Goal: Task Accomplishment & Management: Manage account settings

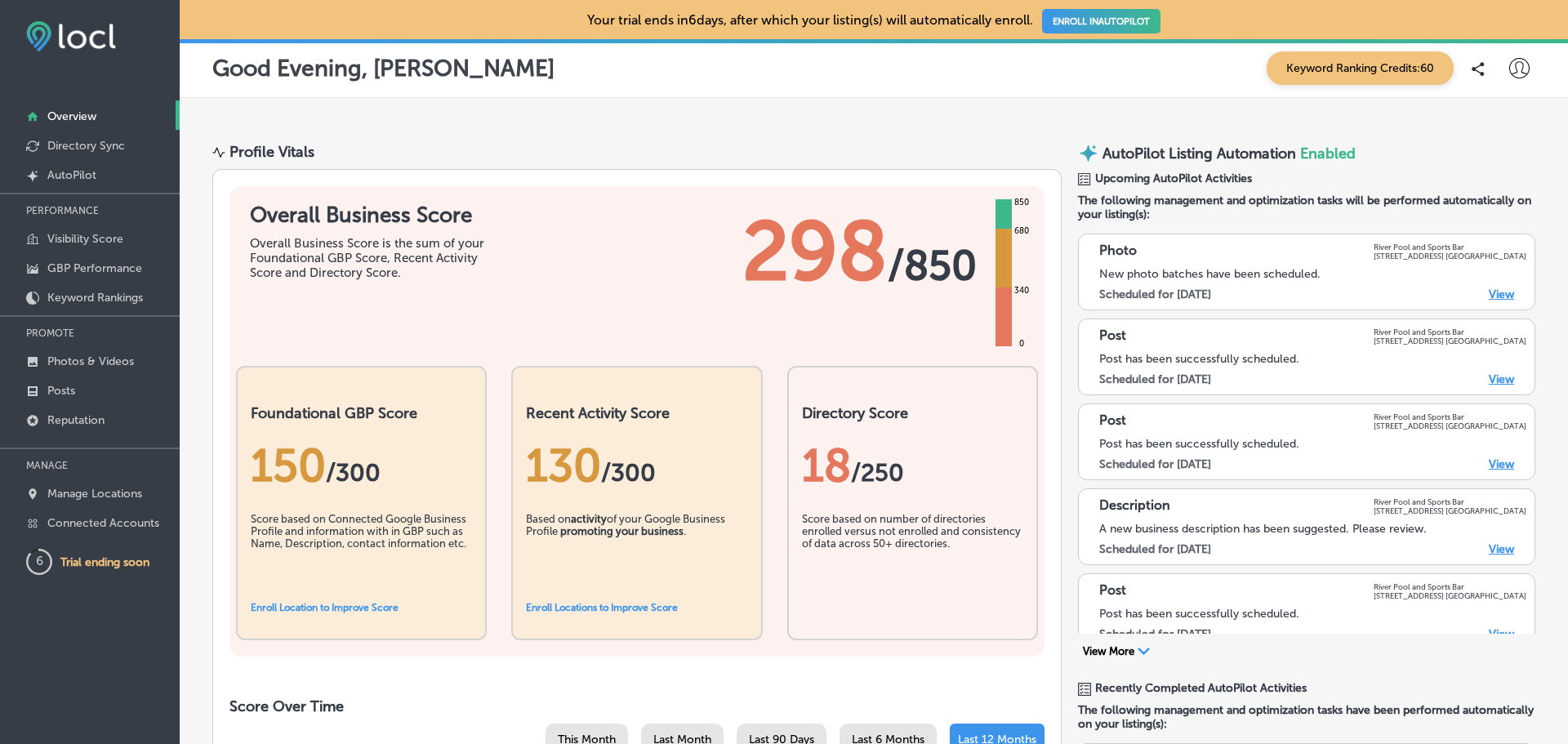
click at [75, 118] on p "Overview" at bounding box center [72, 116] width 49 height 13
click at [71, 172] on p "AutoPilot" at bounding box center [72, 175] width 49 height 13
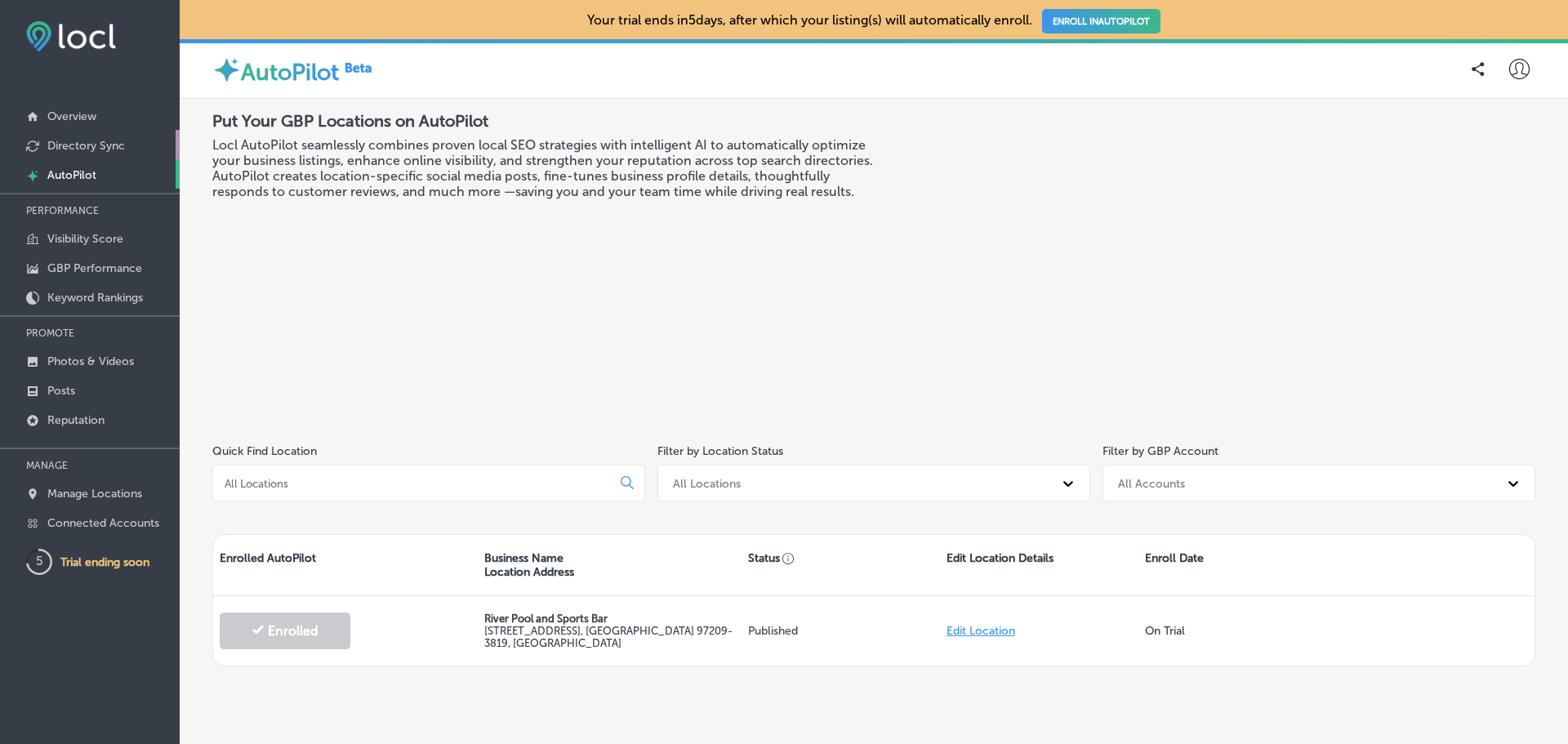
click at [76, 144] on p "Directory Sync" at bounding box center [86, 145] width 77 height 13
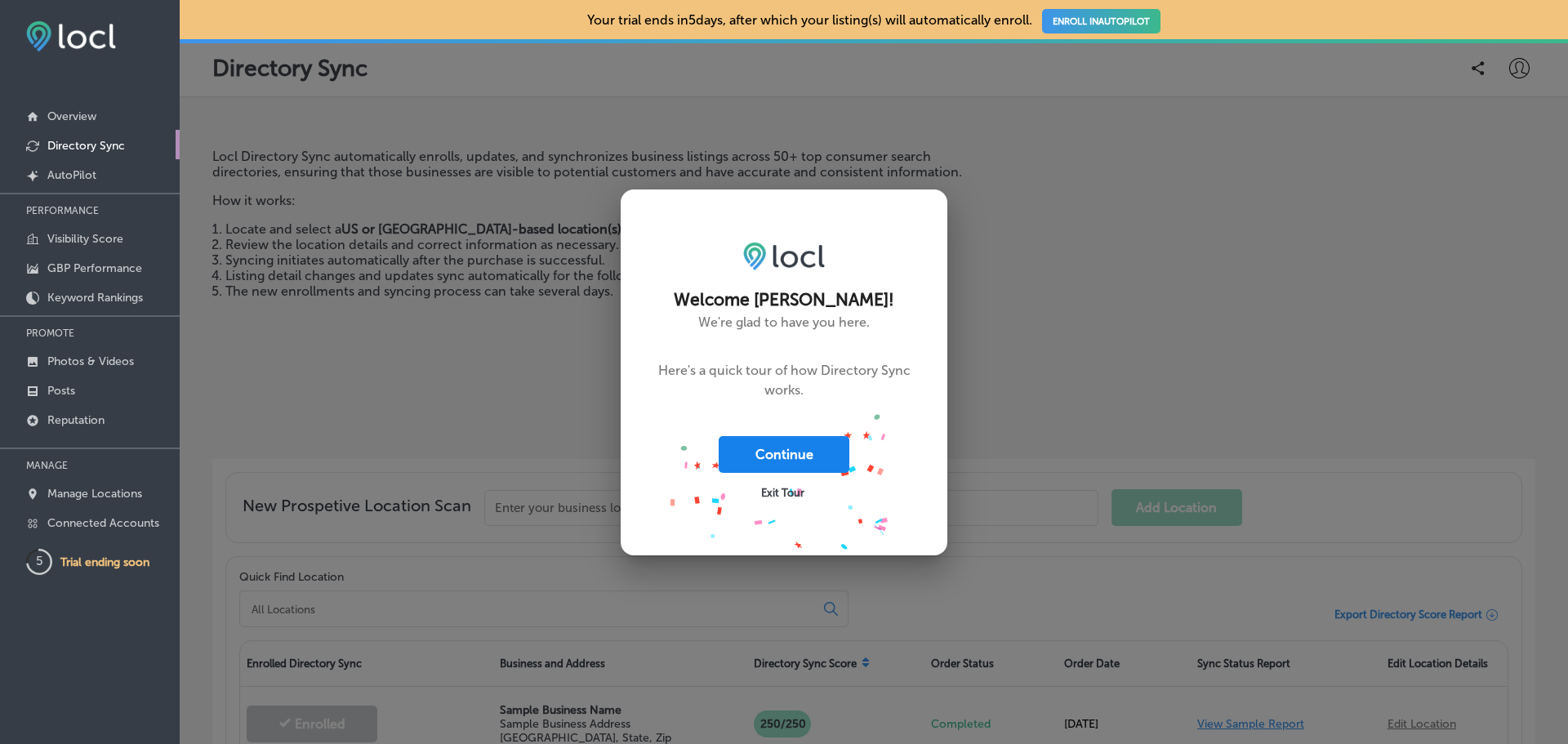
click at [782, 455] on button "Continue" at bounding box center [783, 454] width 130 height 37
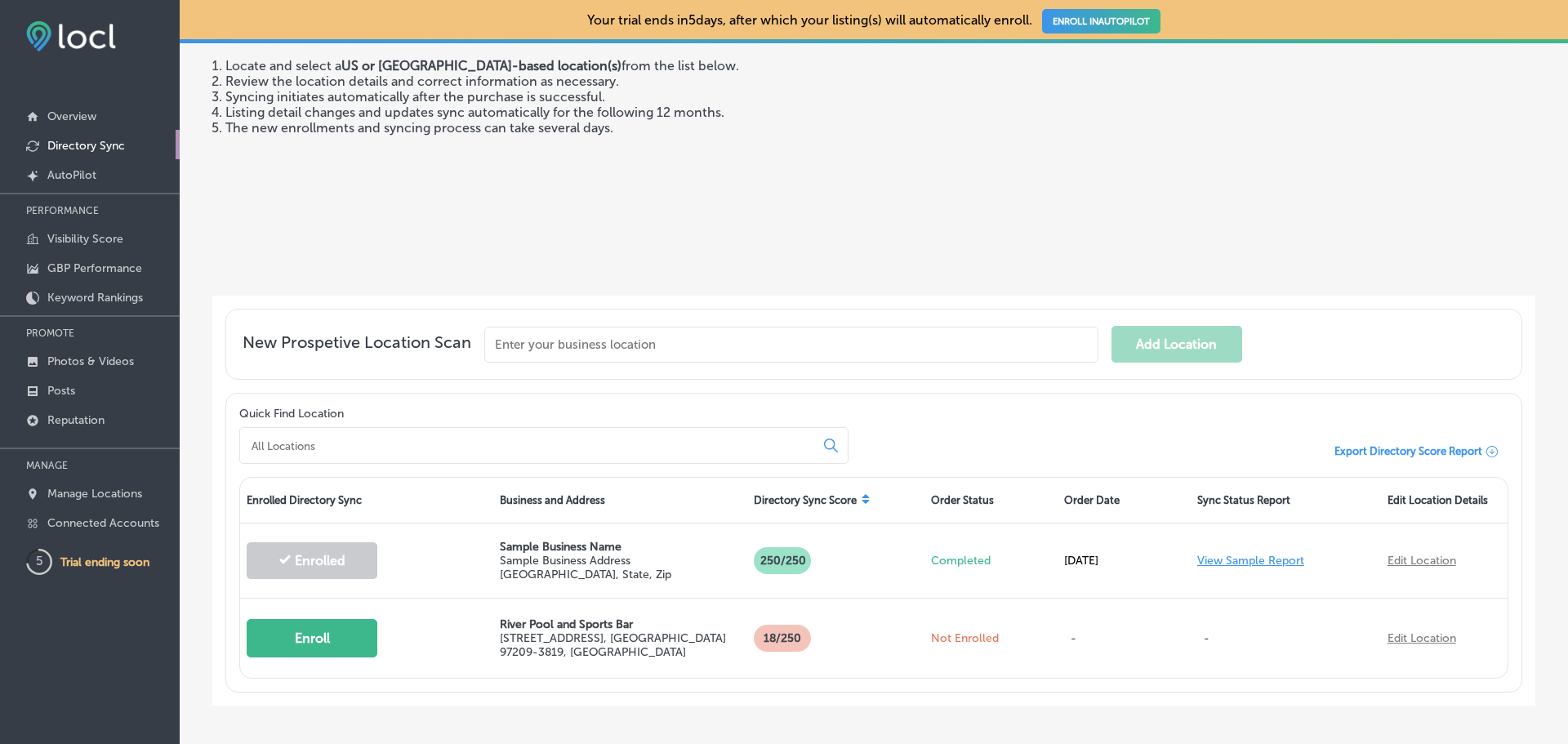
scroll to position [234, 0]
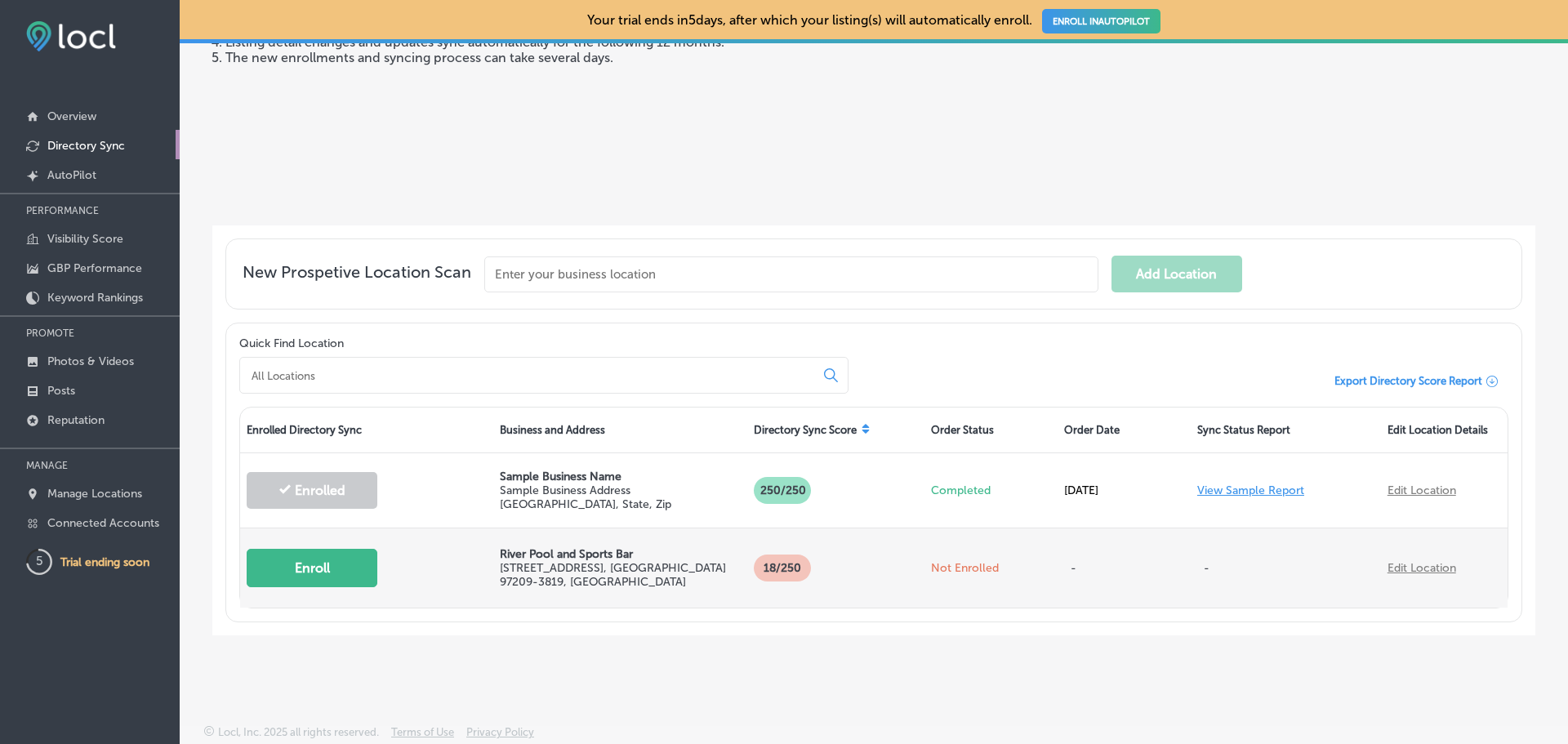
click at [342, 556] on button "Enroll" at bounding box center [311, 568] width 130 height 39
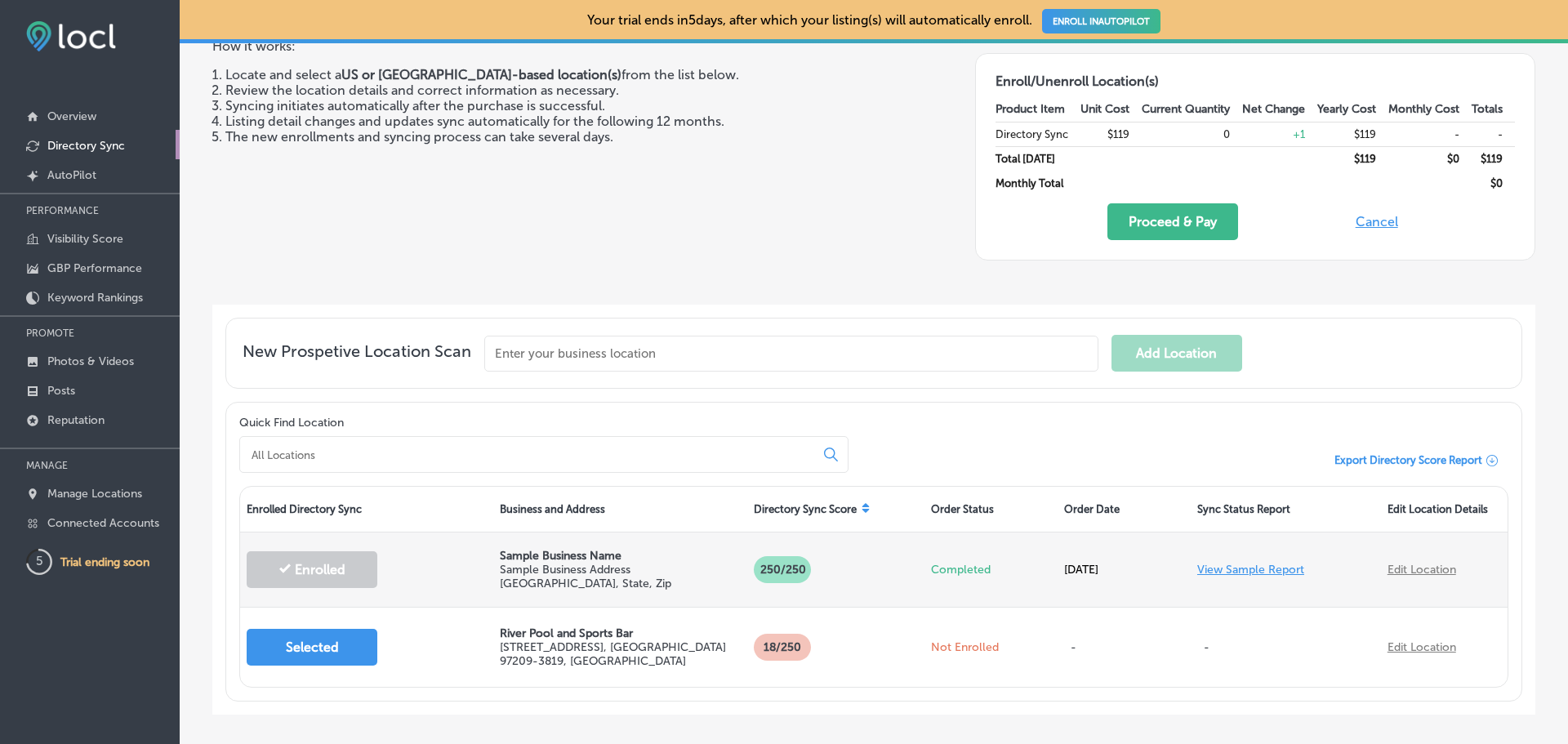
scroll to position [0, 0]
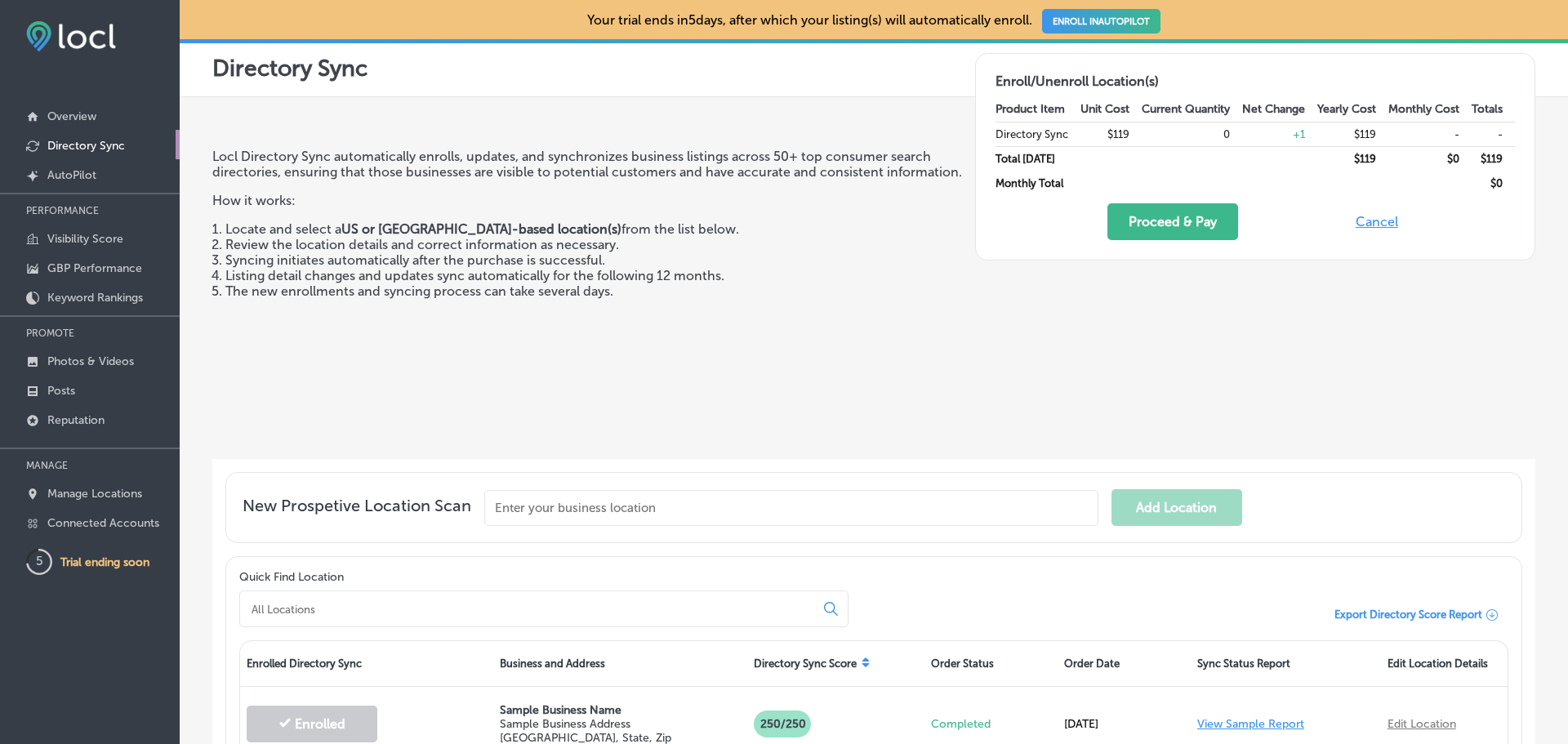
click at [1365, 213] on button "Cancel" at bounding box center [1376, 221] width 52 height 37
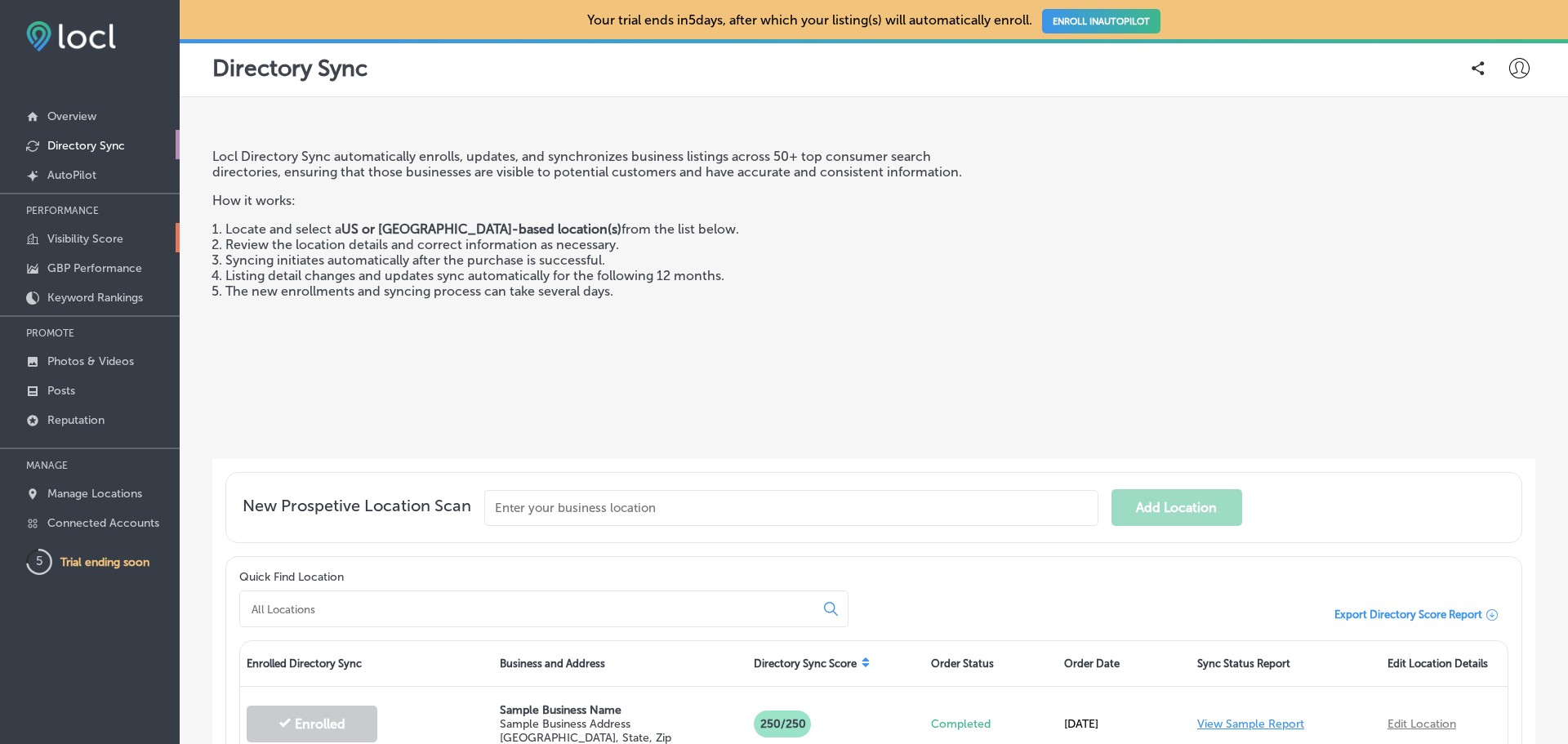
click at [85, 236] on p "Visibility Score" at bounding box center [85, 238] width 76 height 13
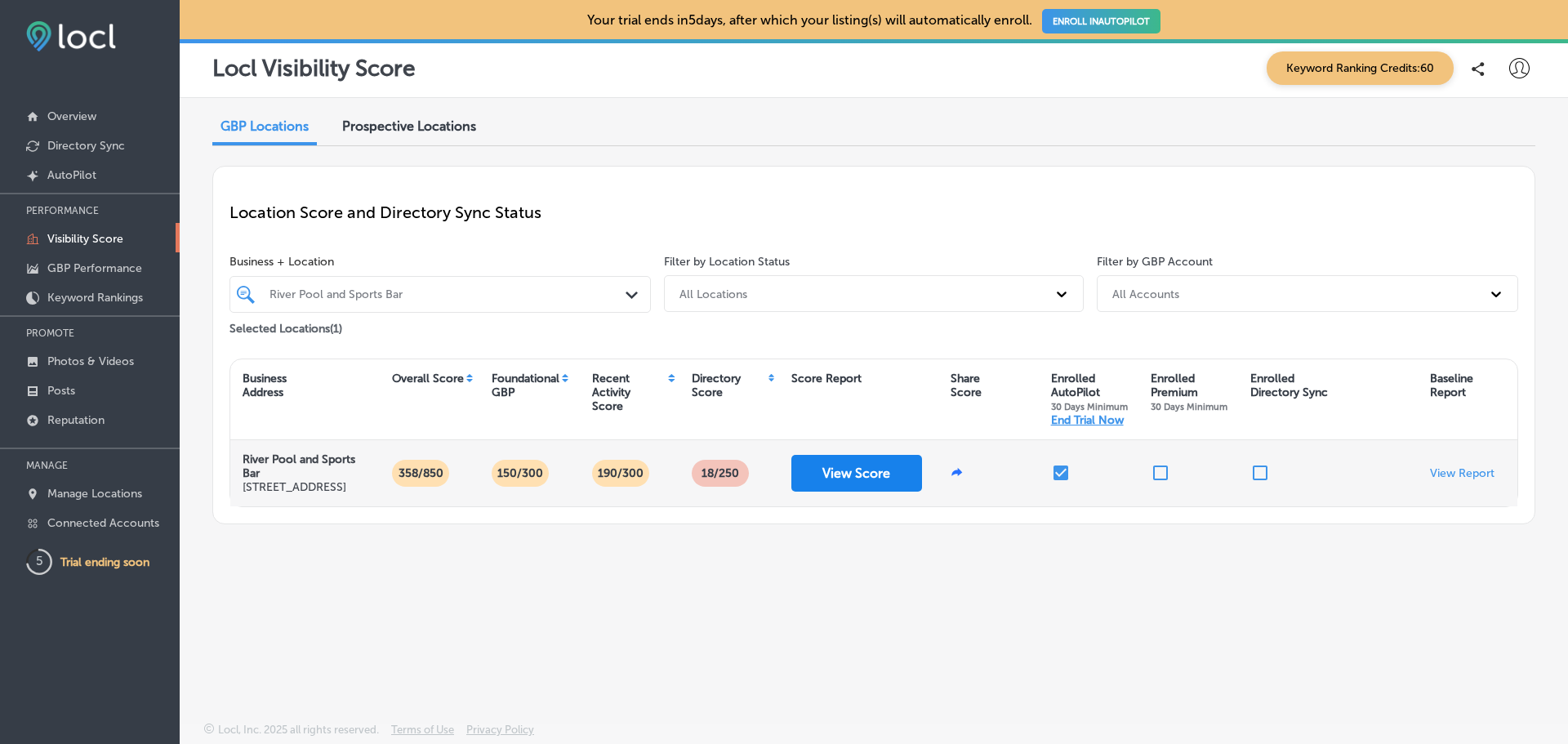
click at [886, 489] on button "View Score" at bounding box center [856, 473] width 130 height 37
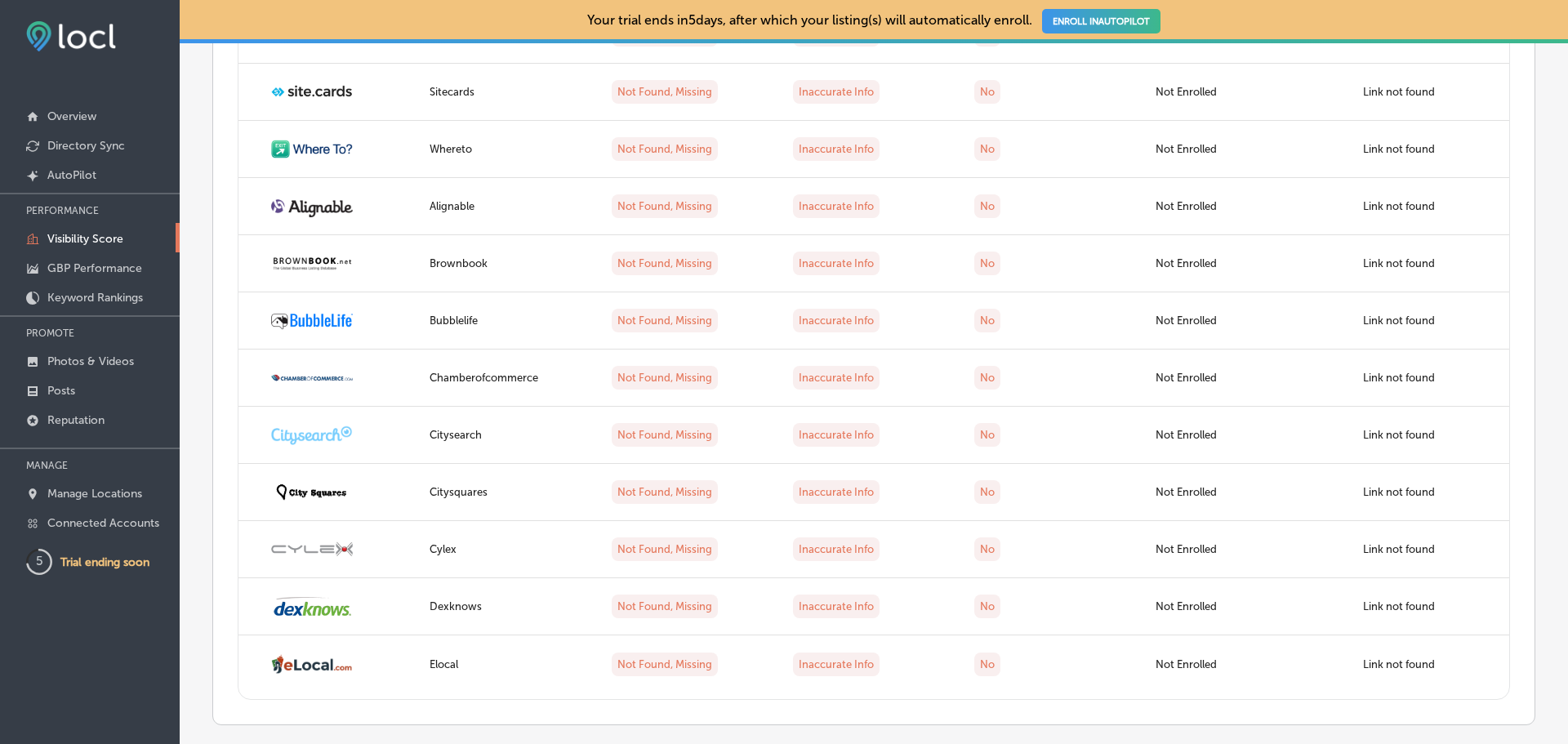
scroll to position [3606, 0]
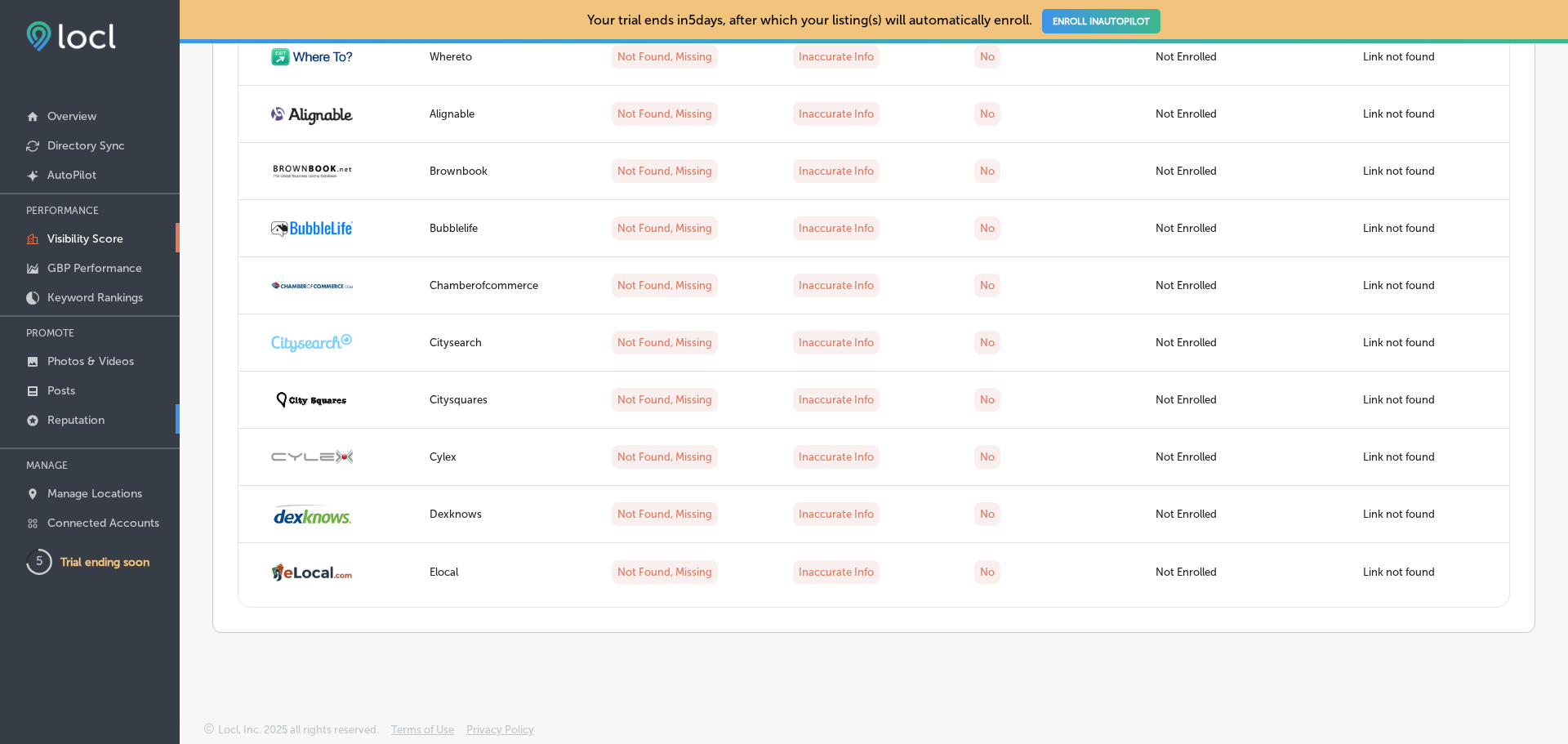
click at [110, 427] on link "Reputation" at bounding box center [90, 419] width 180 height 30
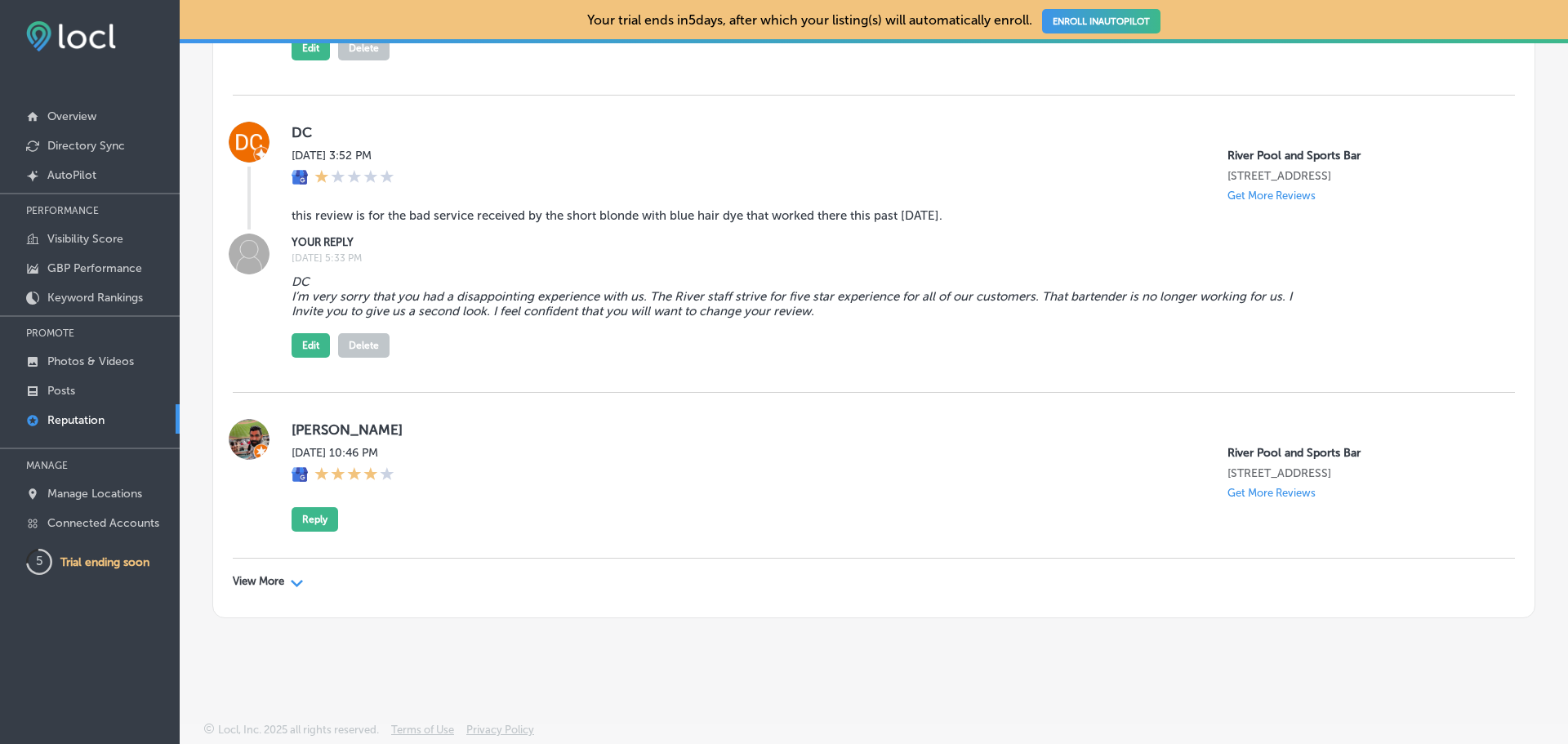
scroll to position [8425, 0]
click at [102, 364] on p "Photos & Videos" at bounding box center [91, 361] width 86 height 13
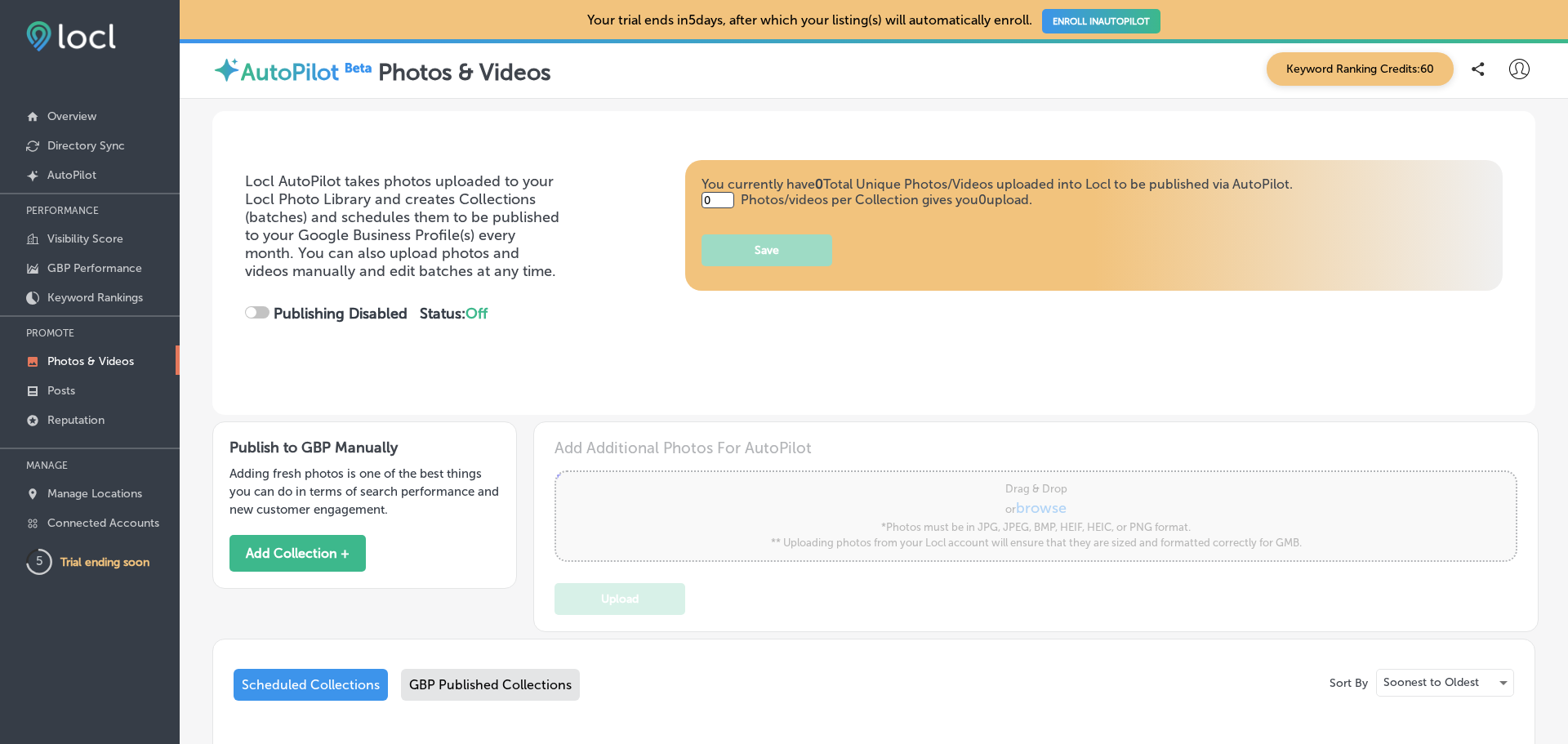
type input "5"
checkbox input "true"
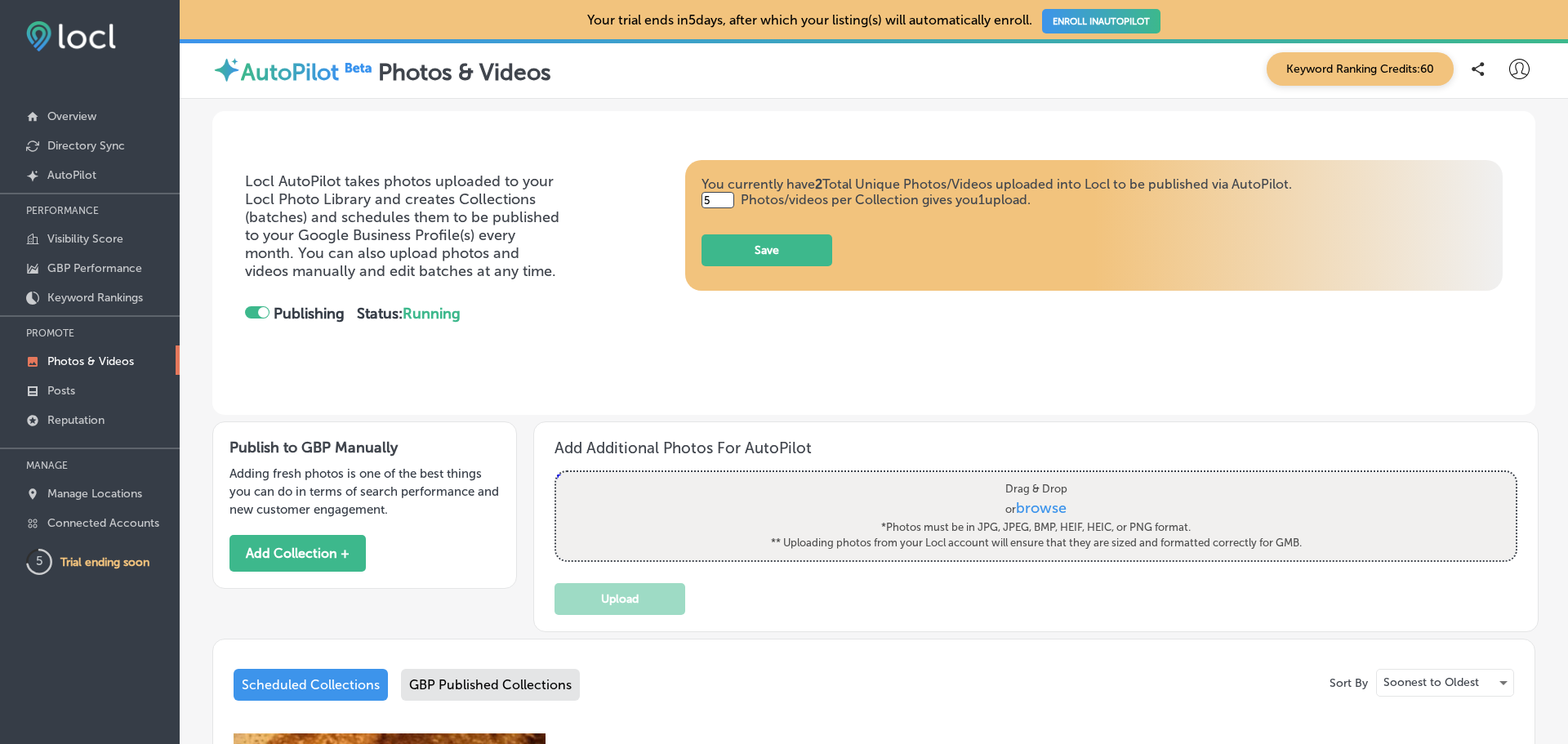
click at [1047, 506] on span "browse" at bounding box center [1041, 508] width 50 height 18
click at [1047, 477] on input "Drag & Drop or browse *Photos must be in JPG, JPEG, BMP, HEIF, HEIC, or PNG for…" at bounding box center [1036, 474] width 959 height 4
type input "C:\fakepath\FinalRiverBarMenuInterior.png"
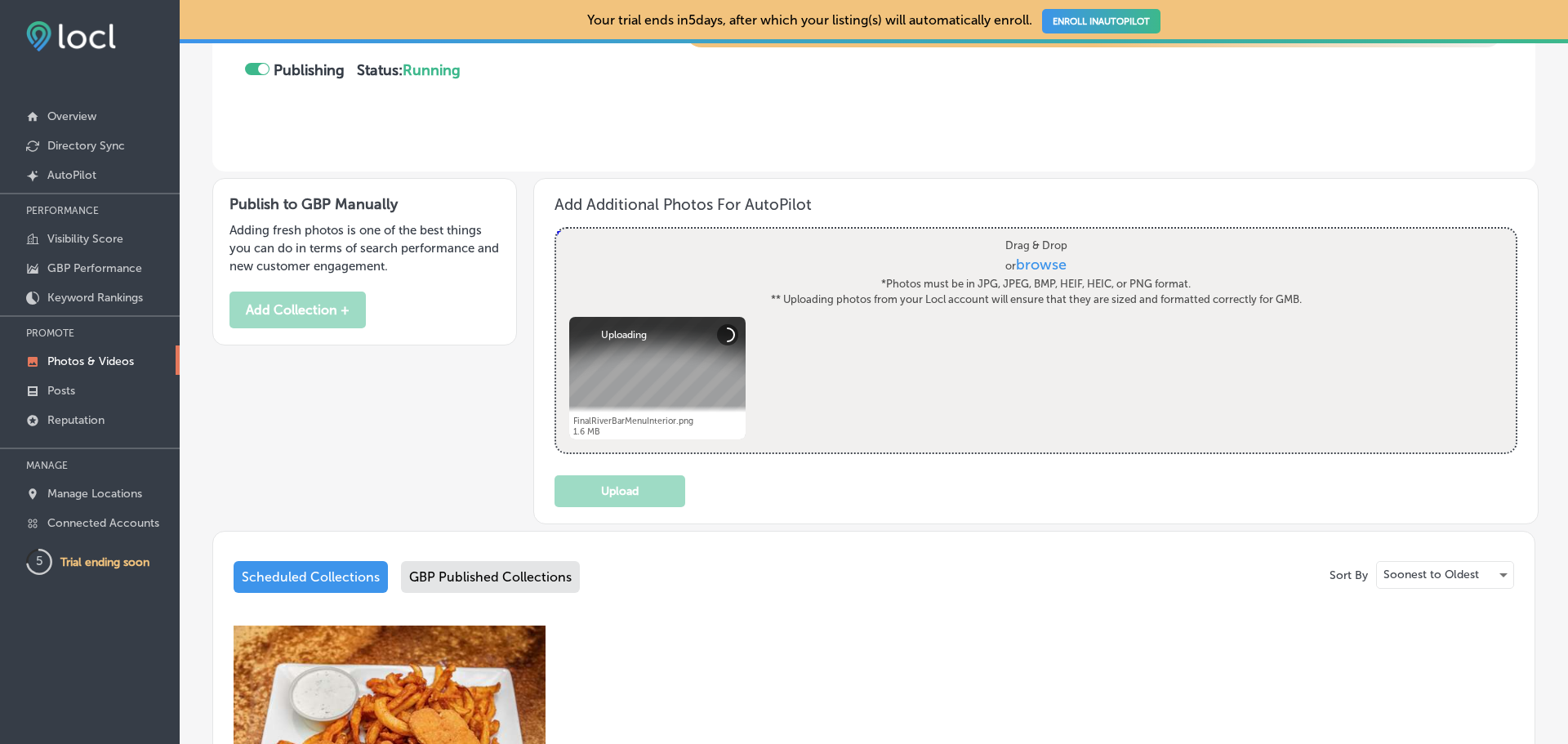
scroll to position [245, 0]
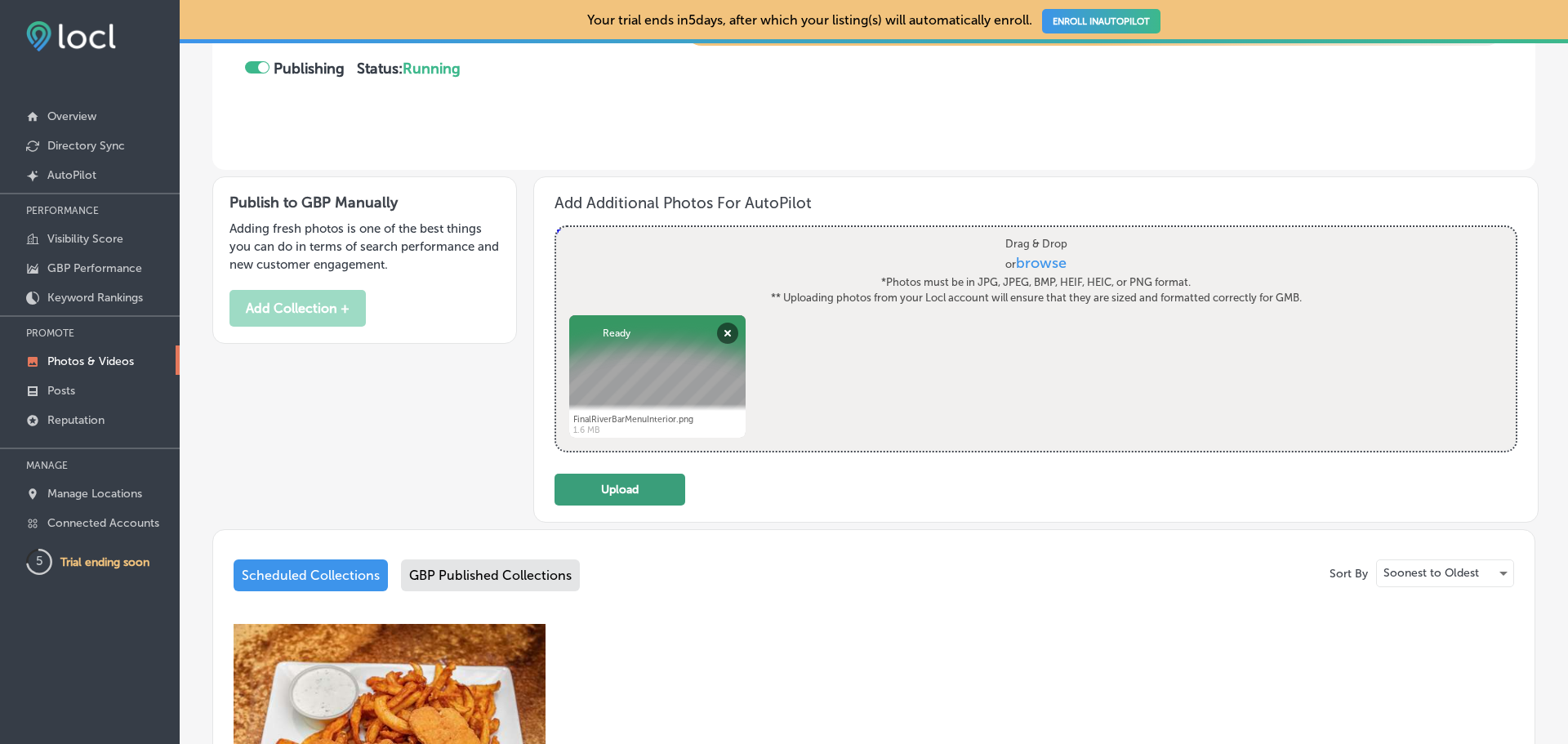
click at [646, 490] on button "Upload" at bounding box center [619, 489] width 130 height 31
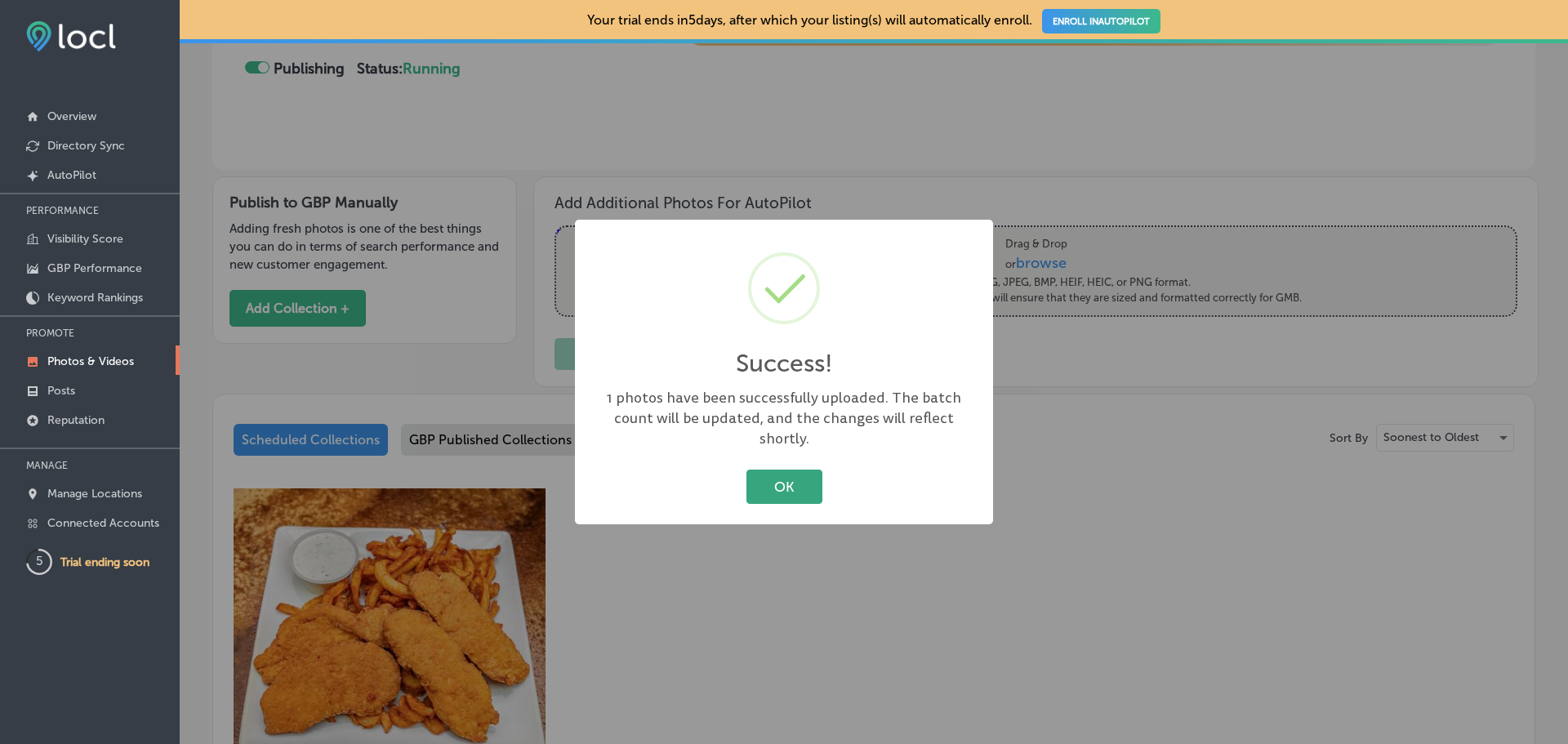
click at [797, 470] on button "OK" at bounding box center [784, 486] width 76 height 33
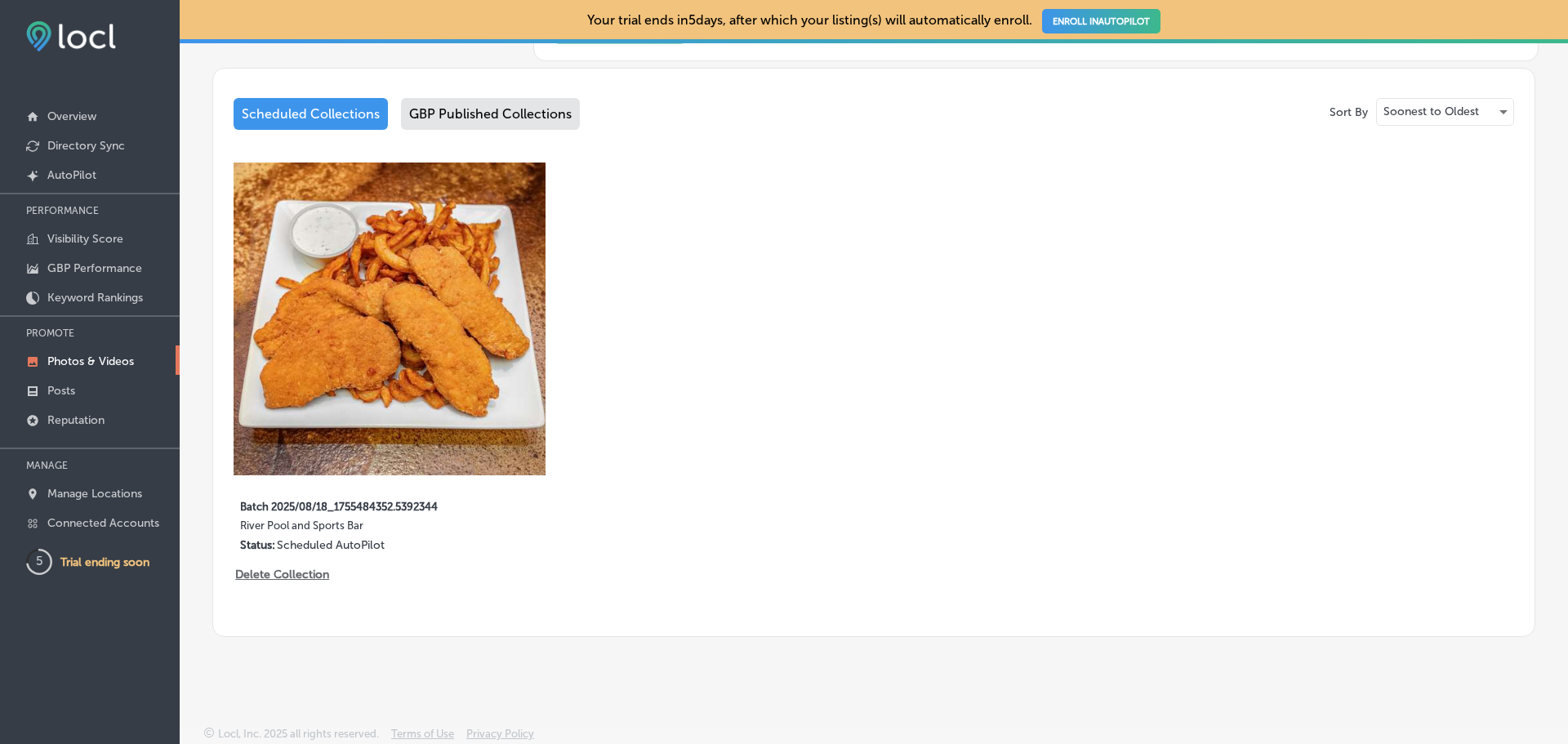
scroll to position [0, 0]
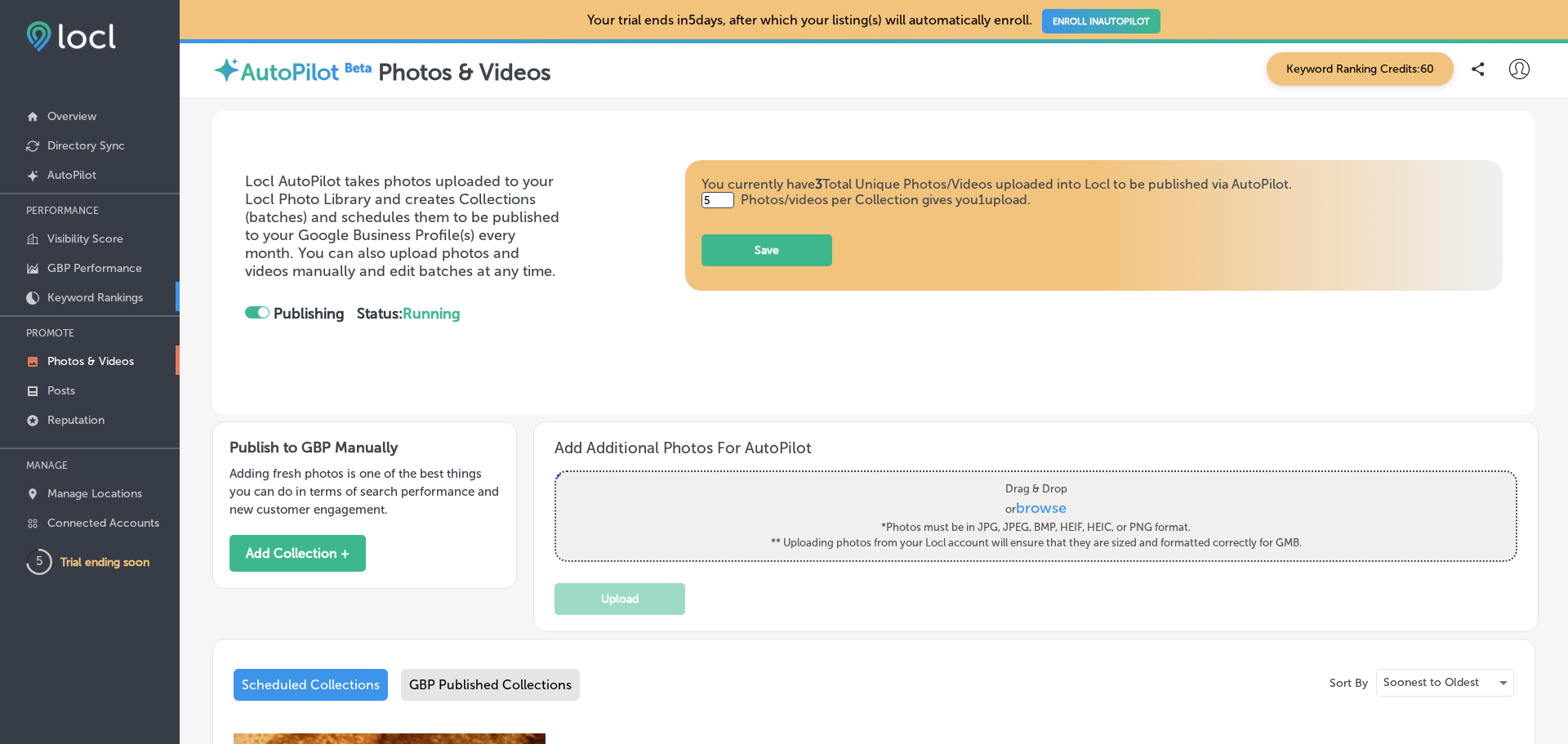
click at [151, 296] on link "Keyword Rankings" at bounding box center [90, 296] width 180 height 30
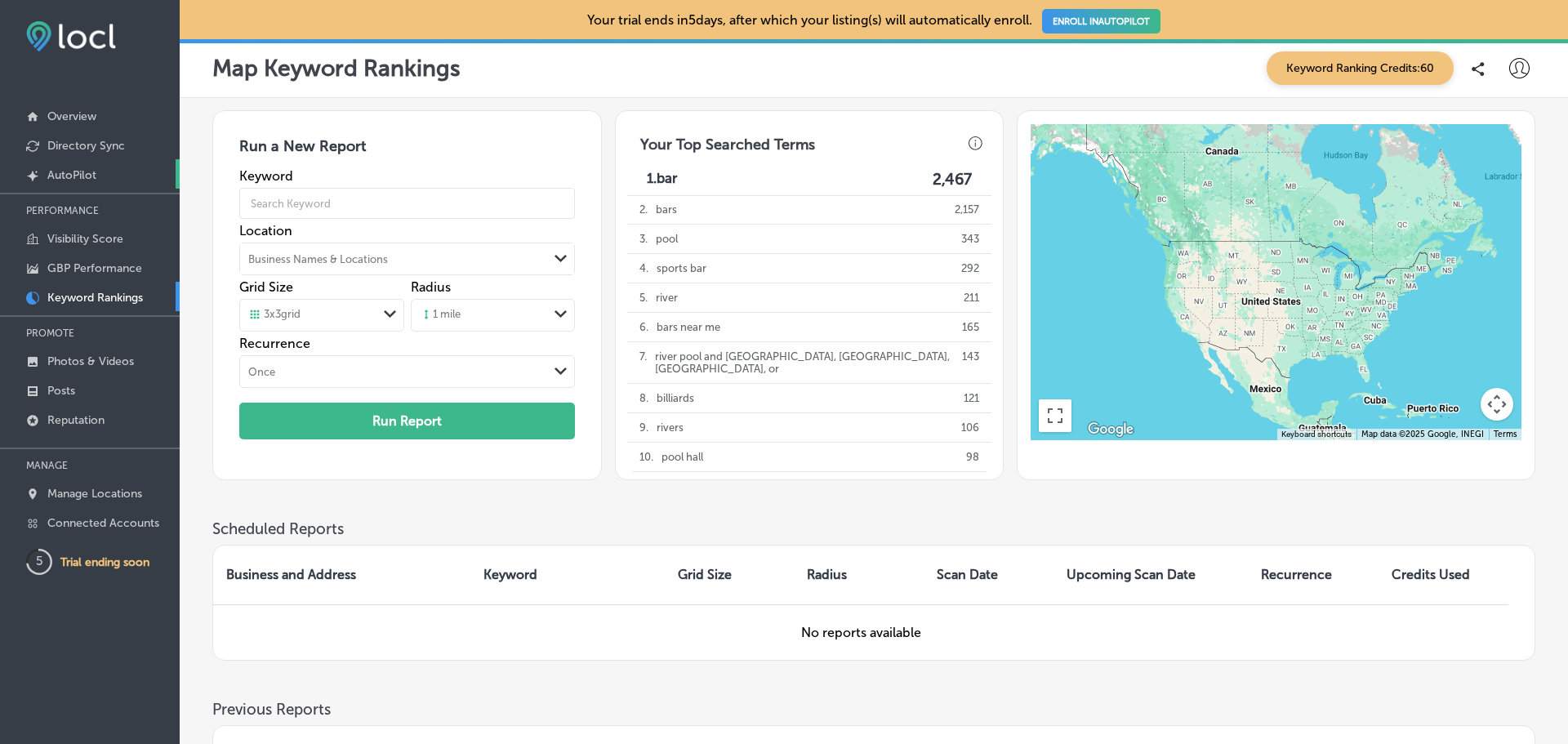
click at [98, 178] on link "Created by potrace 1.10, written by Peter Selinger 2001-2011 AutoPilot" at bounding box center [90, 174] width 180 height 30
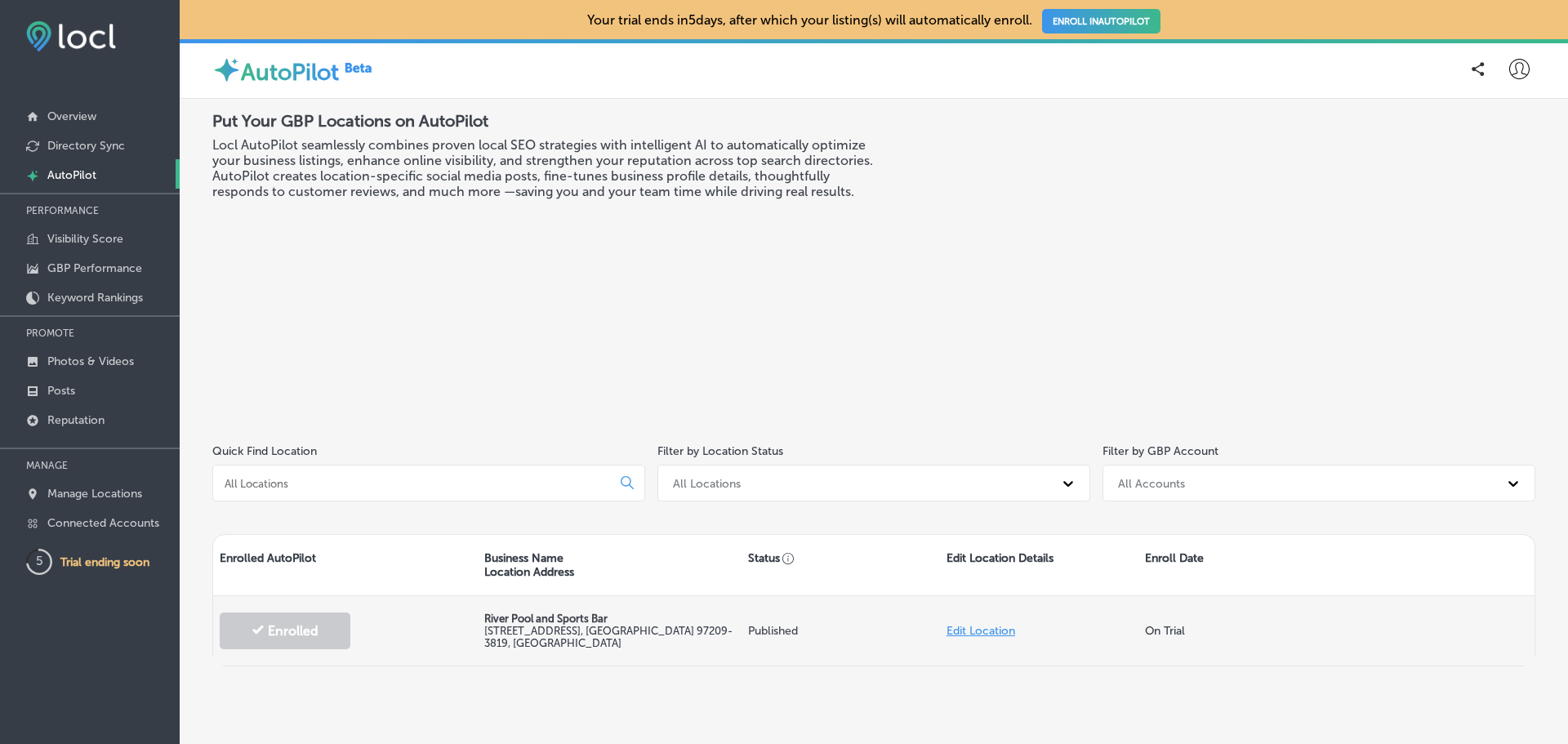
click at [977, 624] on link "Edit Location" at bounding box center [981, 631] width 68 height 13
select select "US"
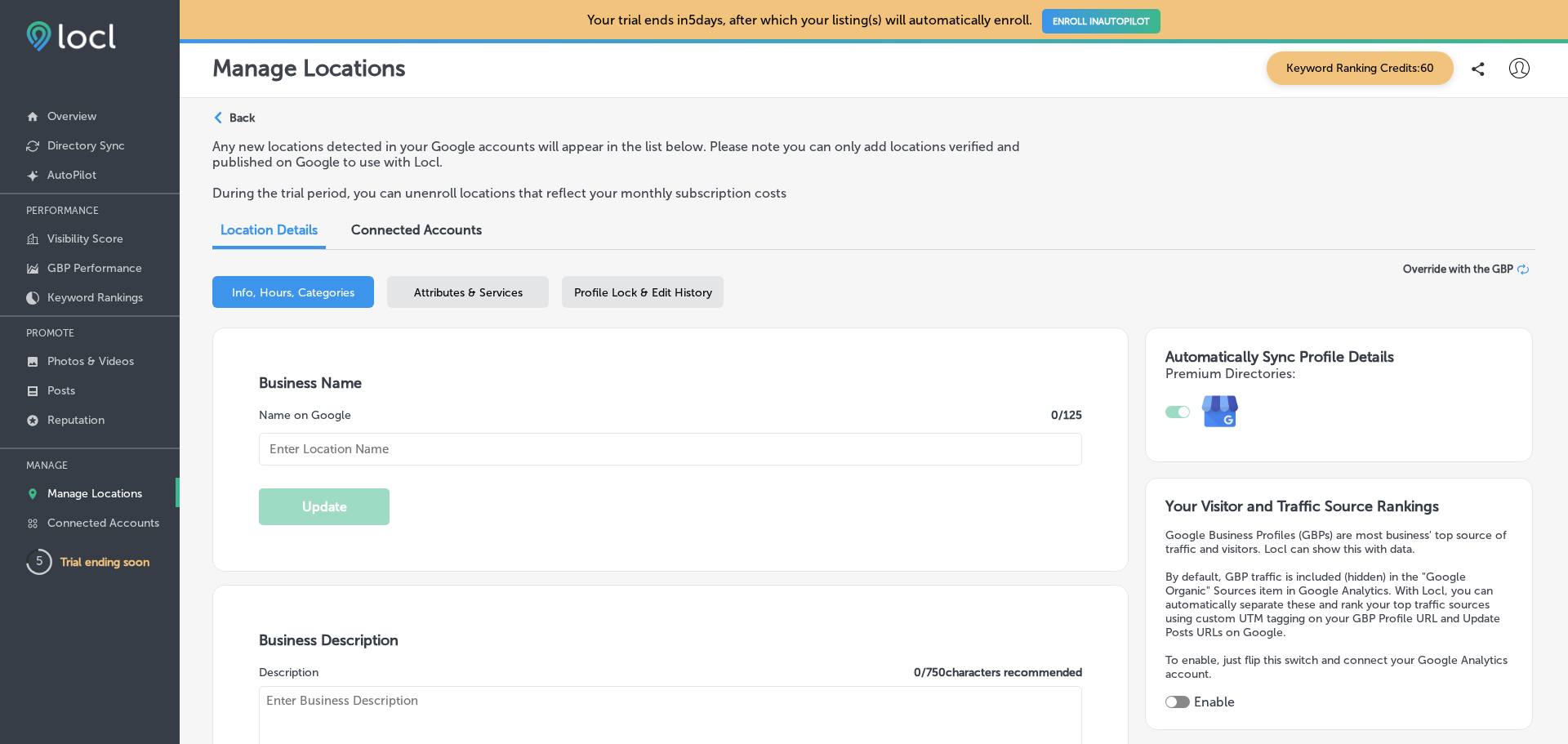
checkbox input "true"
type input "[URL][DOMAIN_NAME]"
type input "30"
type input "River Pool and Sports Bar"
type input "[STREET_ADDRESS]"
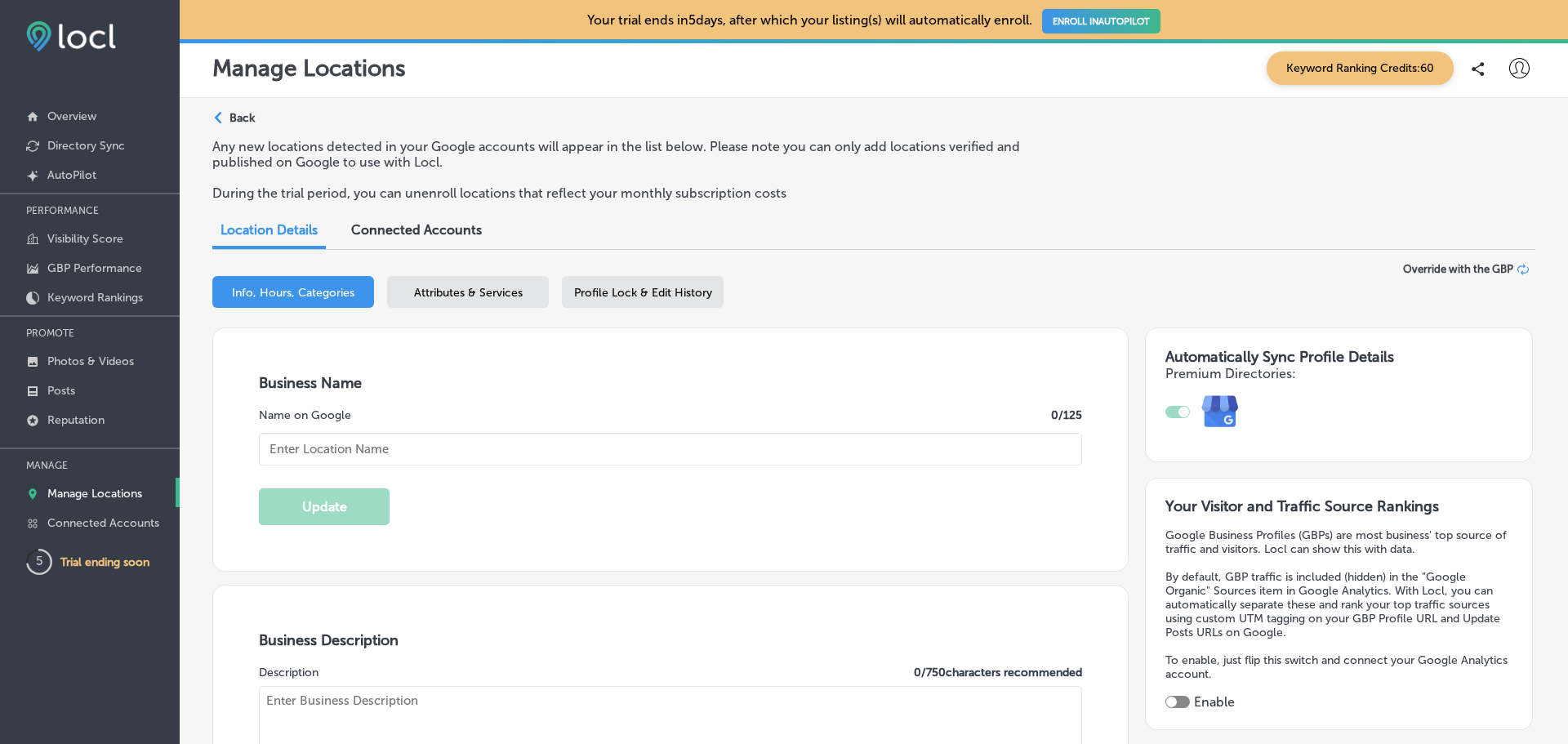
type input "[GEOGRAPHIC_DATA]"
type input "97209-3819"
type input "US"
type textarea "River Pool and Sports Bar delivers a vibrant, social atmosphere where friends g…"
type textarea "Local Pool and Sports Bar located in downtown Portland. Free Pool all day long,…"
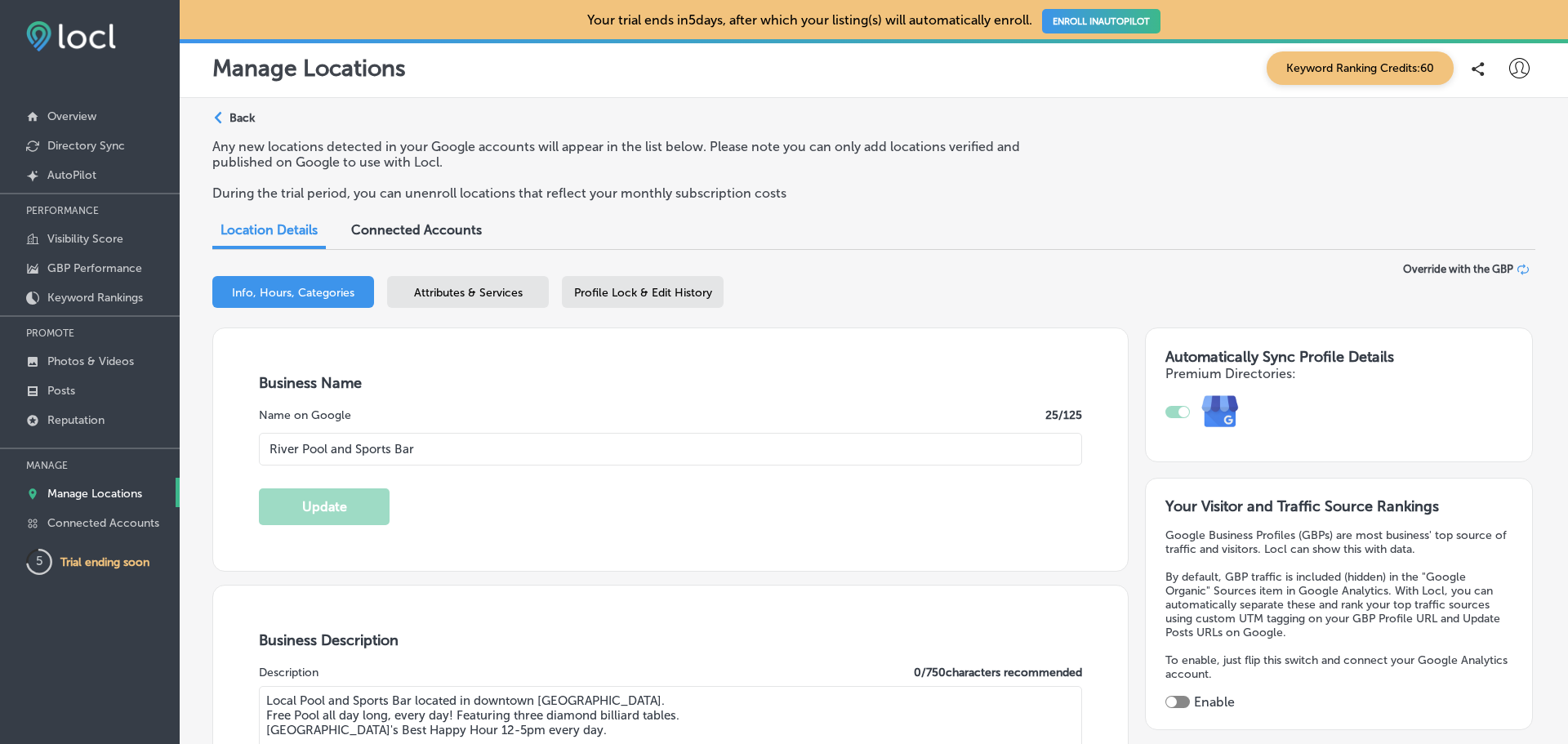
type input "[PHONE_NUMBER]"
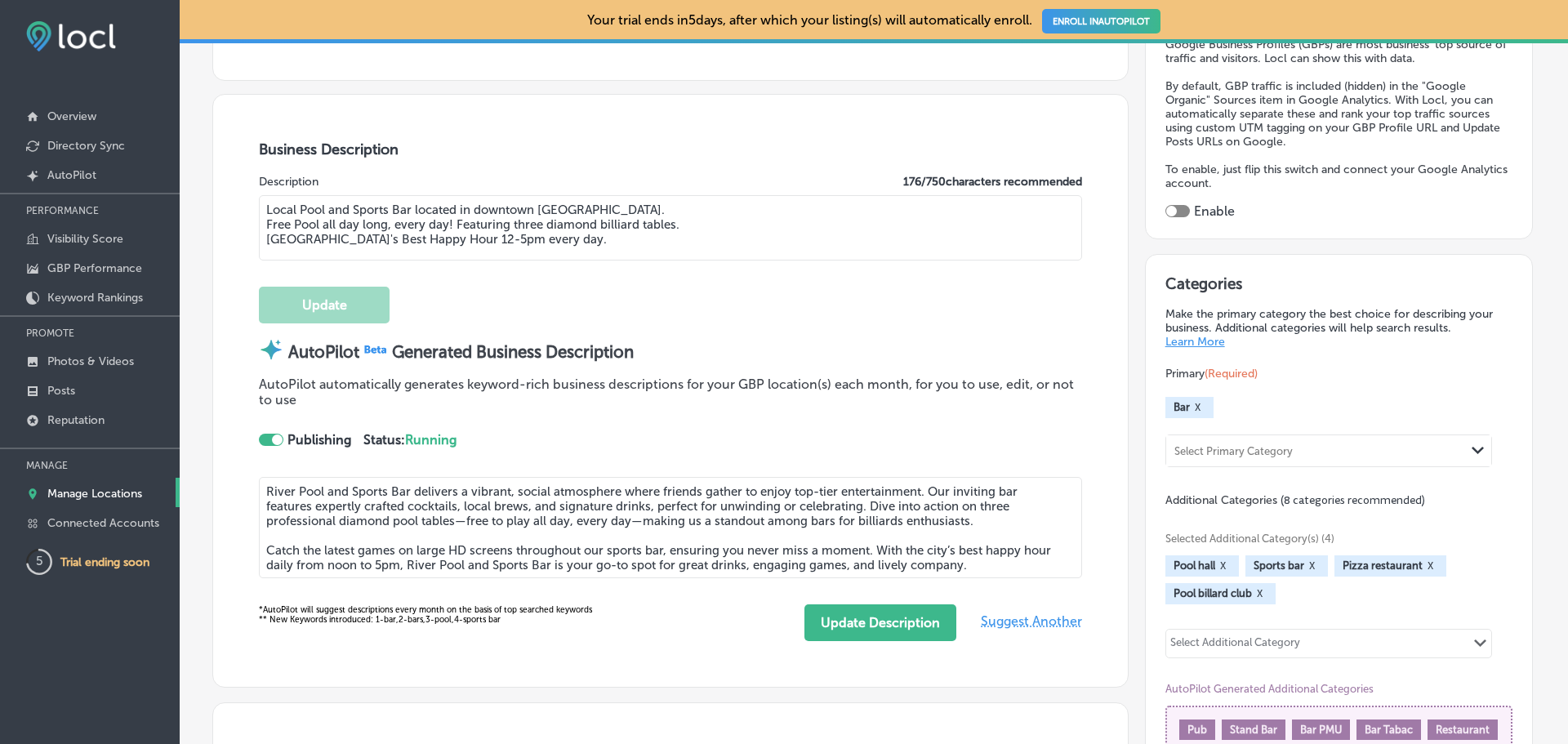
scroll to position [490, 0]
click at [871, 618] on button "Update Description" at bounding box center [880, 623] width 152 height 37
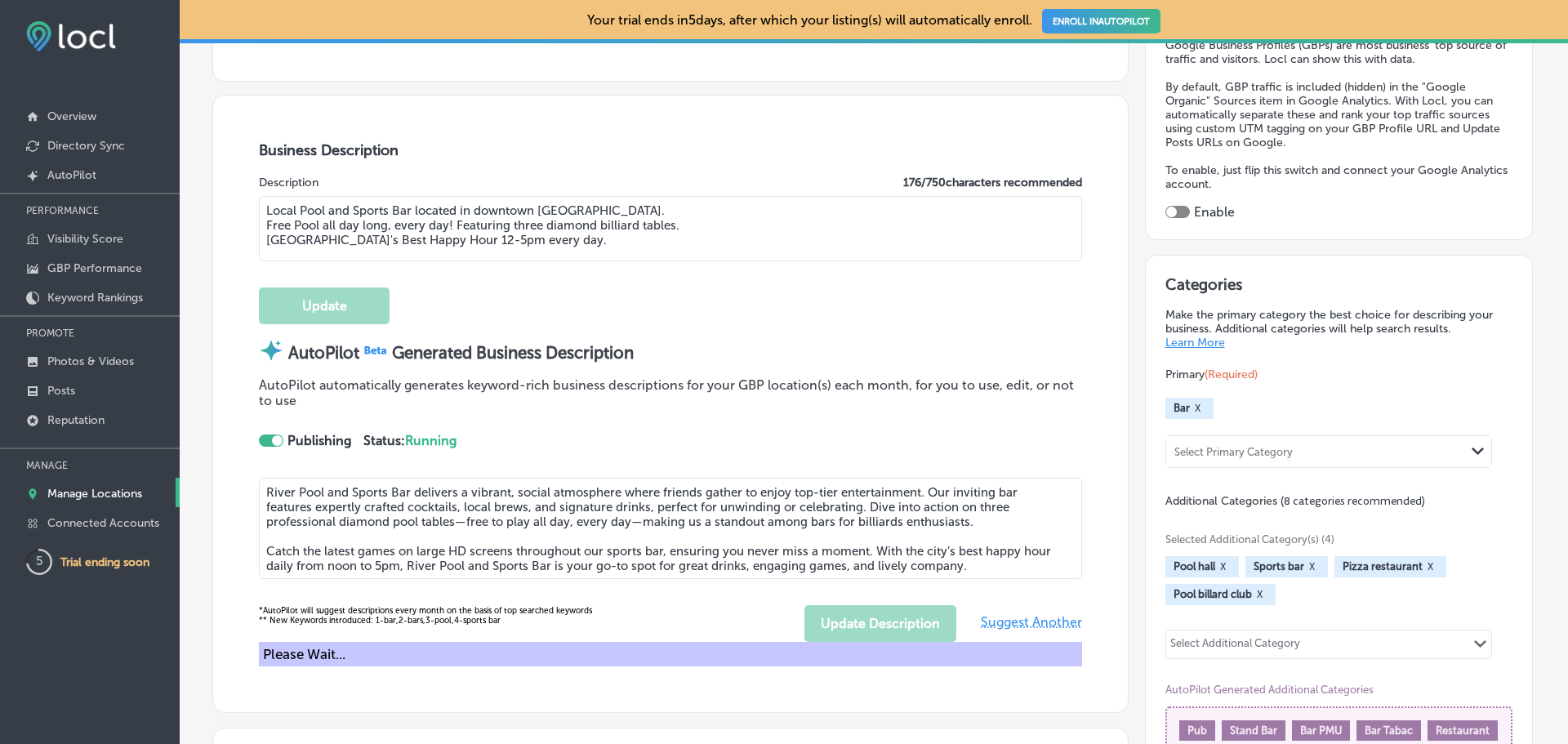
type textarea "River Pool and Sports Bar delivers a vibrant, social atmosphere where friends g…"
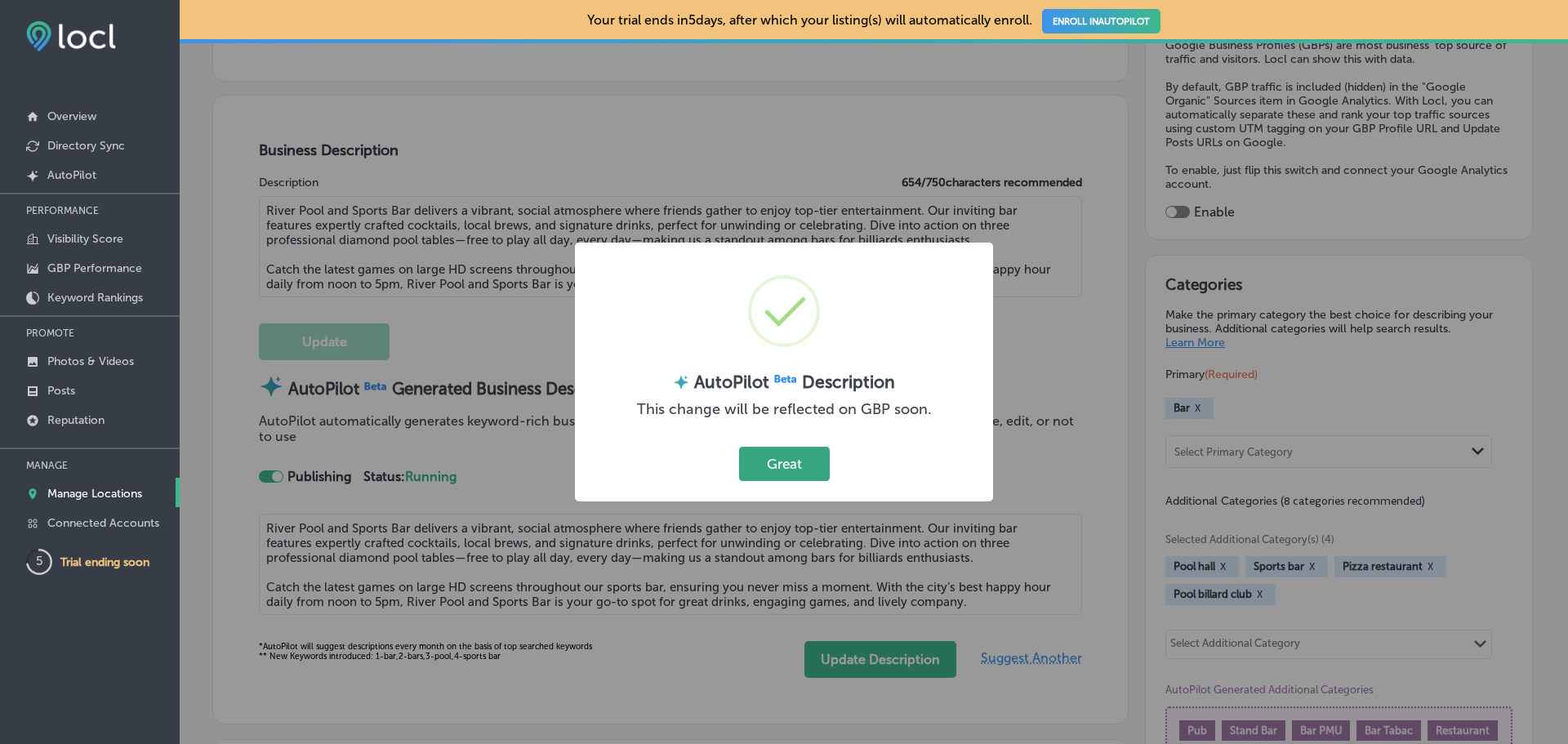
click at [783, 468] on button "Great" at bounding box center [784, 463] width 91 height 33
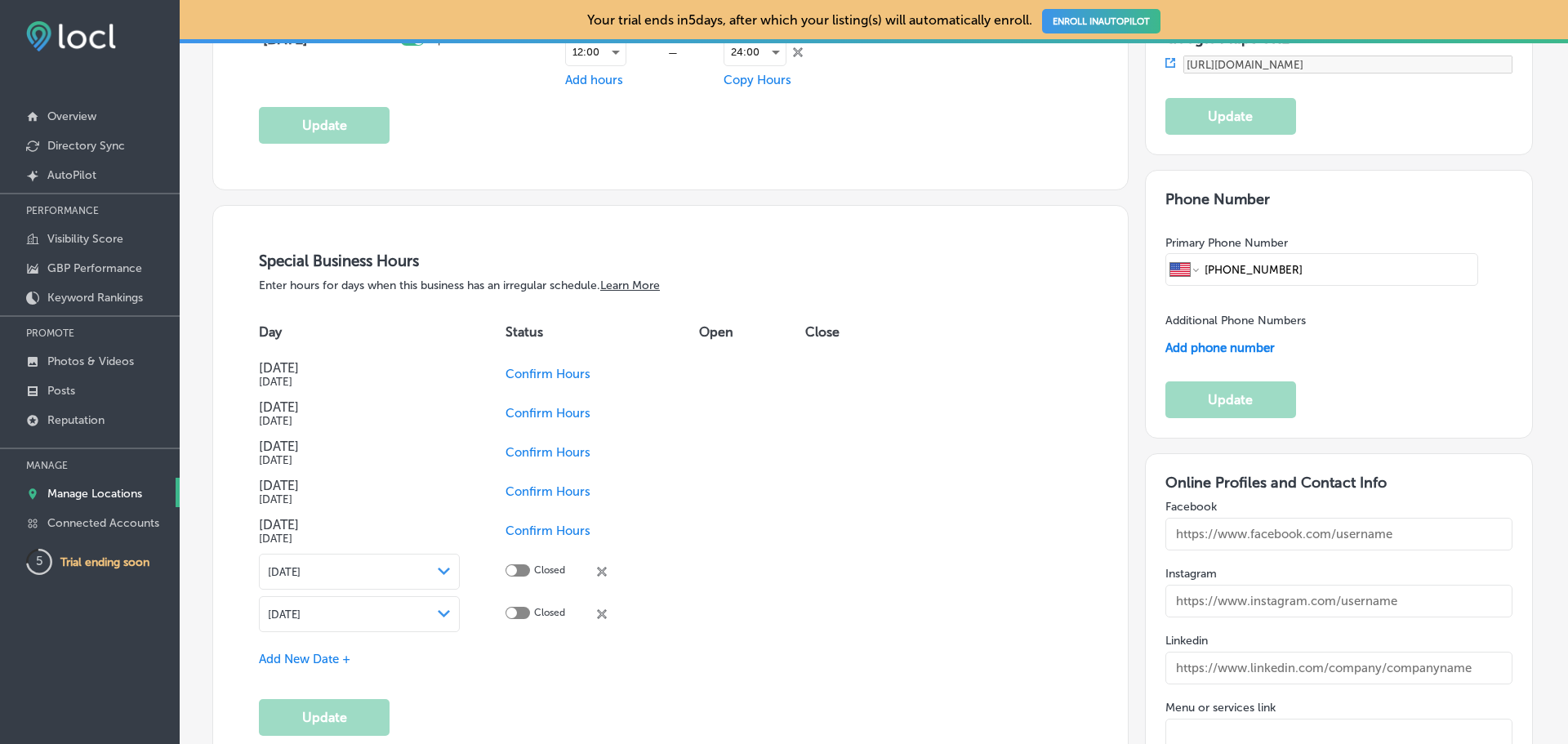
scroll to position [2043, 0]
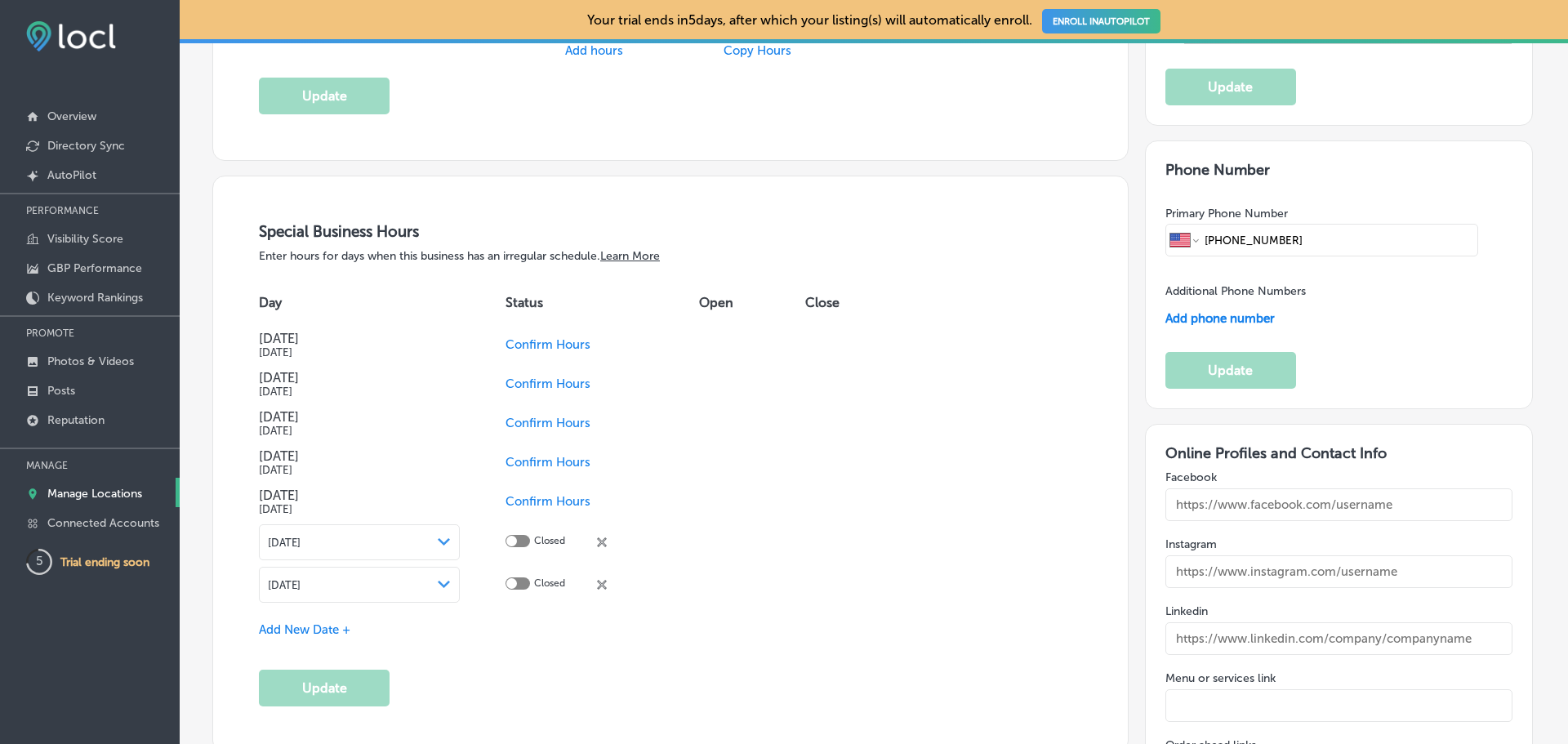
click at [518, 539] on div at bounding box center [517, 542] width 24 height 13
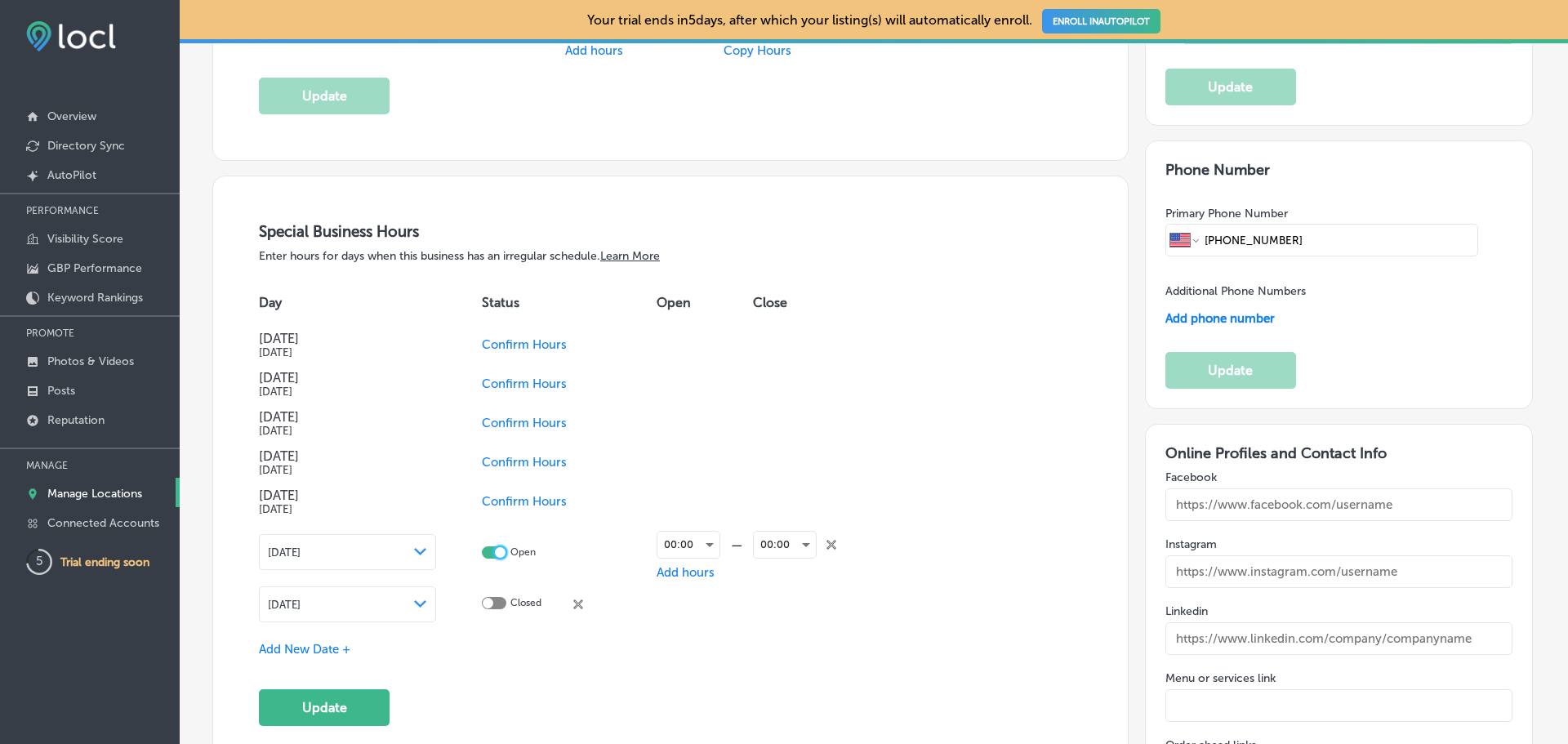
click at [494, 549] on div at bounding box center [500, 553] width 11 height 11
checkbox input "false"
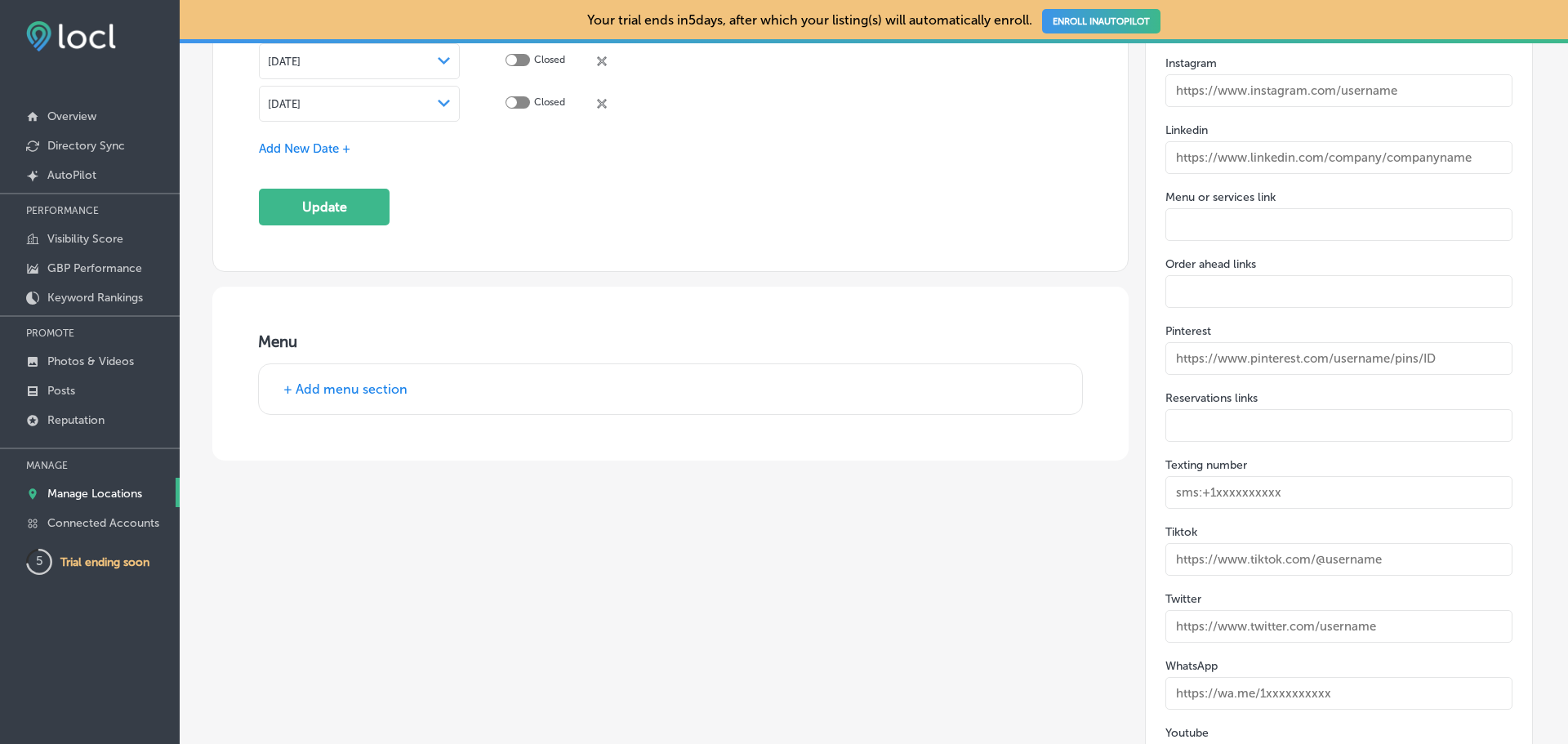
scroll to position [2533, 0]
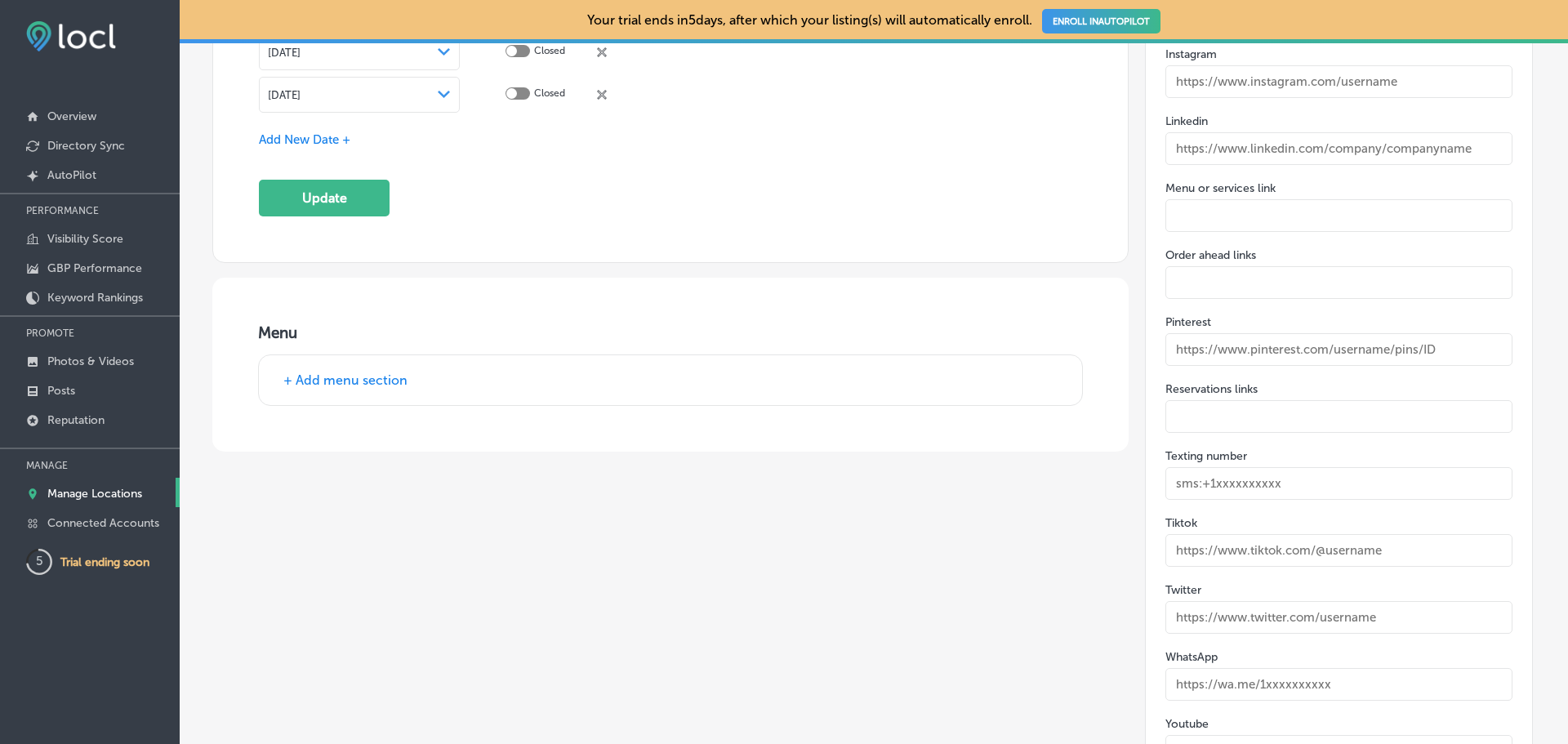
click at [336, 378] on button "+ Add menu section" at bounding box center [345, 380] width 134 height 17
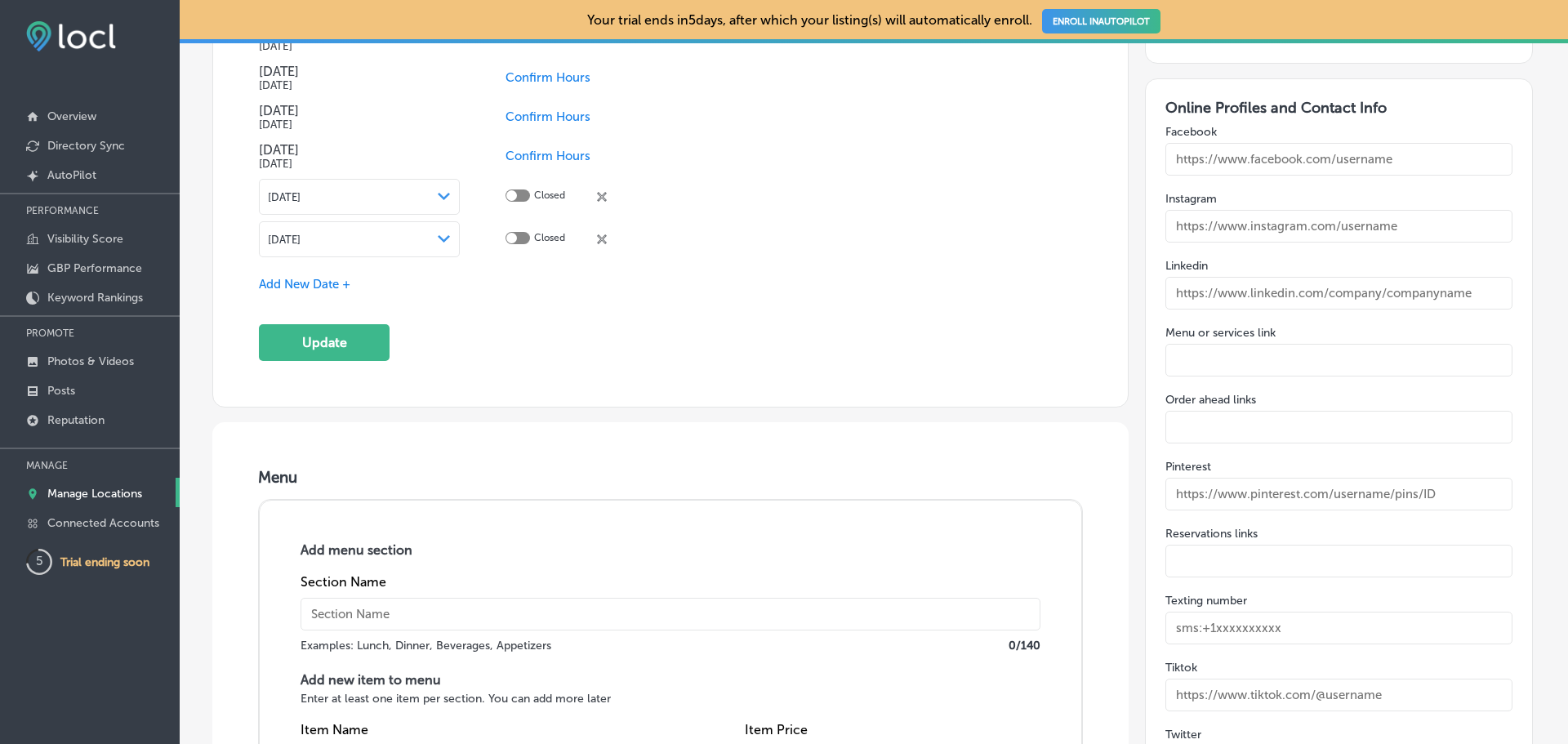
scroll to position [2370, 0]
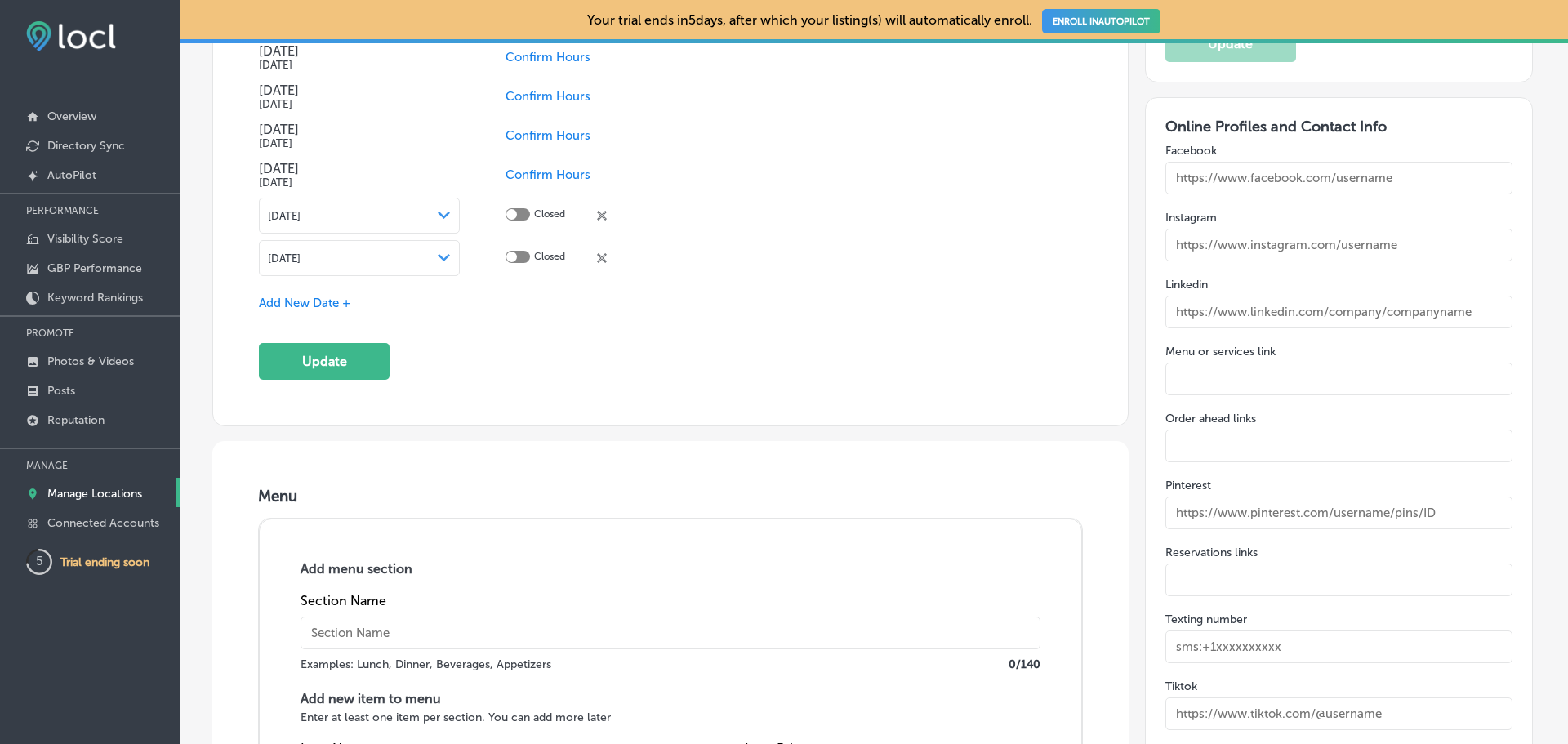
click at [1401, 229] on input "text" at bounding box center [1339, 245] width 348 height 32
click at [1421, 242] on input "text" at bounding box center [1339, 245] width 348 height 32
type input "[URL][DOMAIN_NAME]"
click at [1417, 171] on input "text" at bounding box center [1339, 178] width 348 height 32
paste input "[URL][DOMAIN_NAME]"
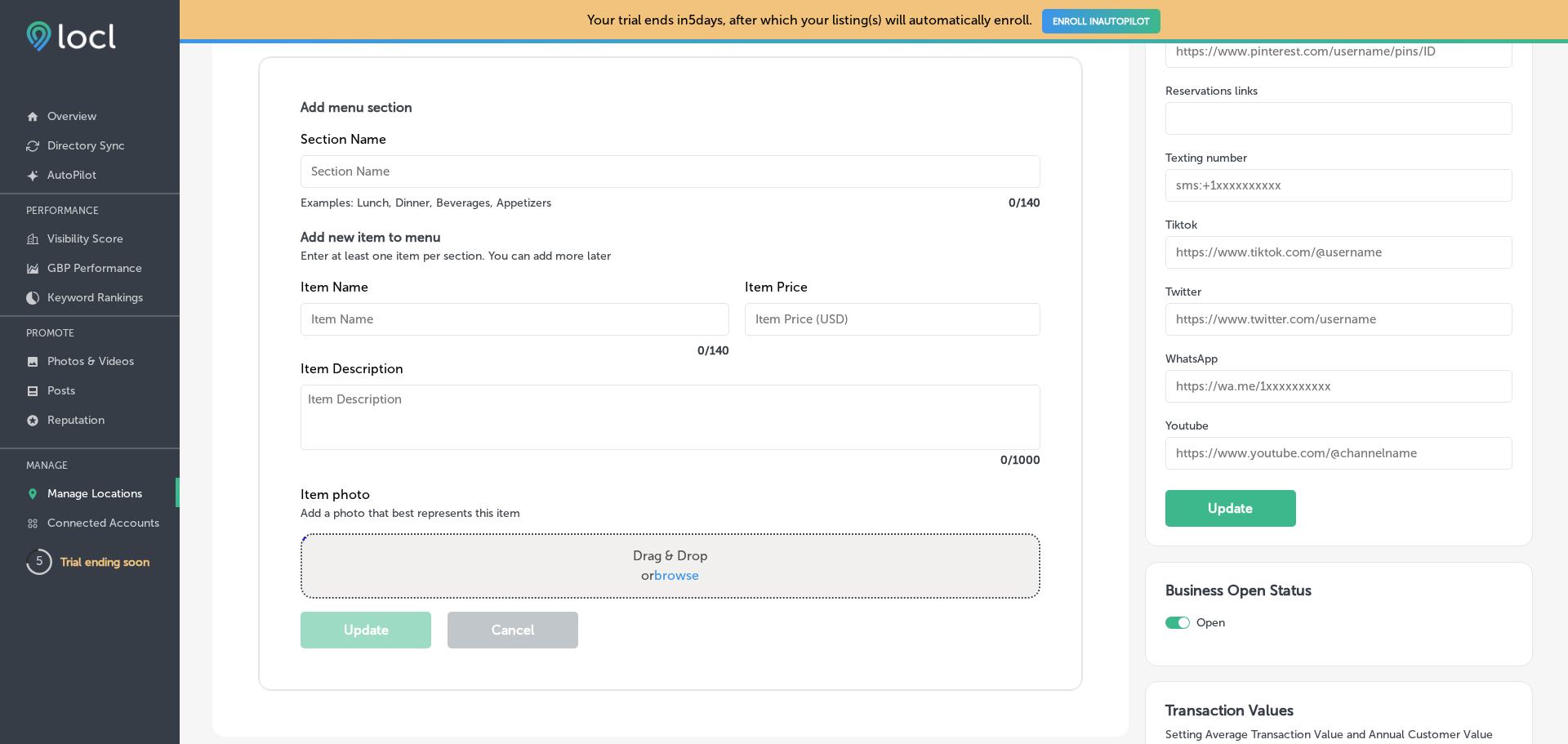
scroll to position [2860, 0]
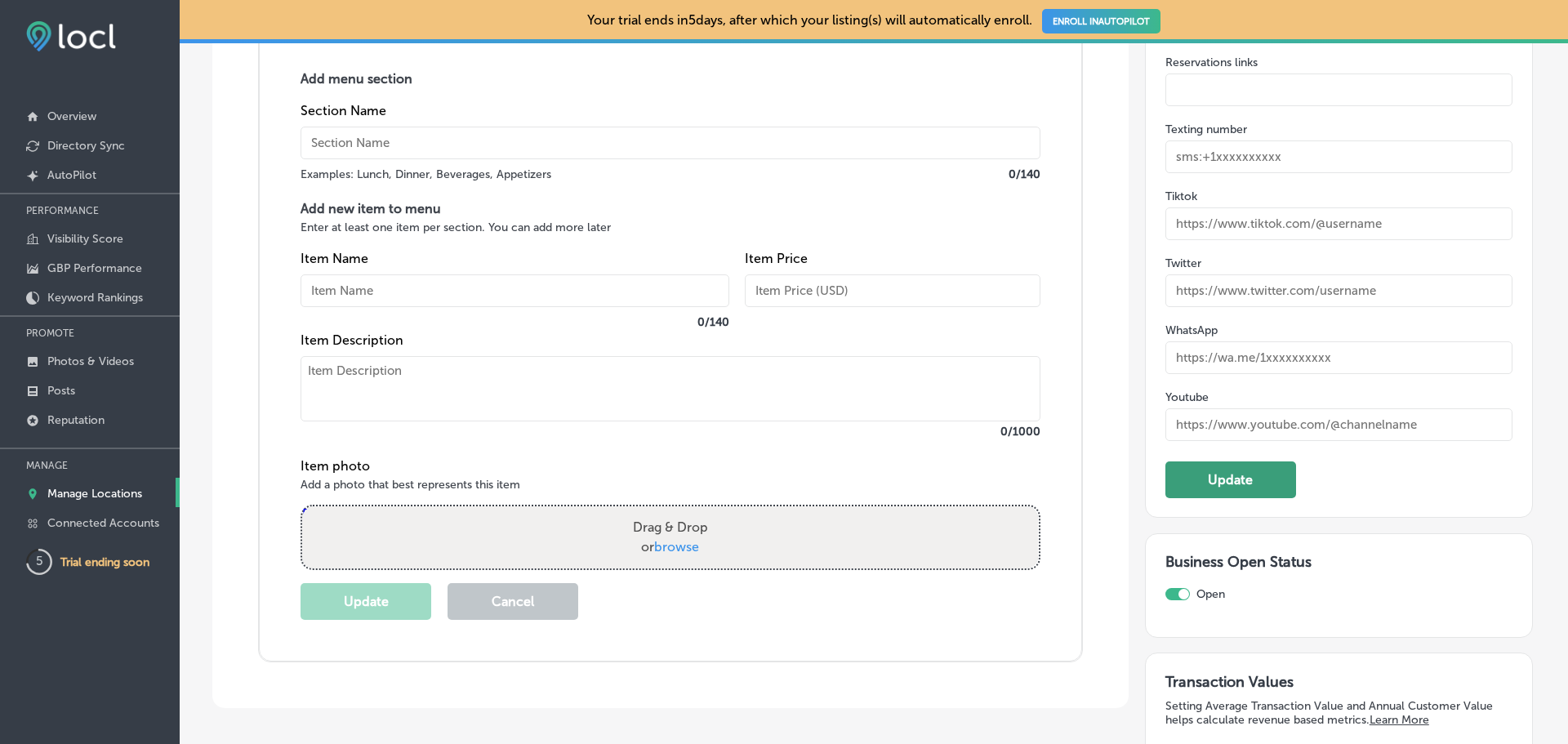
type input "[URL][DOMAIN_NAME]"
click at [1249, 478] on button "Update" at bounding box center [1230, 480] width 130 height 37
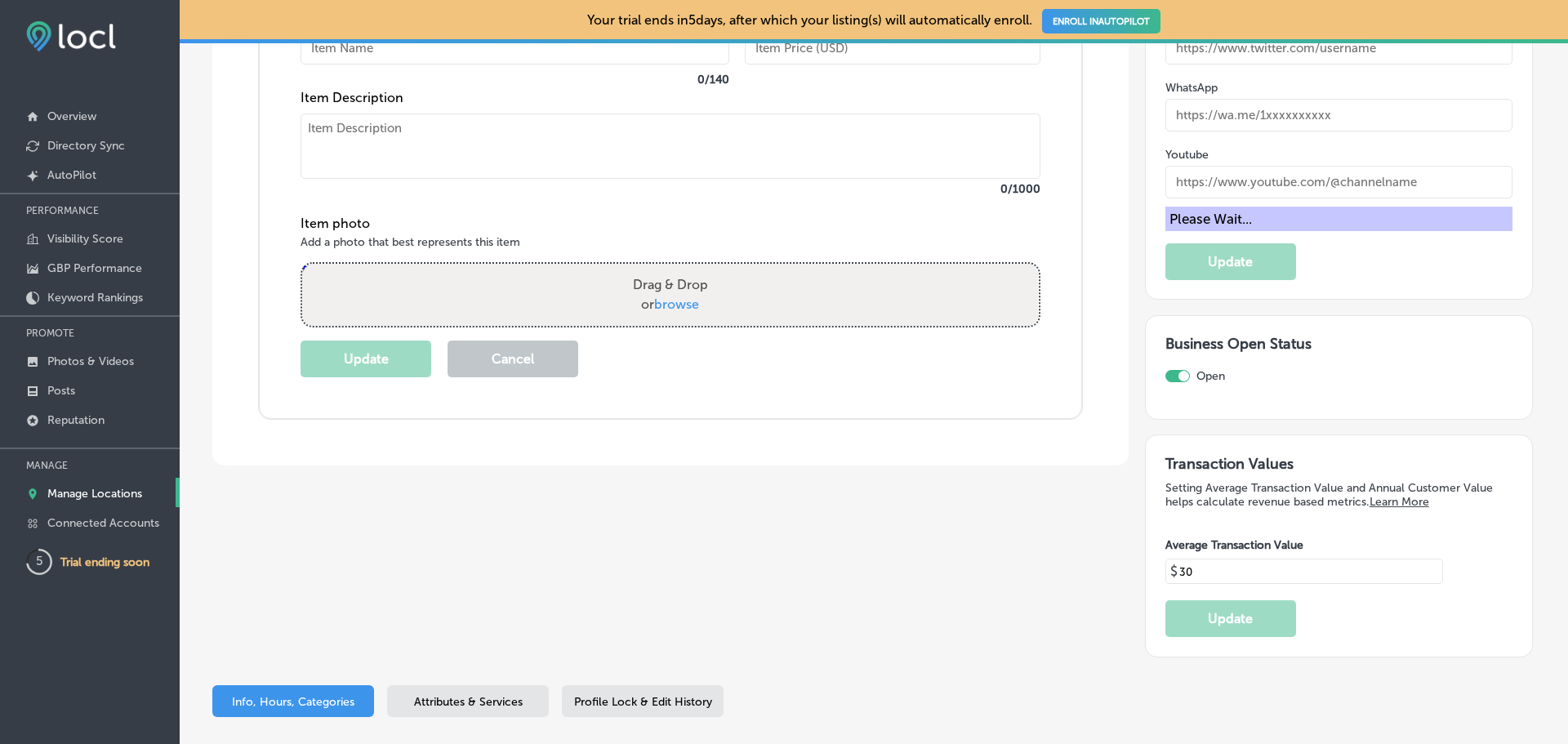
scroll to position [3105, 0]
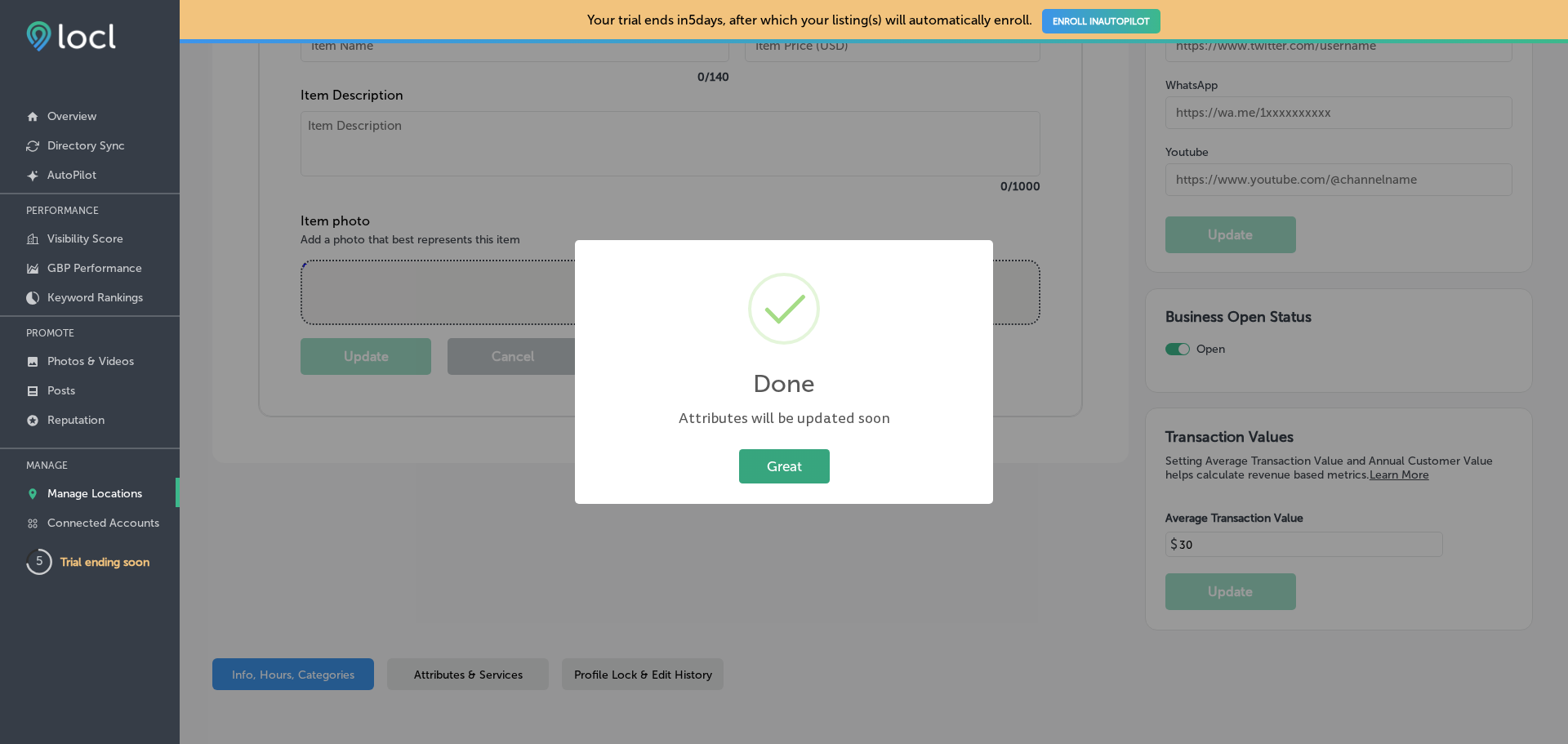
click at [784, 468] on button "Great" at bounding box center [784, 466] width 91 height 33
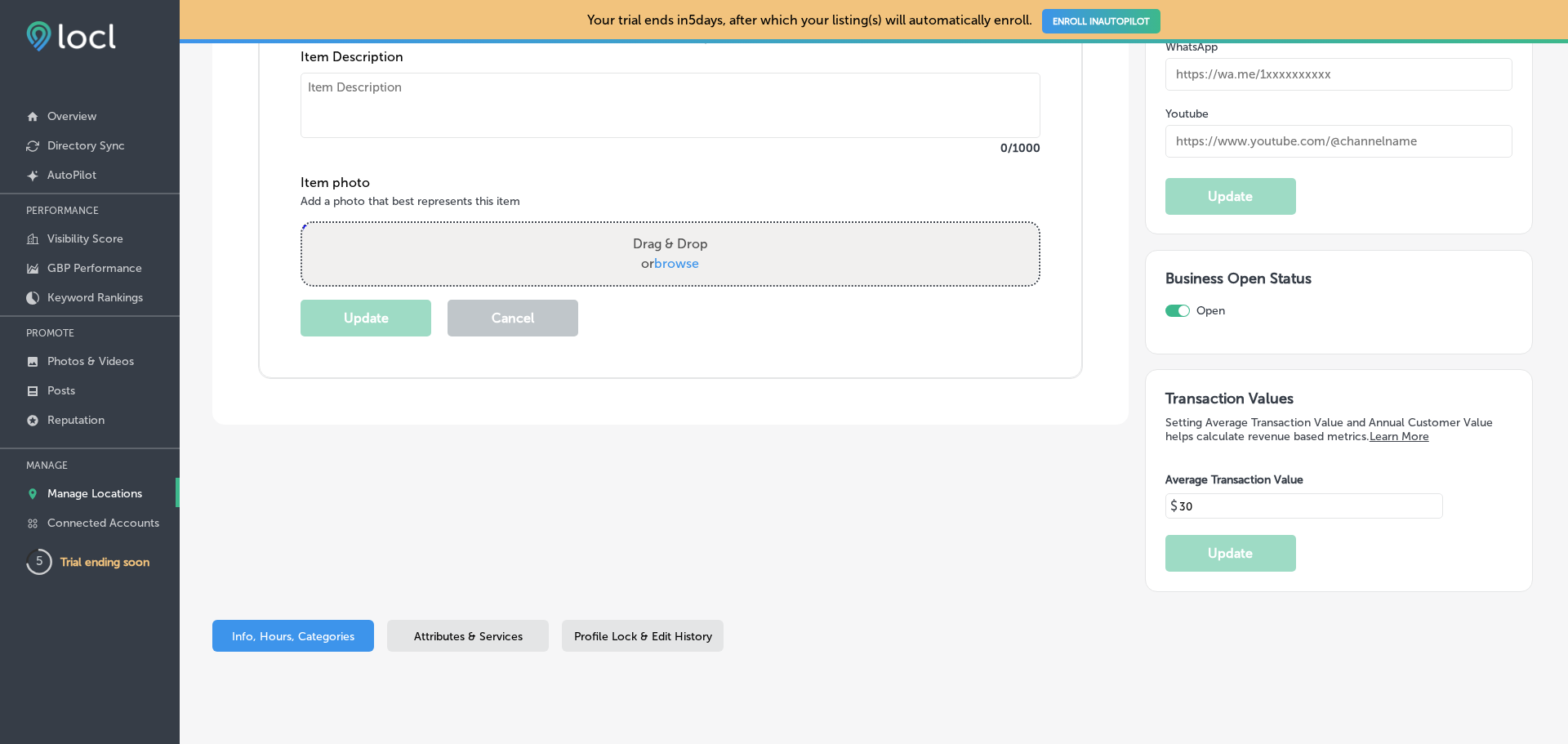
scroll to position [3178, 0]
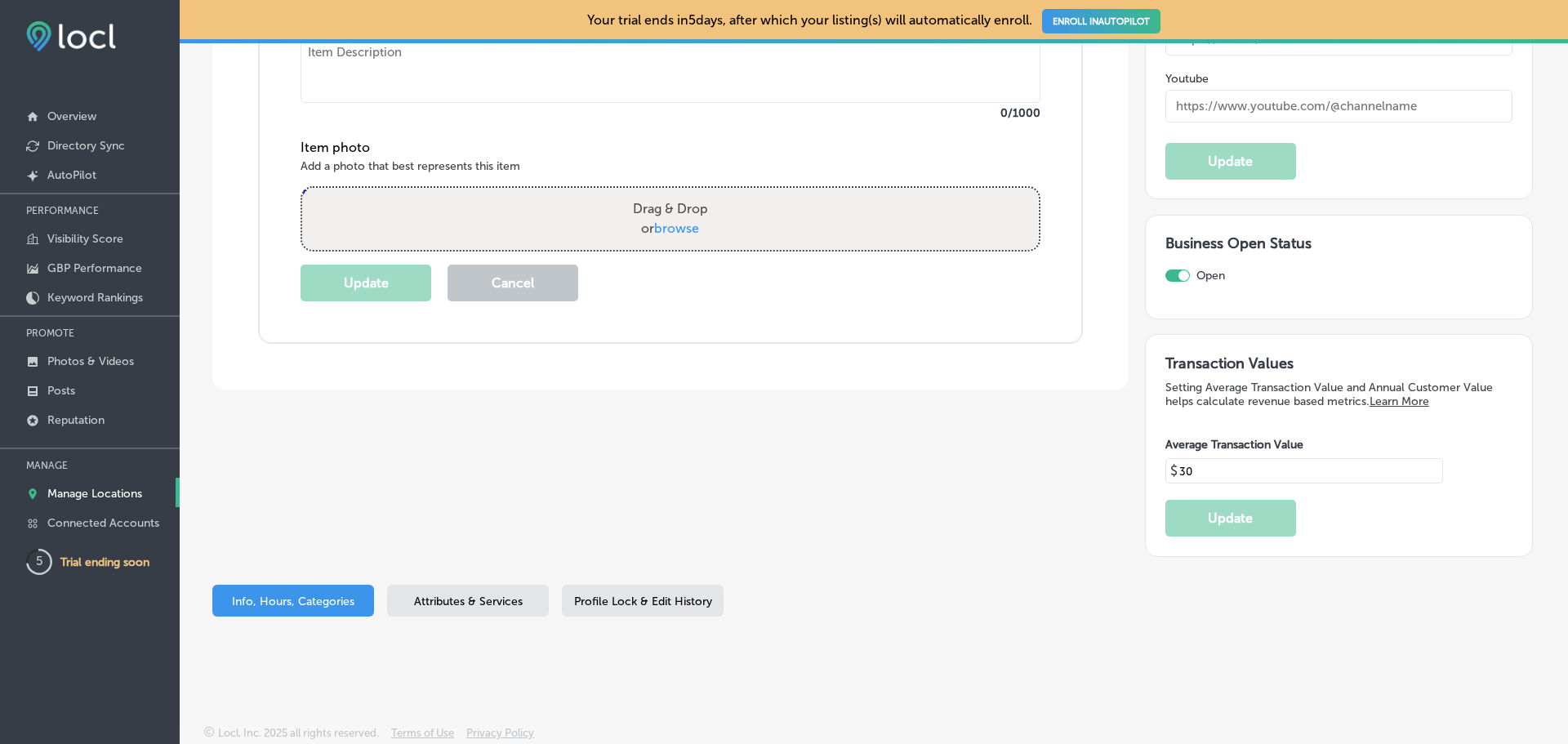
click at [503, 601] on span "Attributes & Services" at bounding box center [468, 601] width 109 height 13
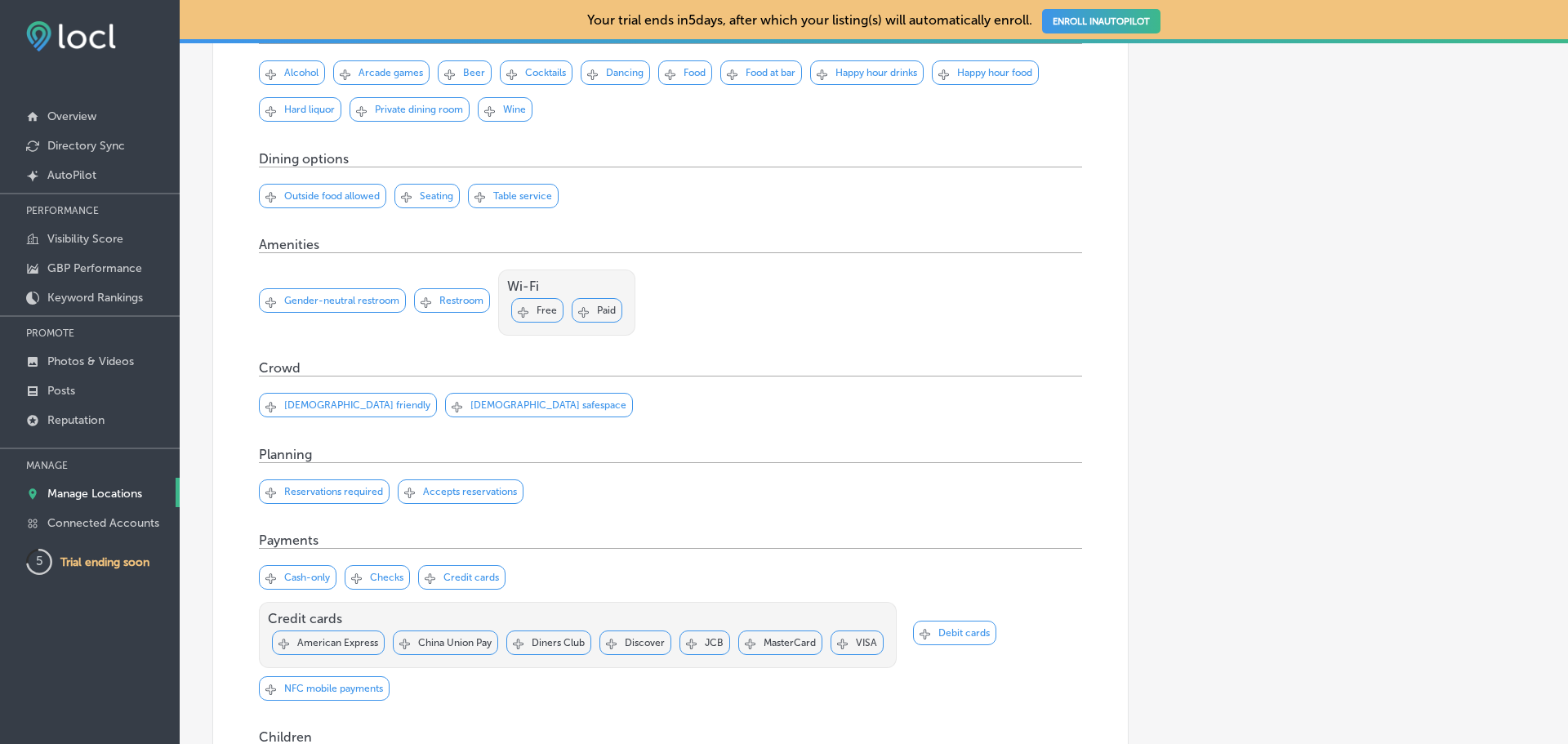
scroll to position [834, 0]
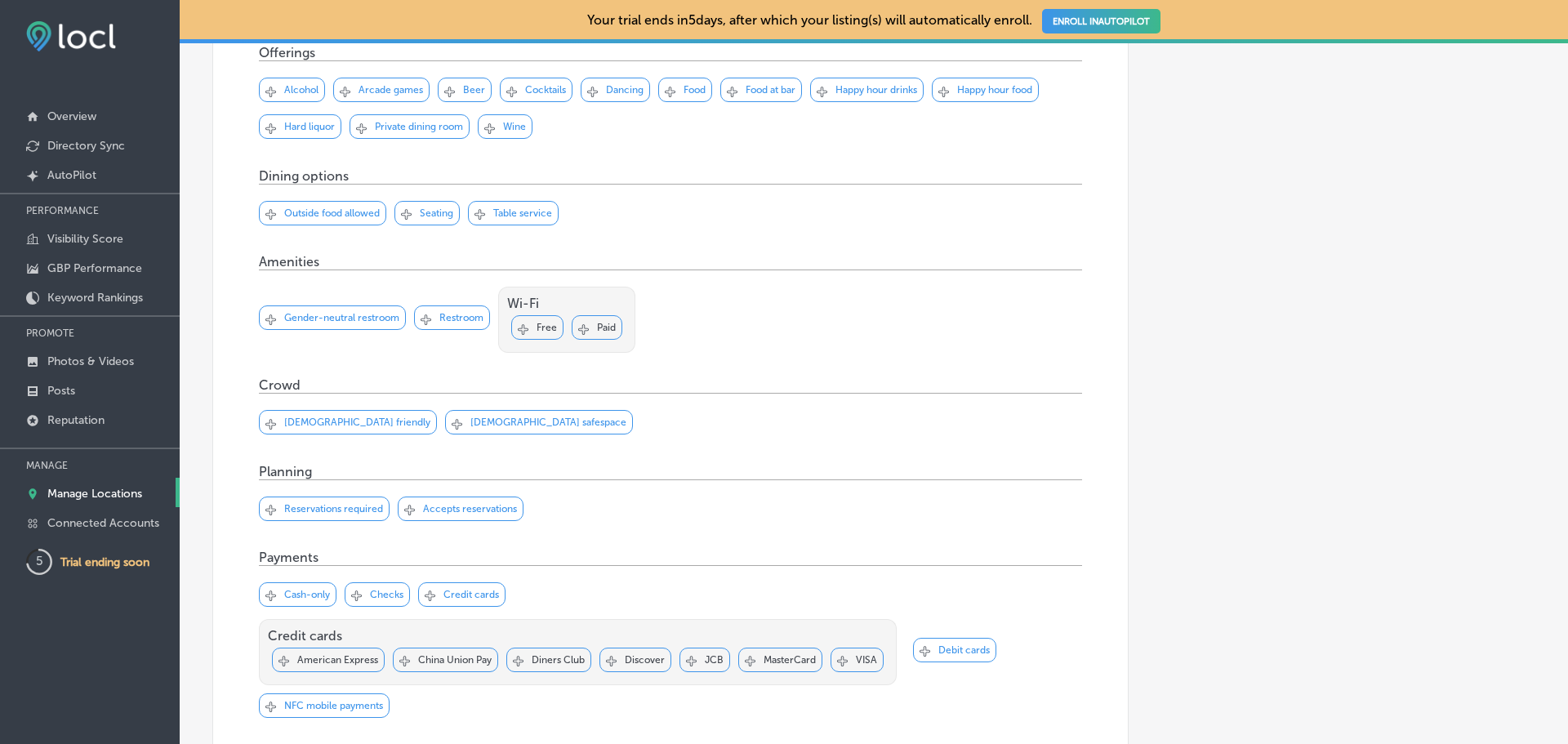
click at [597, 329] on p "Paid" at bounding box center [606, 327] width 19 height 12
click at [586, 327] on icon at bounding box center [584, 329] width 11 height 8
click at [537, 327] on p "Free" at bounding box center [547, 327] width 21 height 12
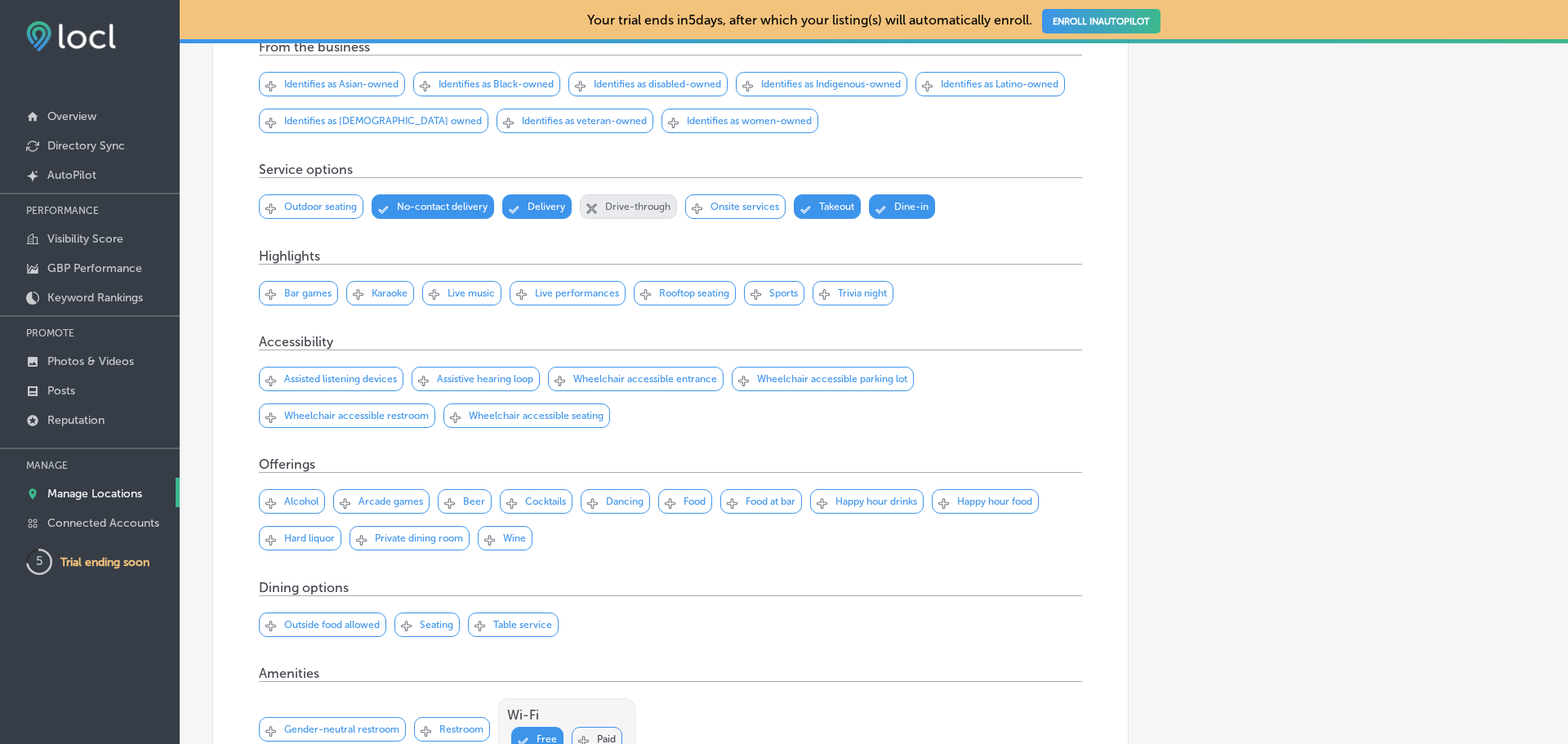
scroll to position [426, 0]
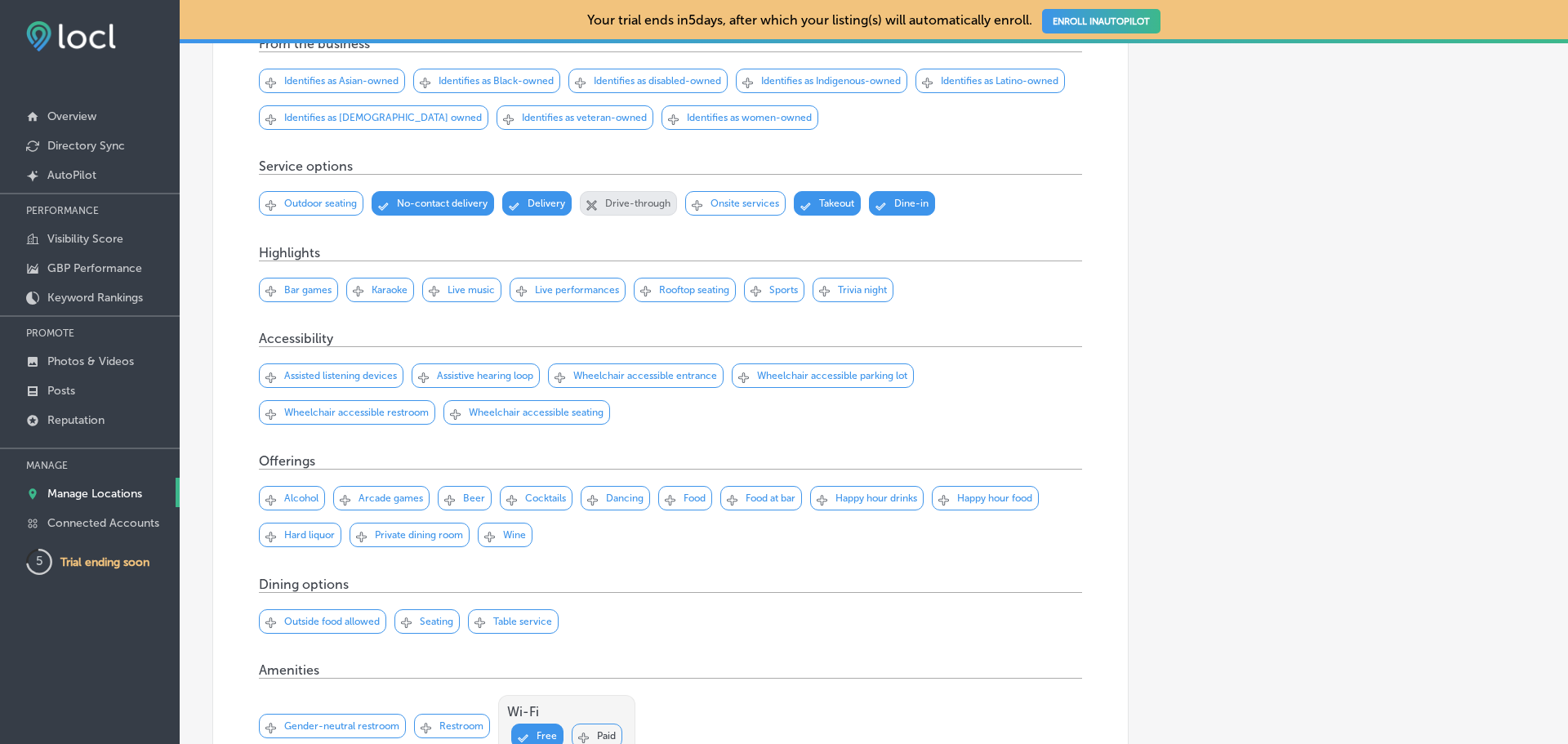
click at [290, 494] on p "Alcohol" at bounding box center [301, 498] width 34 height 12
click at [366, 496] on p "Arcade games" at bounding box center [391, 498] width 65 height 12
click at [461, 497] on div "Svg Vector Icons : http://www.onlinewebfonts.com/icon Checked Created with Sket…" at bounding box center [465, 497] width 54 height 24
click at [535, 493] on p "Cocktails" at bounding box center [545, 498] width 40 height 12
click at [690, 494] on p "Food" at bounding box center [694, 498] width 22 height 12
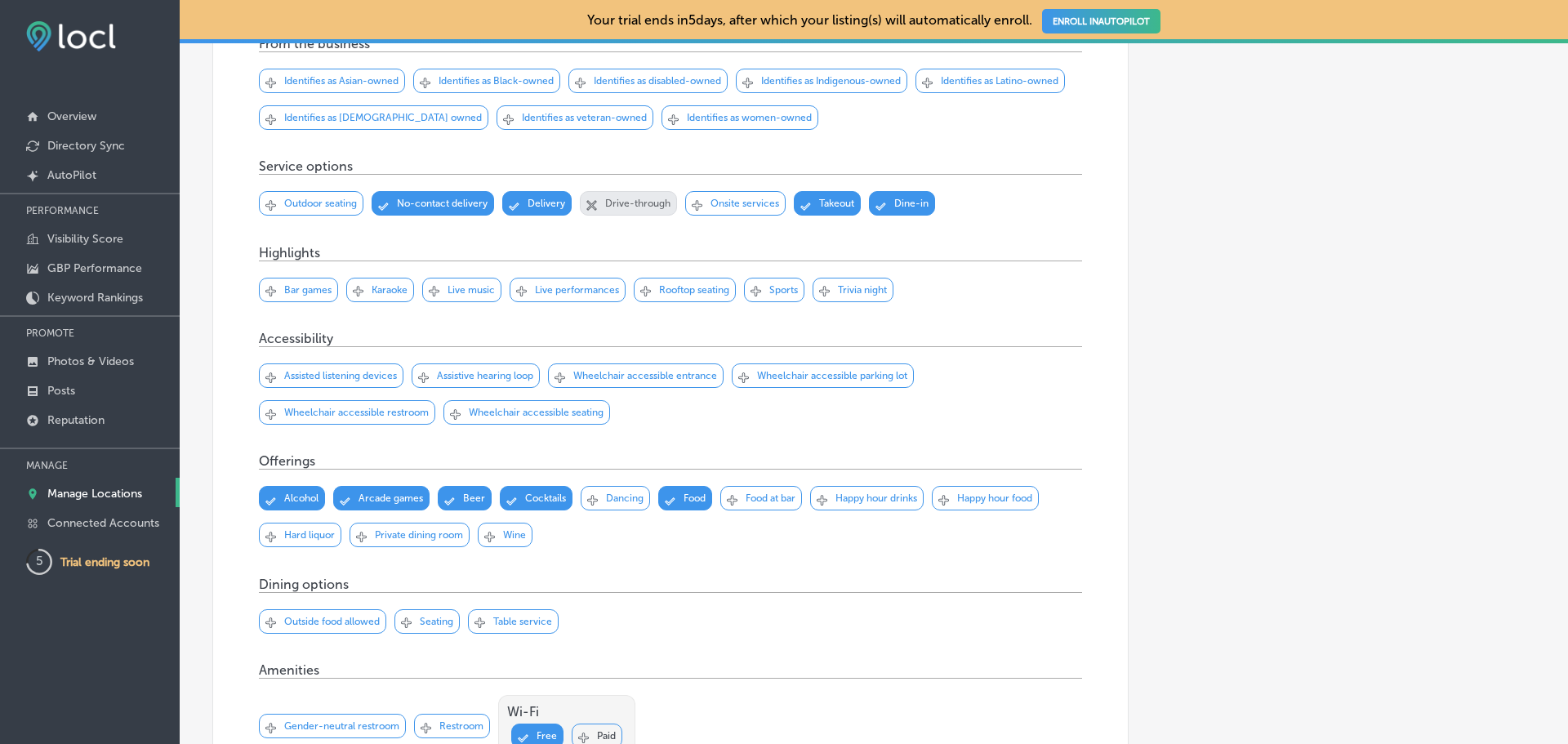
click at [880, 497] on p "Happy hour drinks" at bounding box center [876, 498] width 82 height 12
click at [983, 495] on p "Happy hour food" at bounding box center [995, 498] width 76 height 12
click at [302, 538] on p "Hard liquor" at bounding box center [309, 535] width 50 height 12
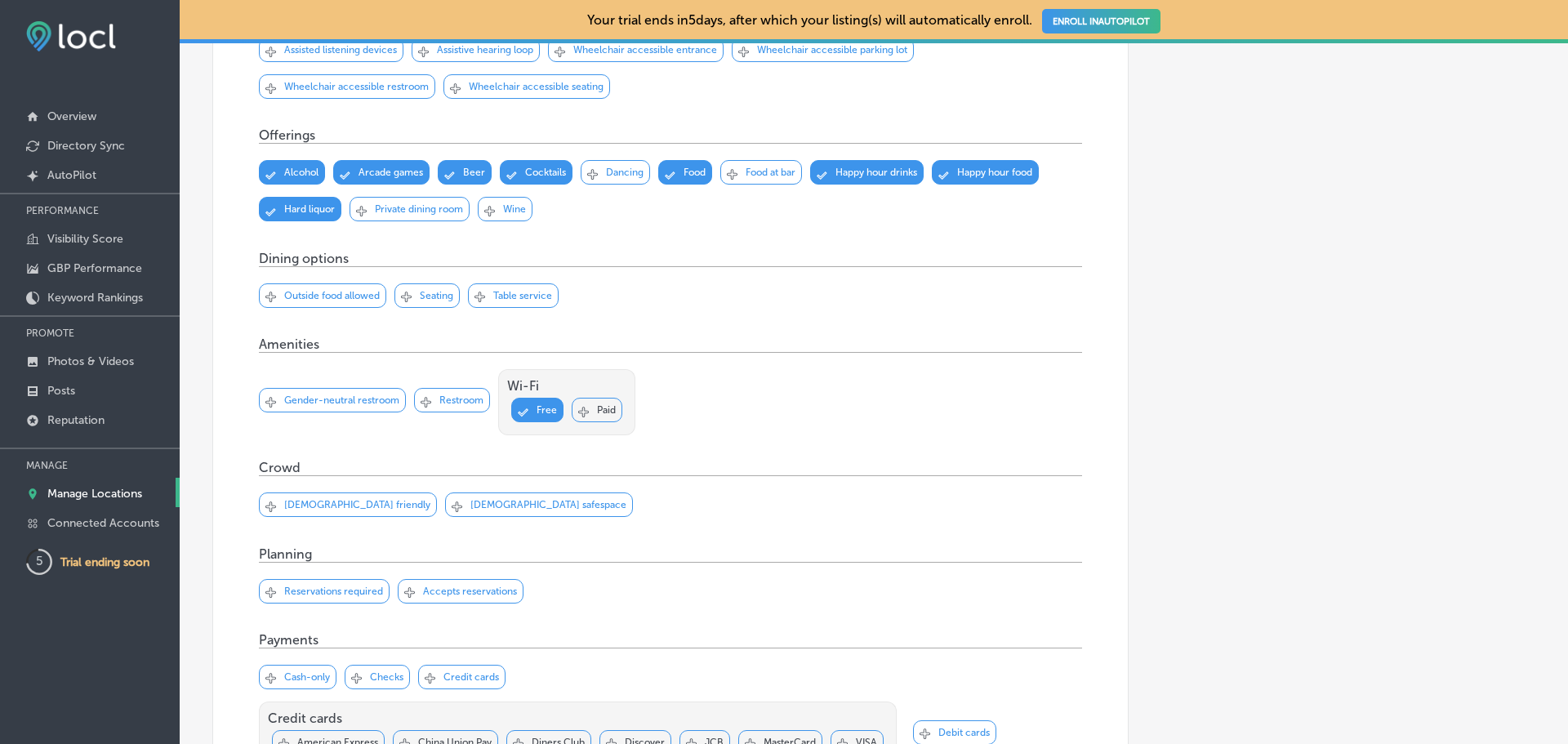
scroll to position [753, 0]
click at [302, 504] on p "LGBTQ+ friendly" at bounding box center [357, 504] width 147 height 12
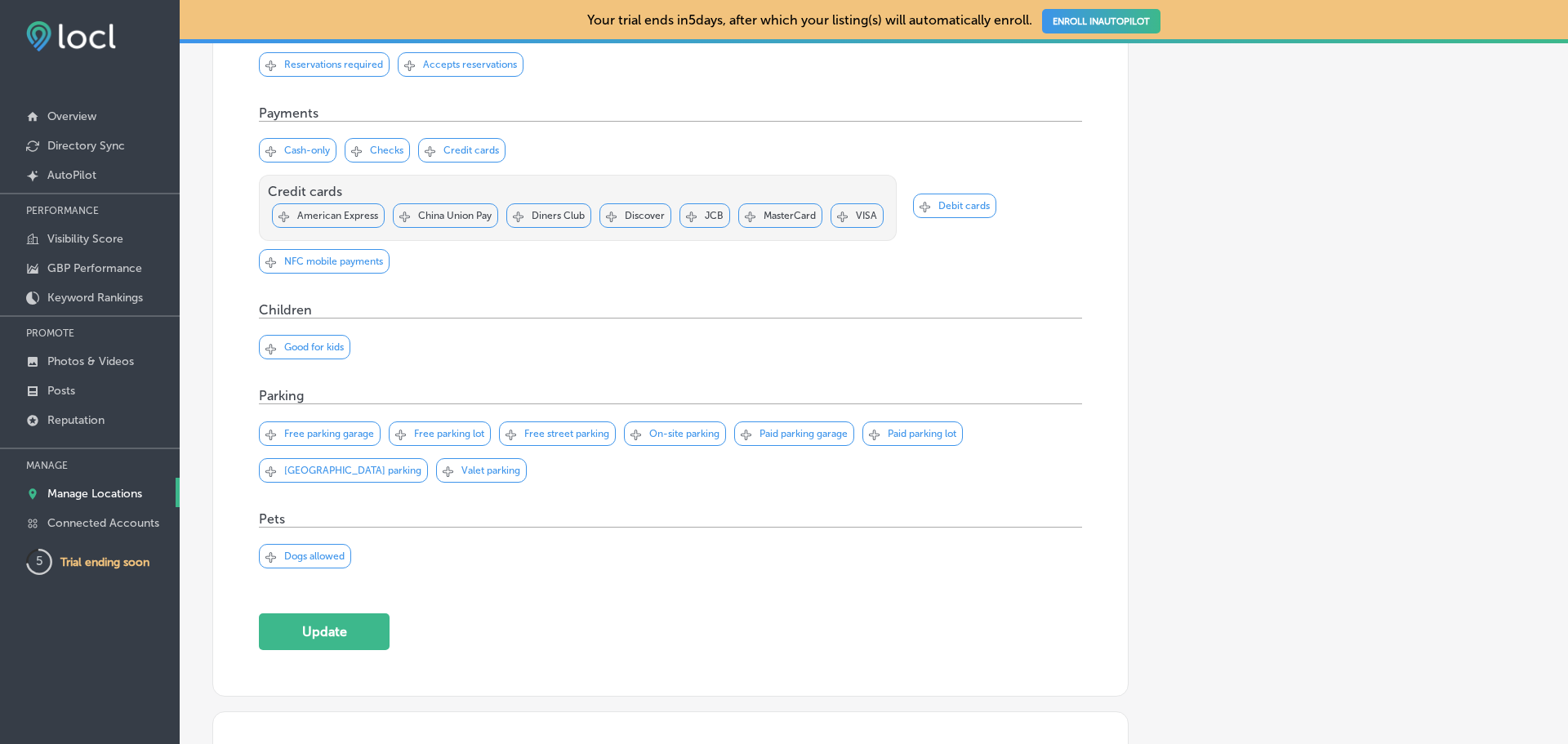
scroll to position [1307, 0]
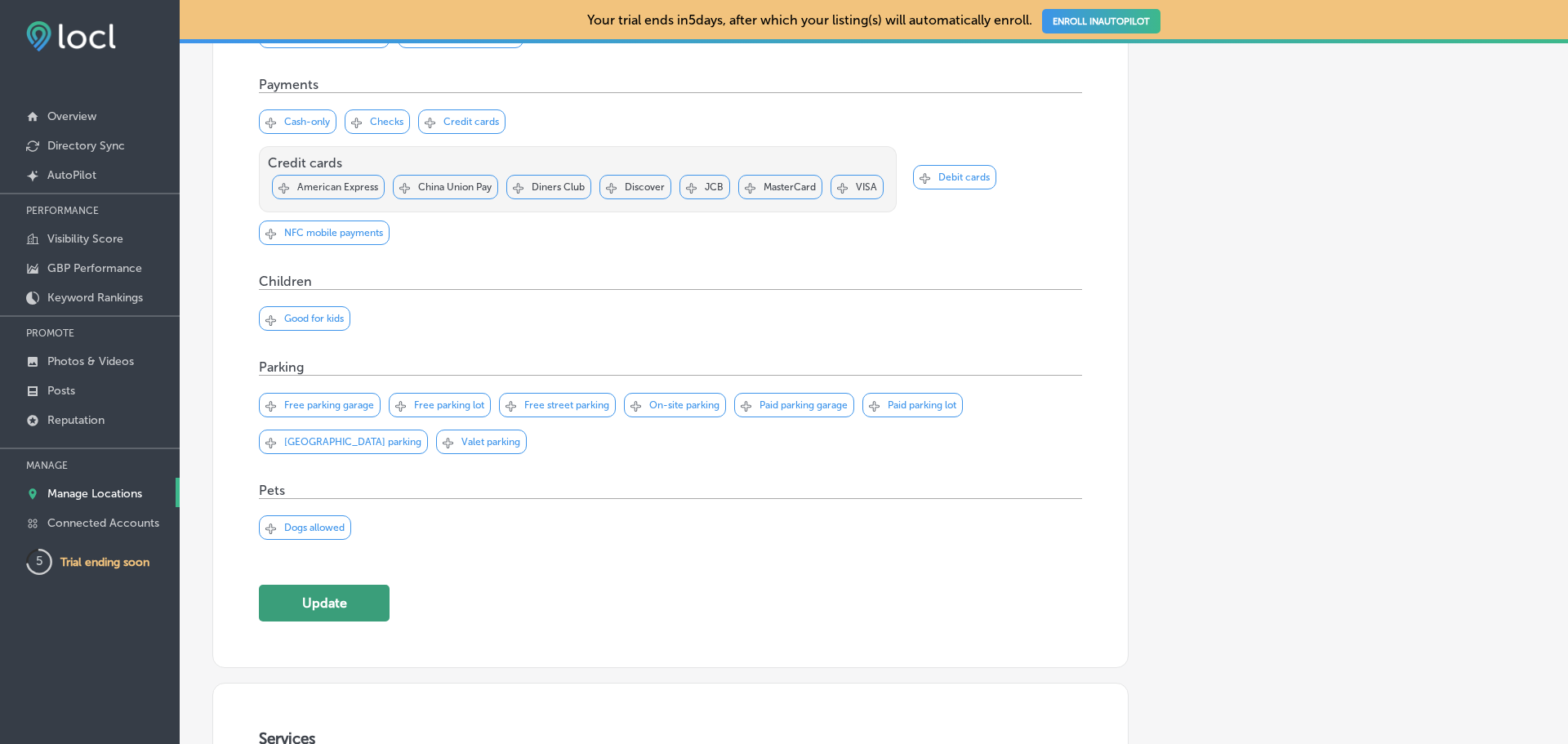
click at [343, 601] on button "Update" at bounding box center [324, 603] width 130 height 37
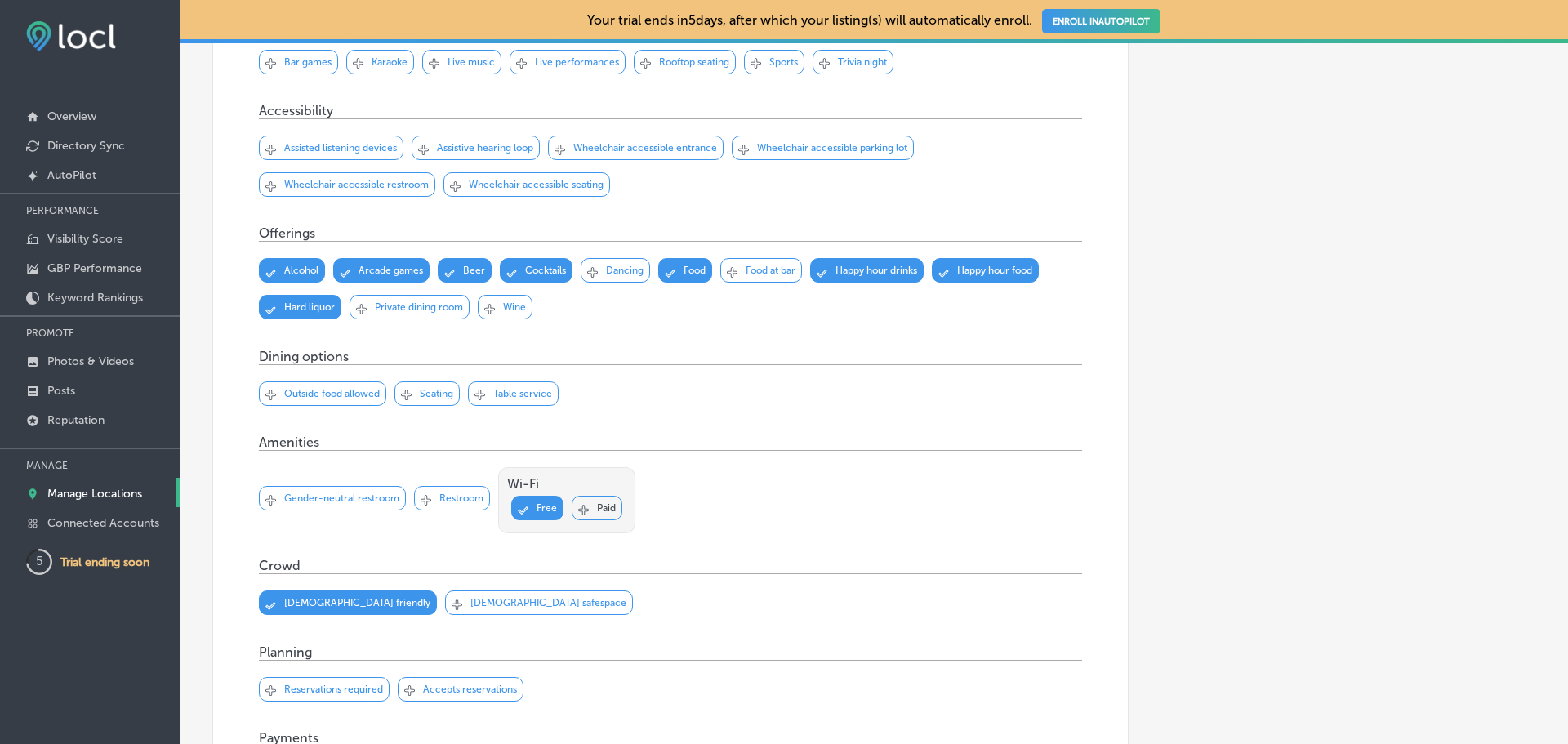
scroll to position [0, 0]
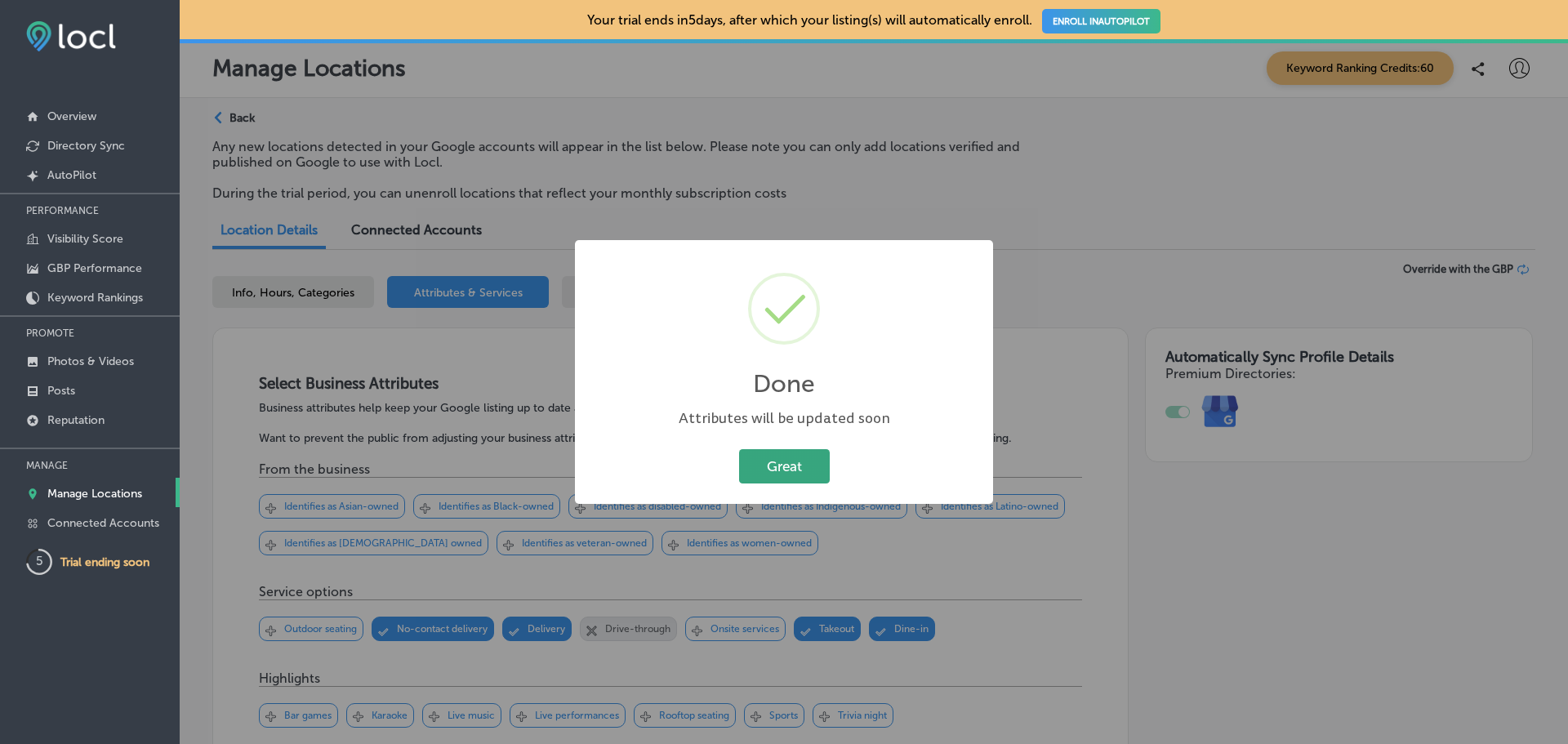
click at [778, 457] on button "Great" at bounding box center [784, 466] width 91 height 33
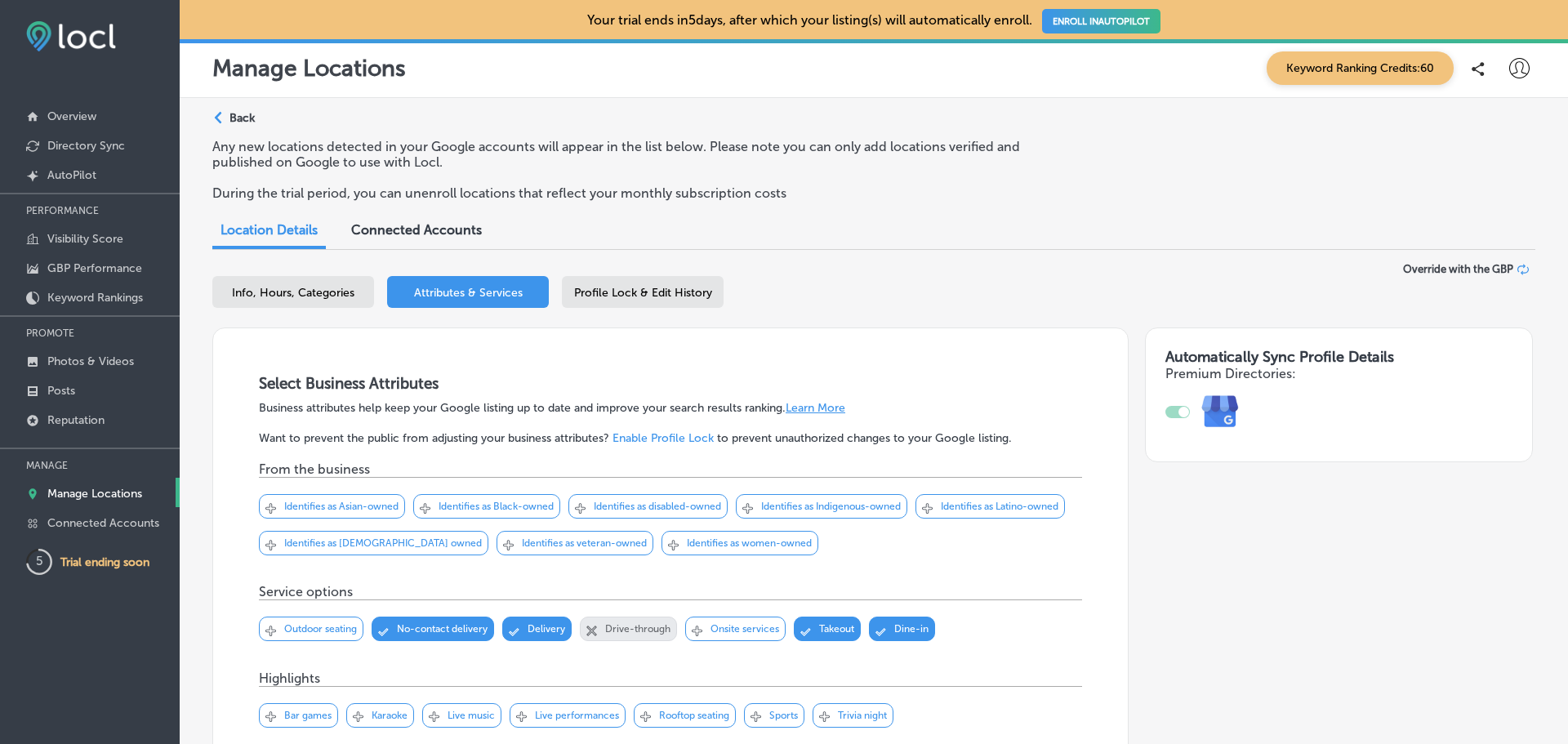
click at [643, 285] on div "Profile Lock & Edit History" at bounding box center [643, 291] width 162 height 31
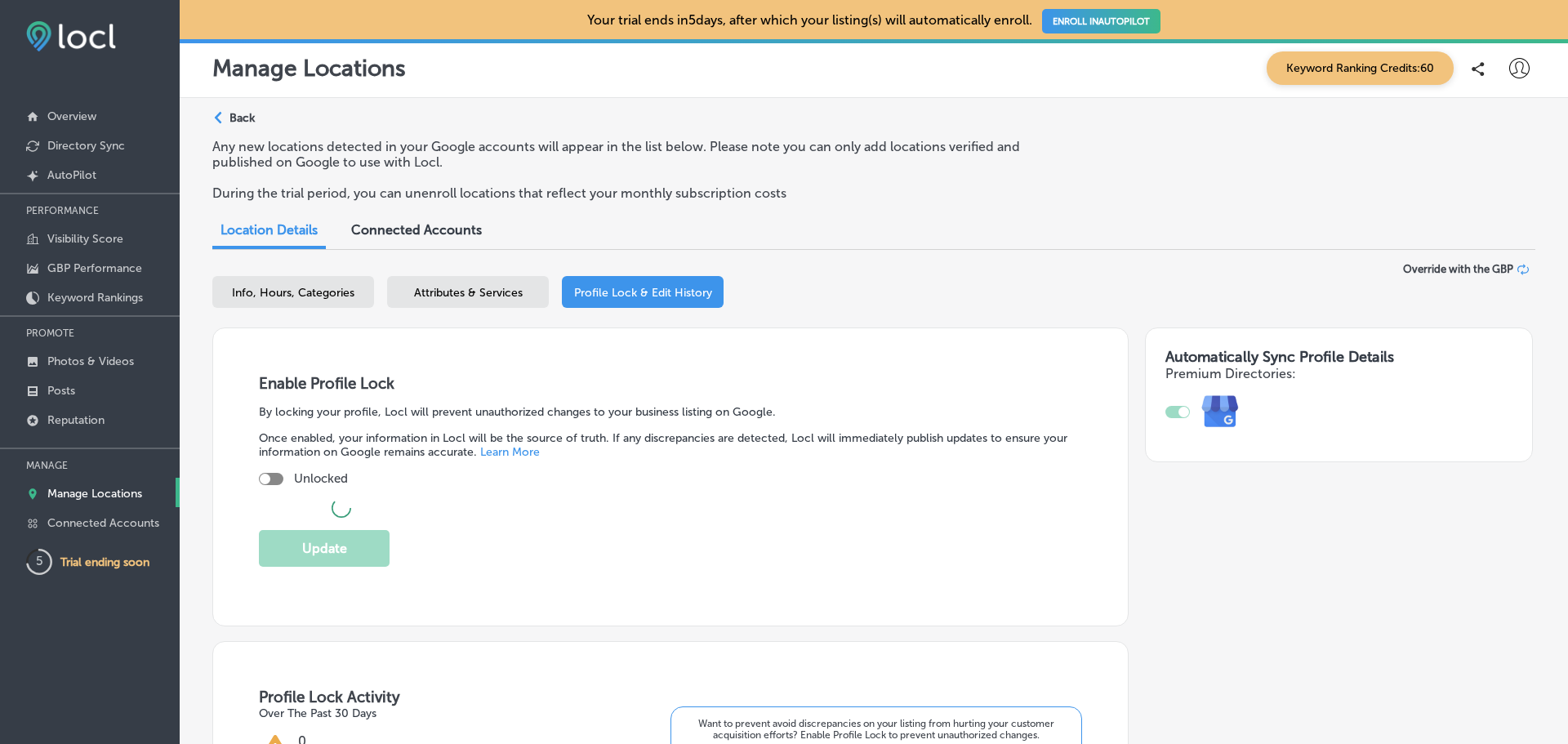
checkbox input "true"
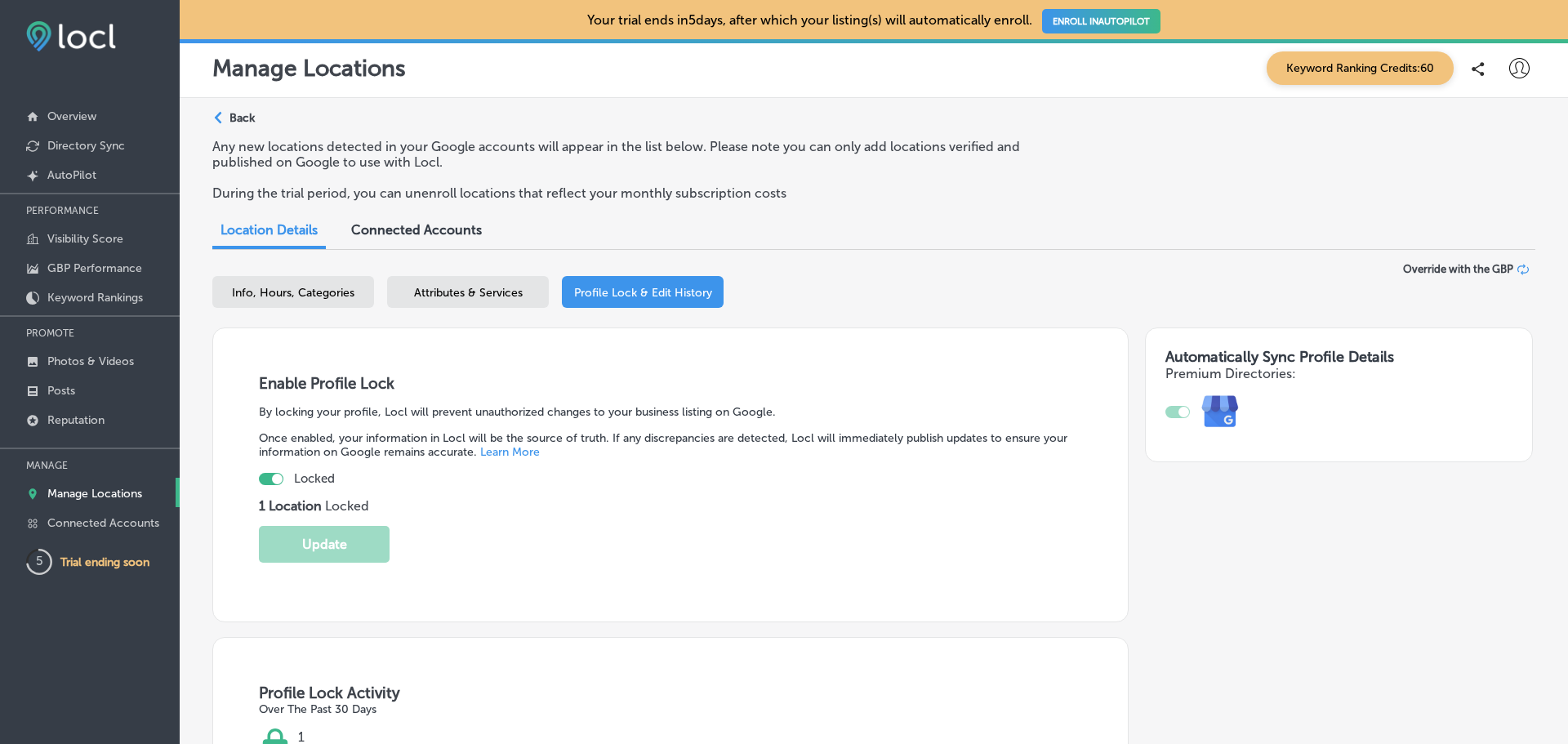
select select "US"
click at [291, 300] on div "Info, Hours, Categories" at bounding box center [293, 291] width 162 height 31
select select "US"
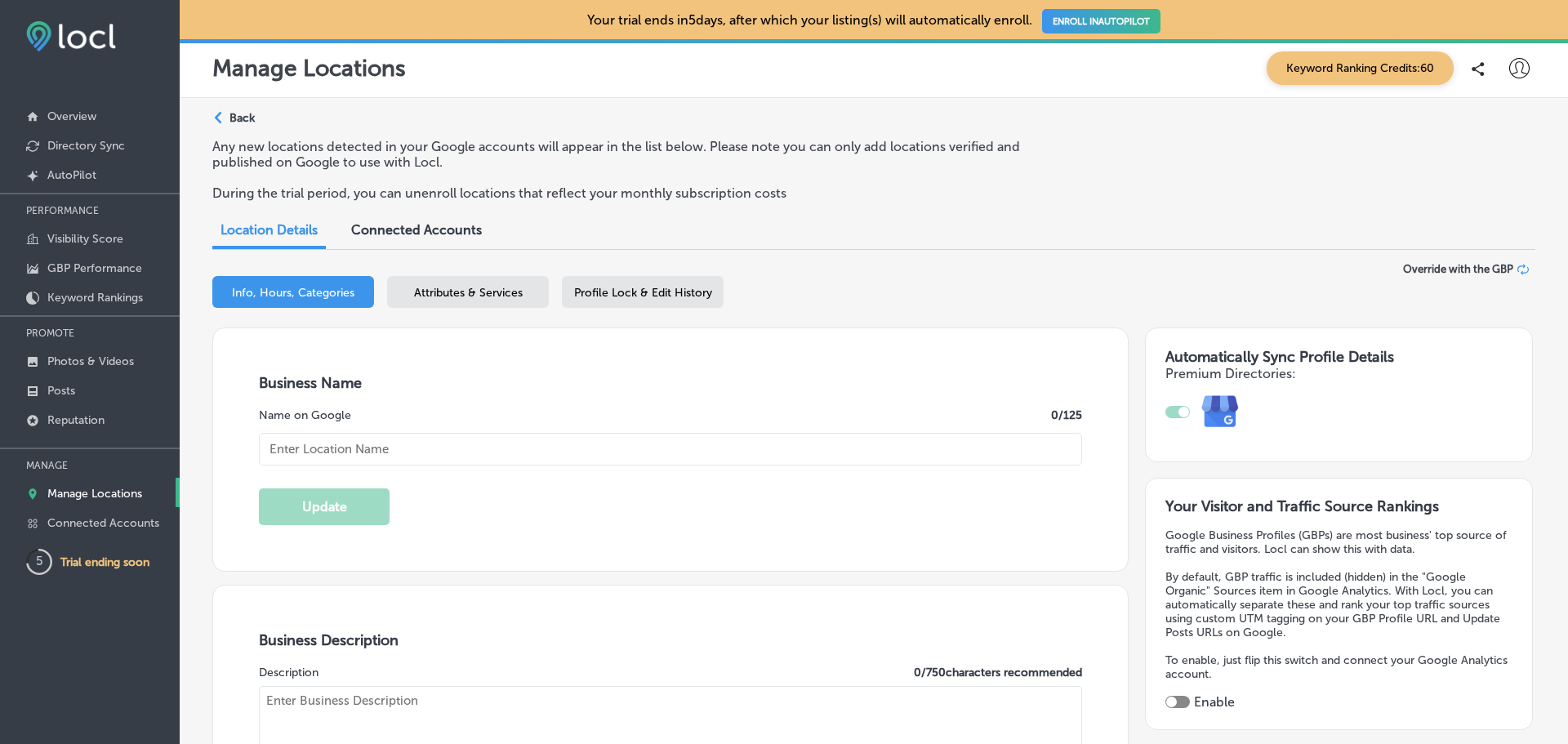
type input "River Pool and Sports Bar"
type textarea "River Pool and Sports Bar delivers a vibrant, social atmosphere where friends g…"
type input "[STREET_ADDRESS]"
type input "[GEOGRAPHIC_DATA]"
type input "97209-3819"
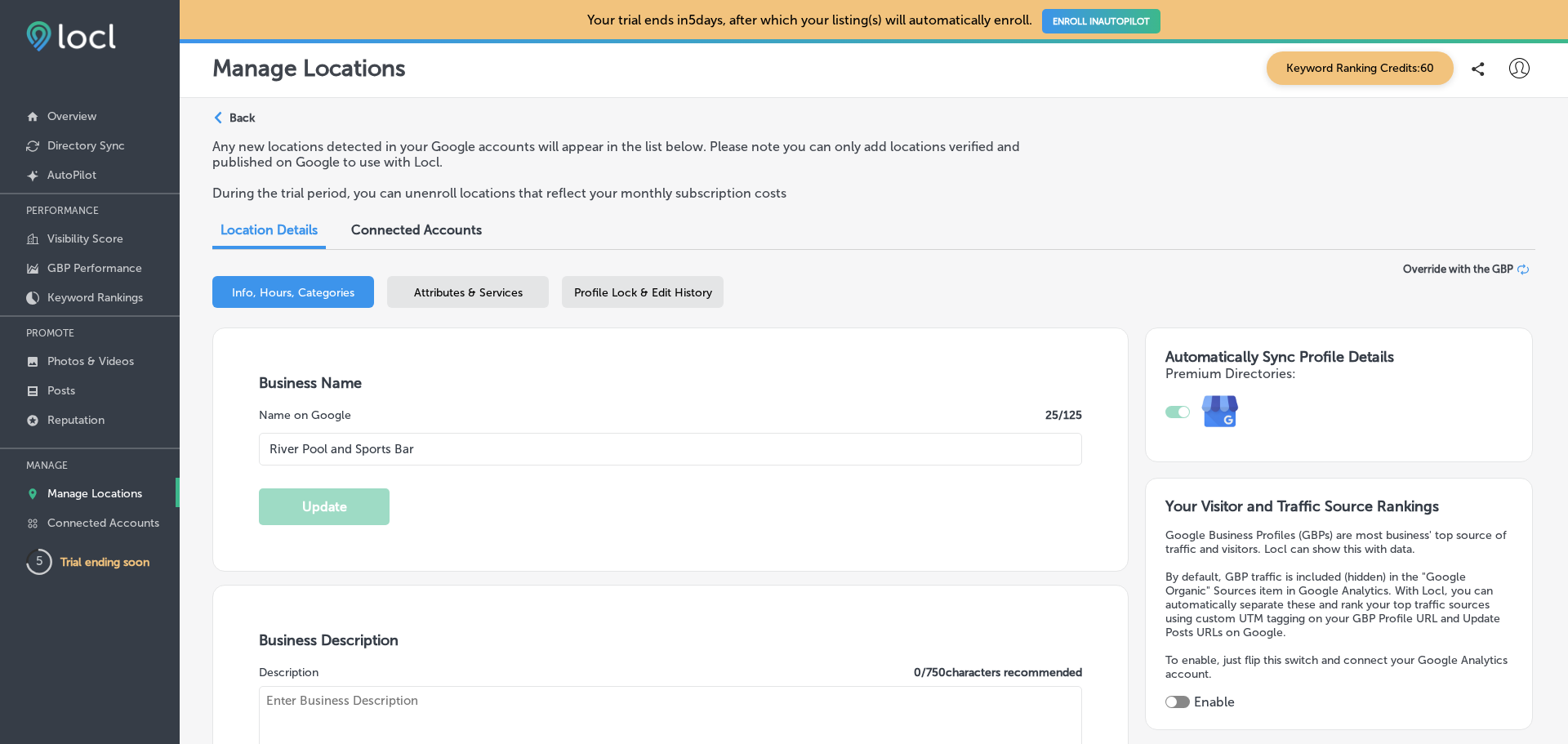
type input "US"
type input "[URL][DOMAIN_NAME]"
type input "30"
checkbox input "true"
type textarea "River Pool and Sports Bar delivers a vibrant, social atmosphere where friends g…"
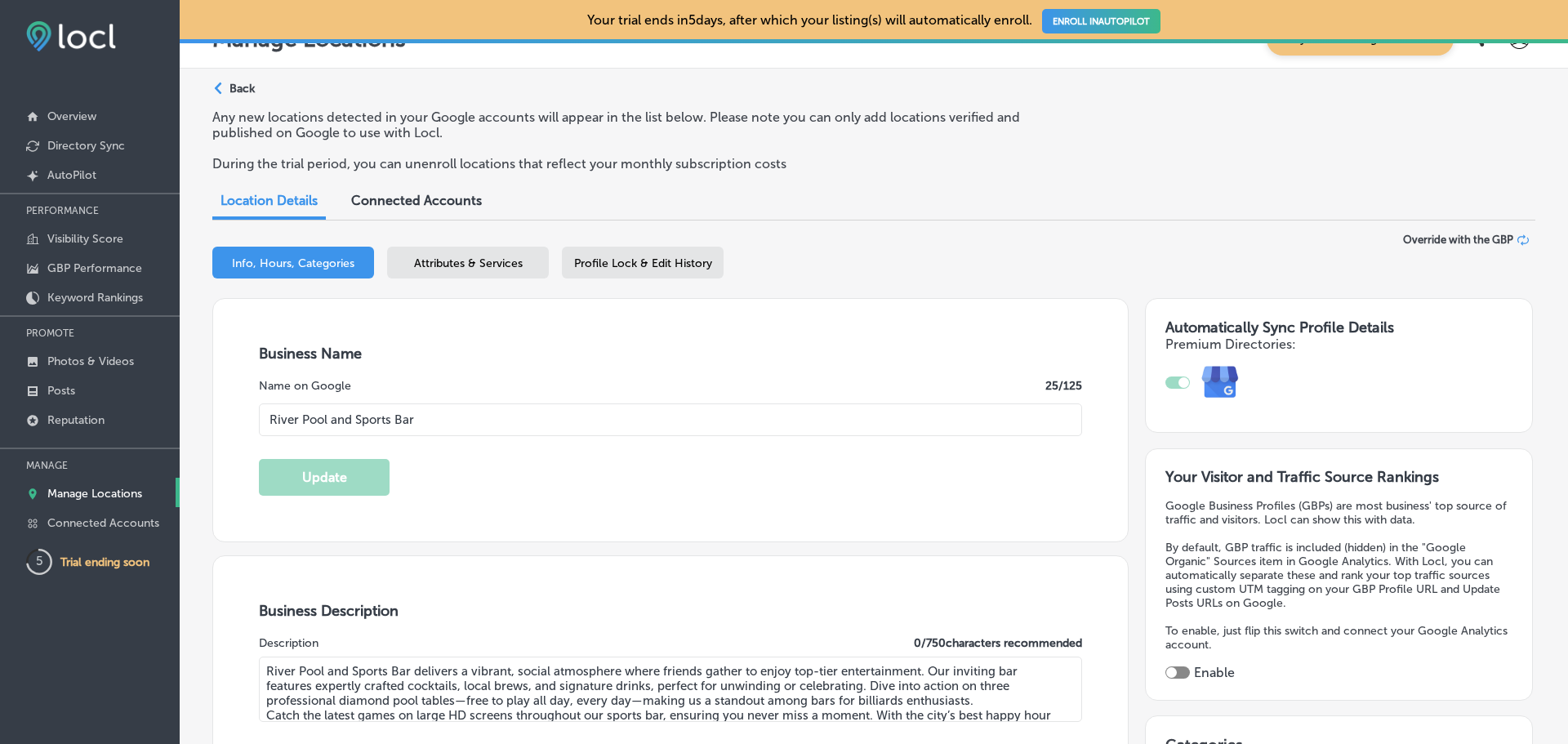
type input "[PHONE_NUMBER]"
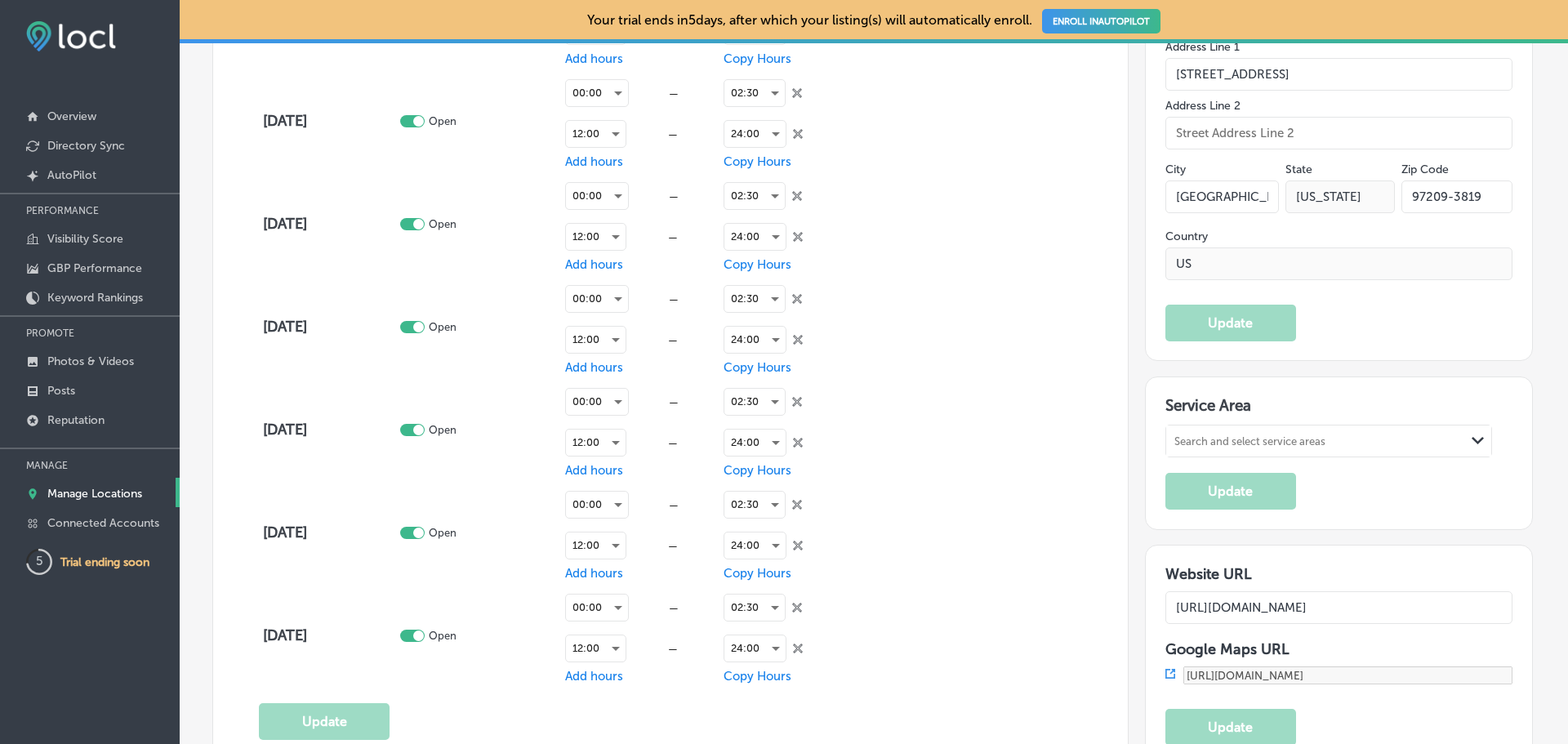
scroll to position [1471, 0]
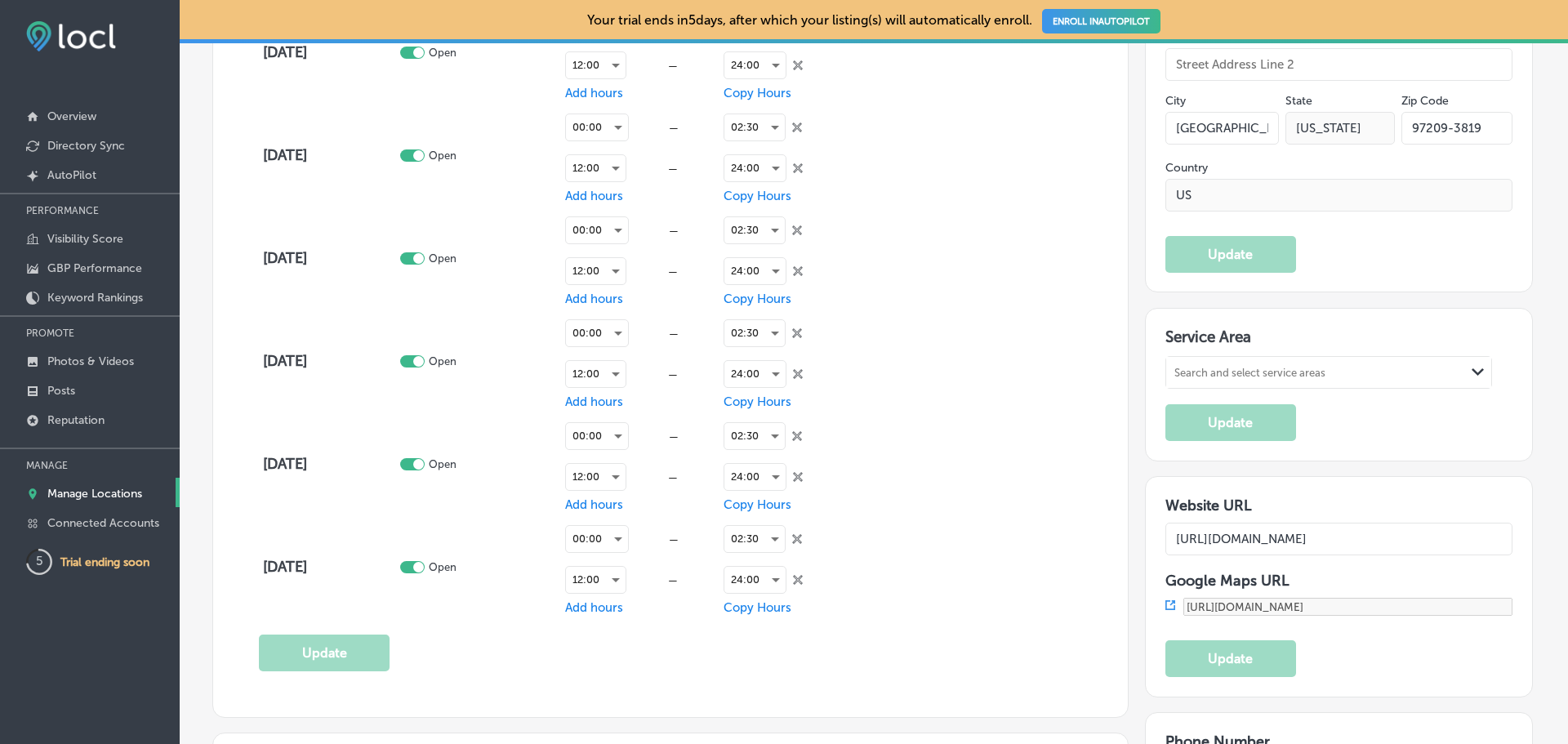
click at [1311, 371] on div "Search and select service areas" at bounding box center [1250, 373] width 151 height 13
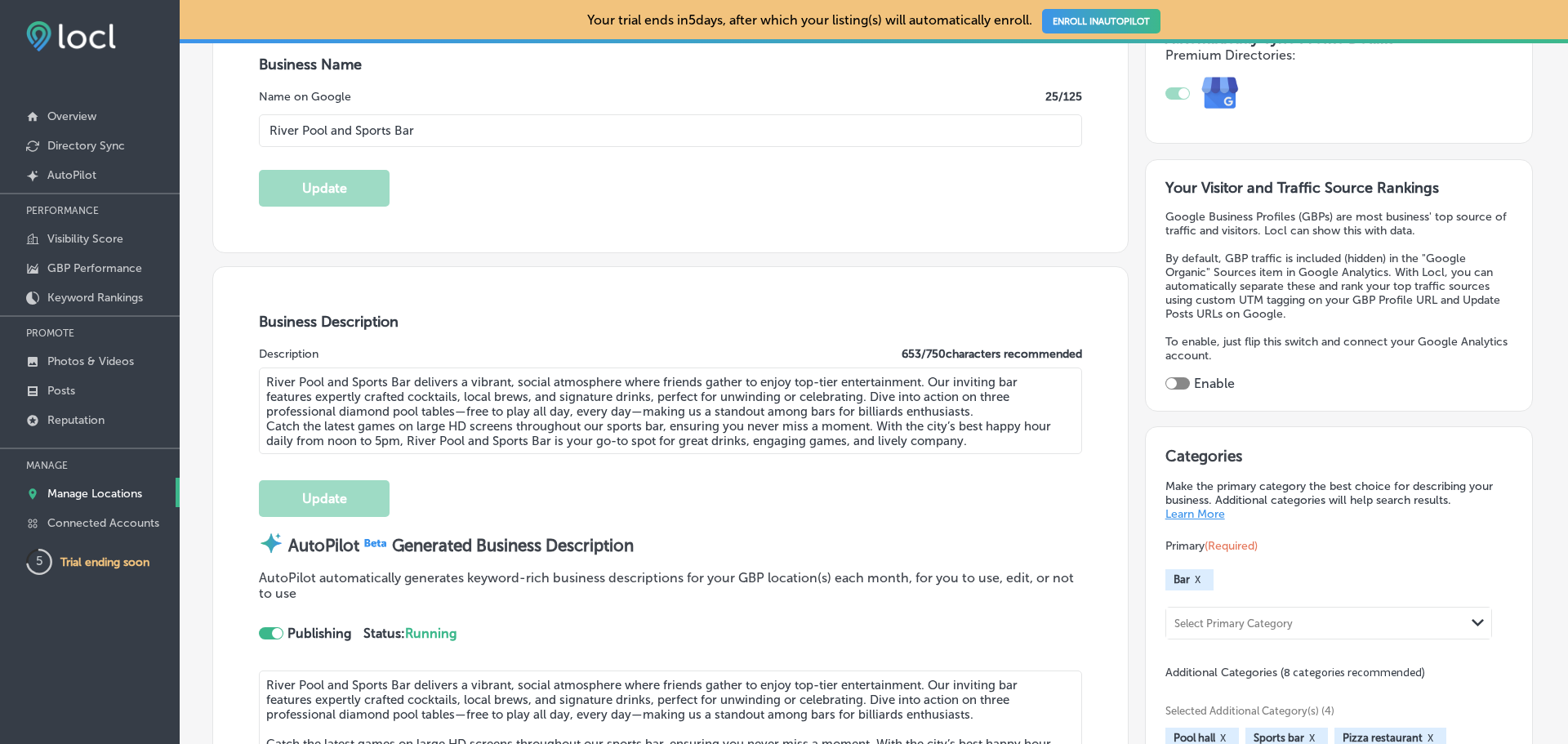
scroll to position [0, 0]
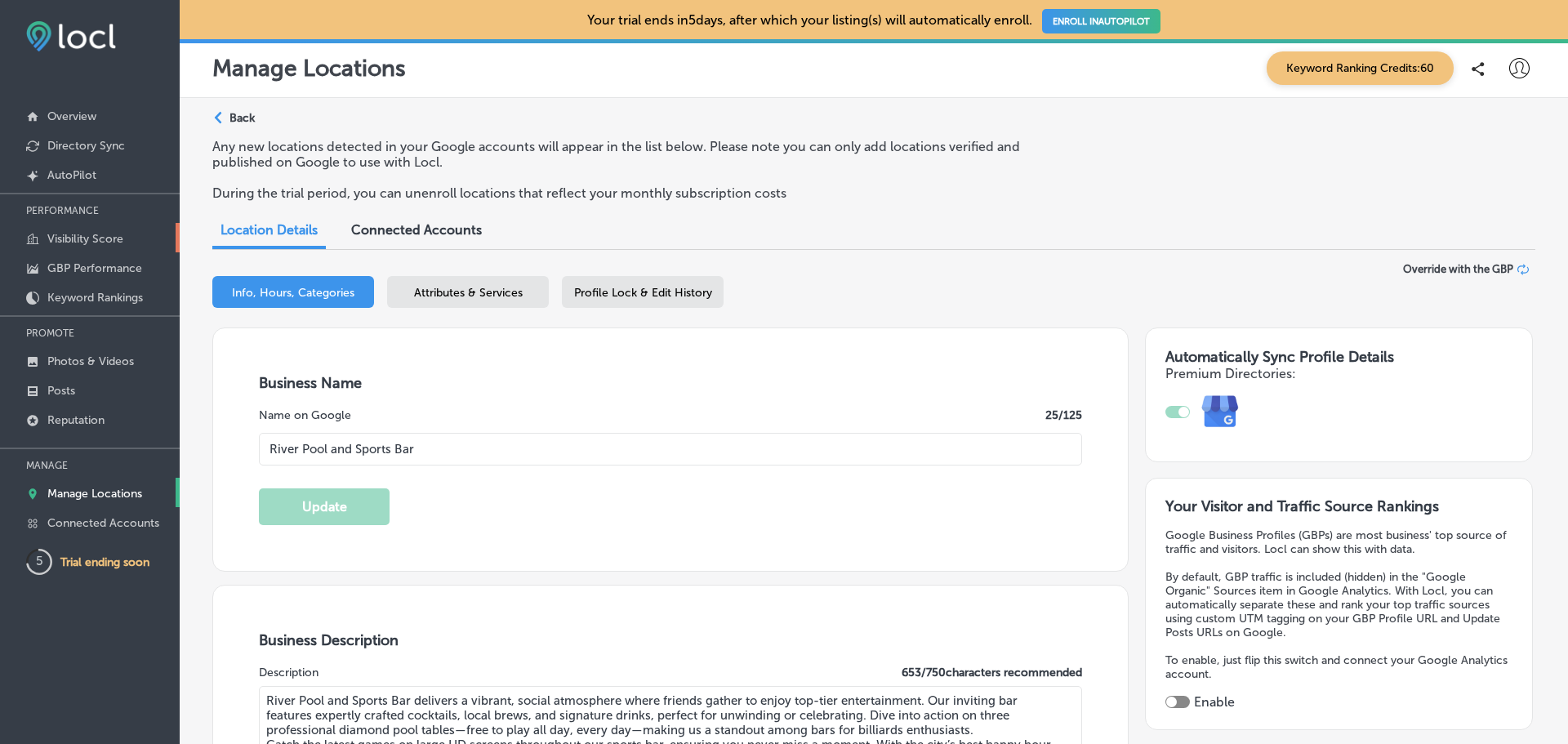
click at [85, 235] on p "Visibility Score" at bounding box center [85, 238] width 76 height 13
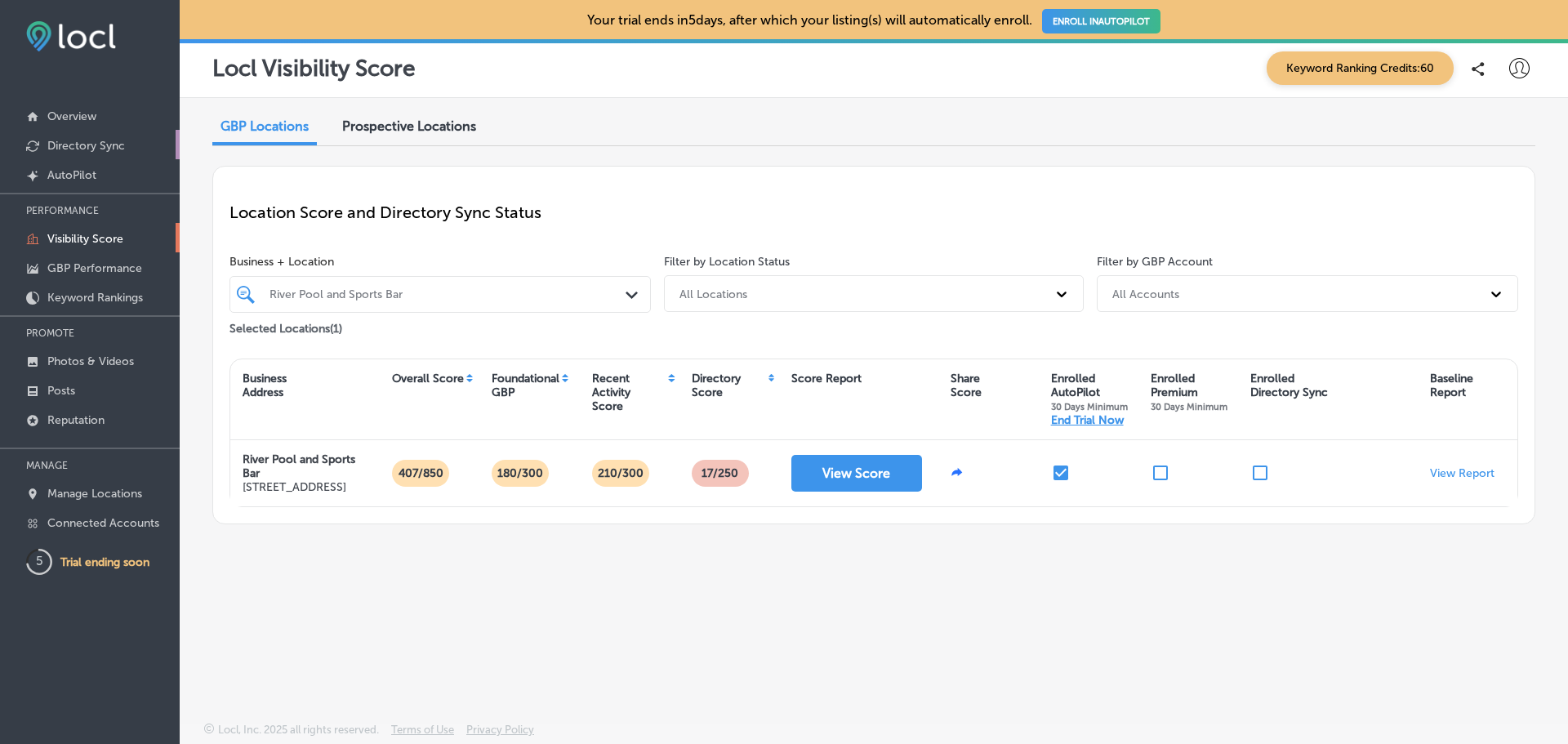
click at [76, 138] on link "Directory Sync" at bounding box center [90, 144] width 180 height 30
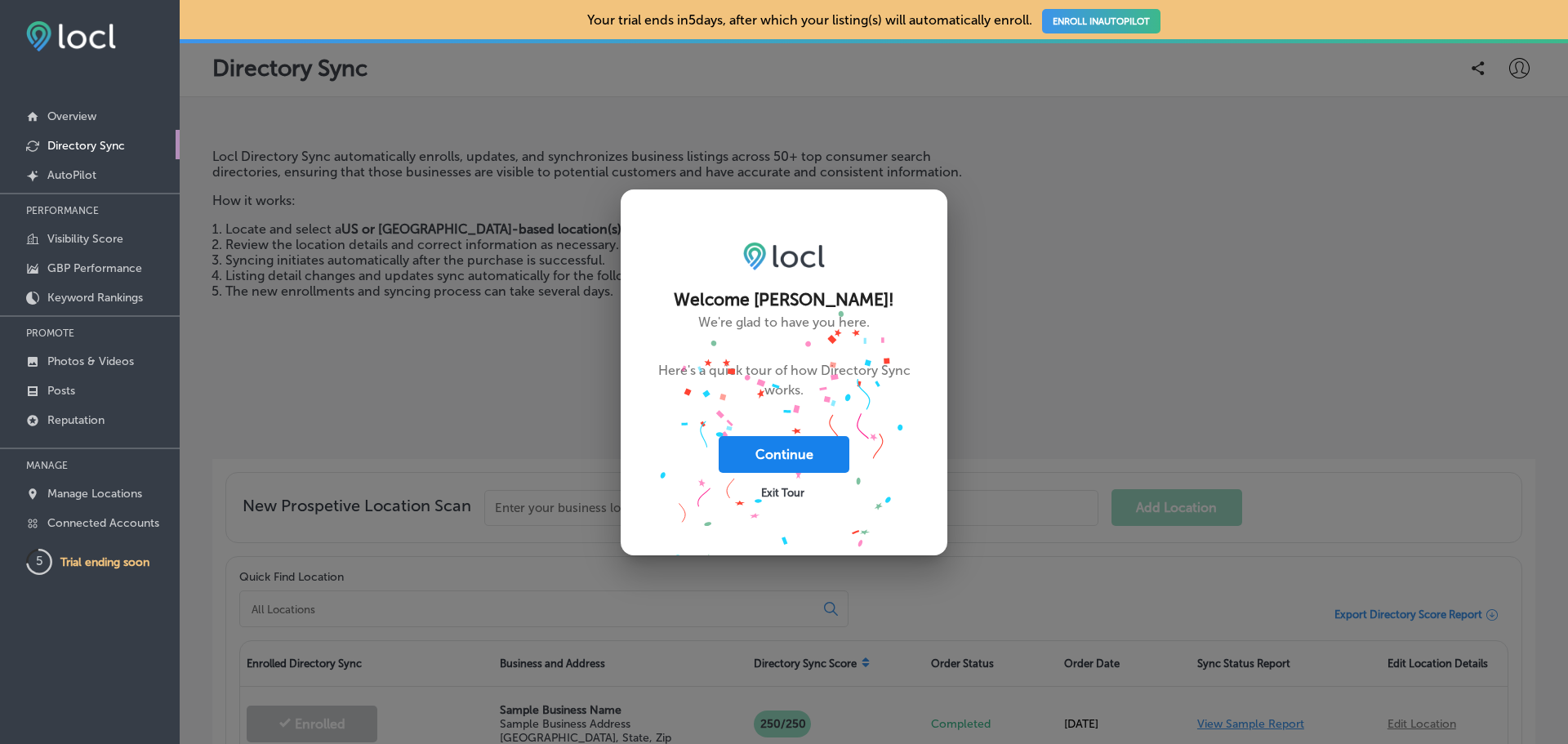
click at [808, 454] on button "Continue" at bounding box center [783, 454] width 130 height 37
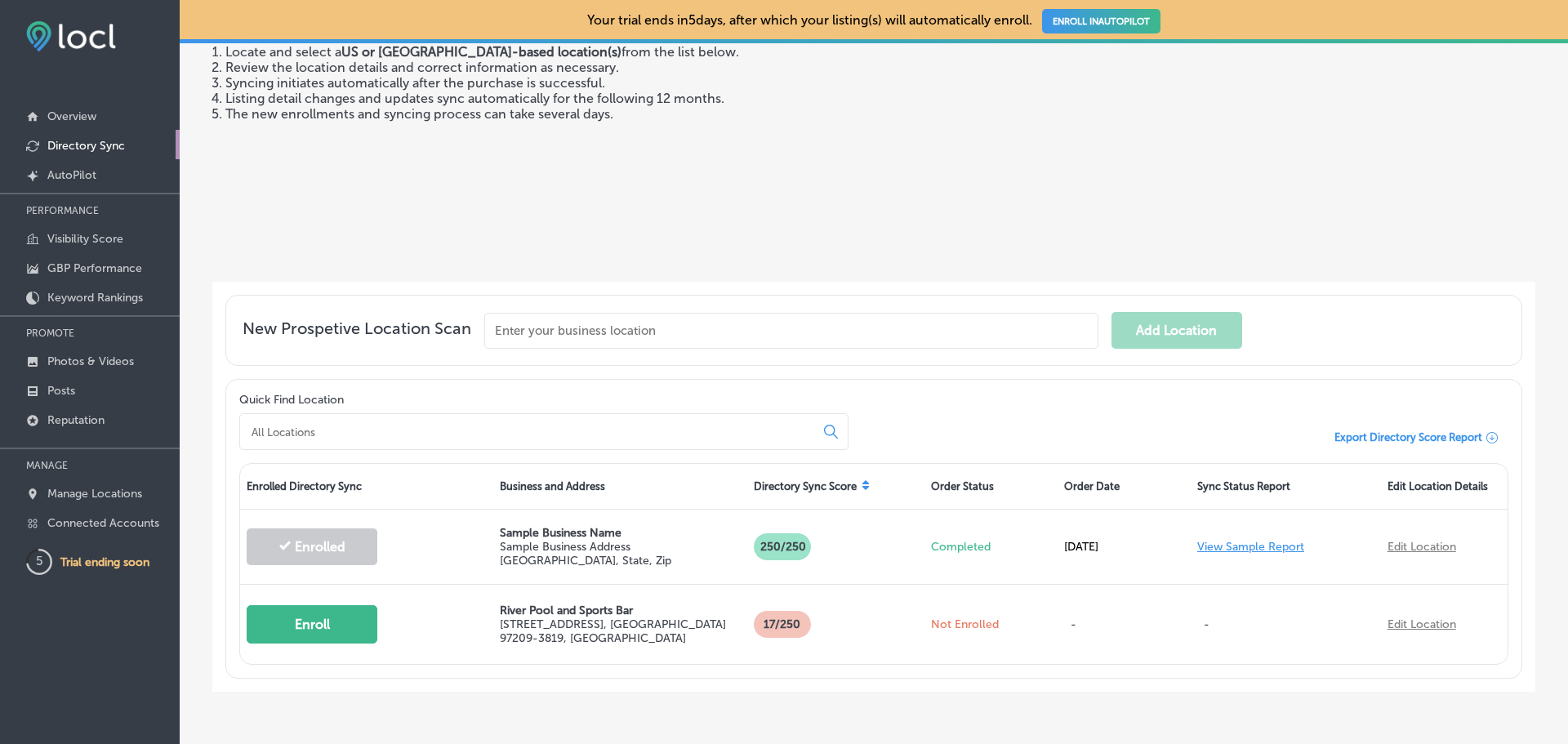
scroll to position [234, 0]
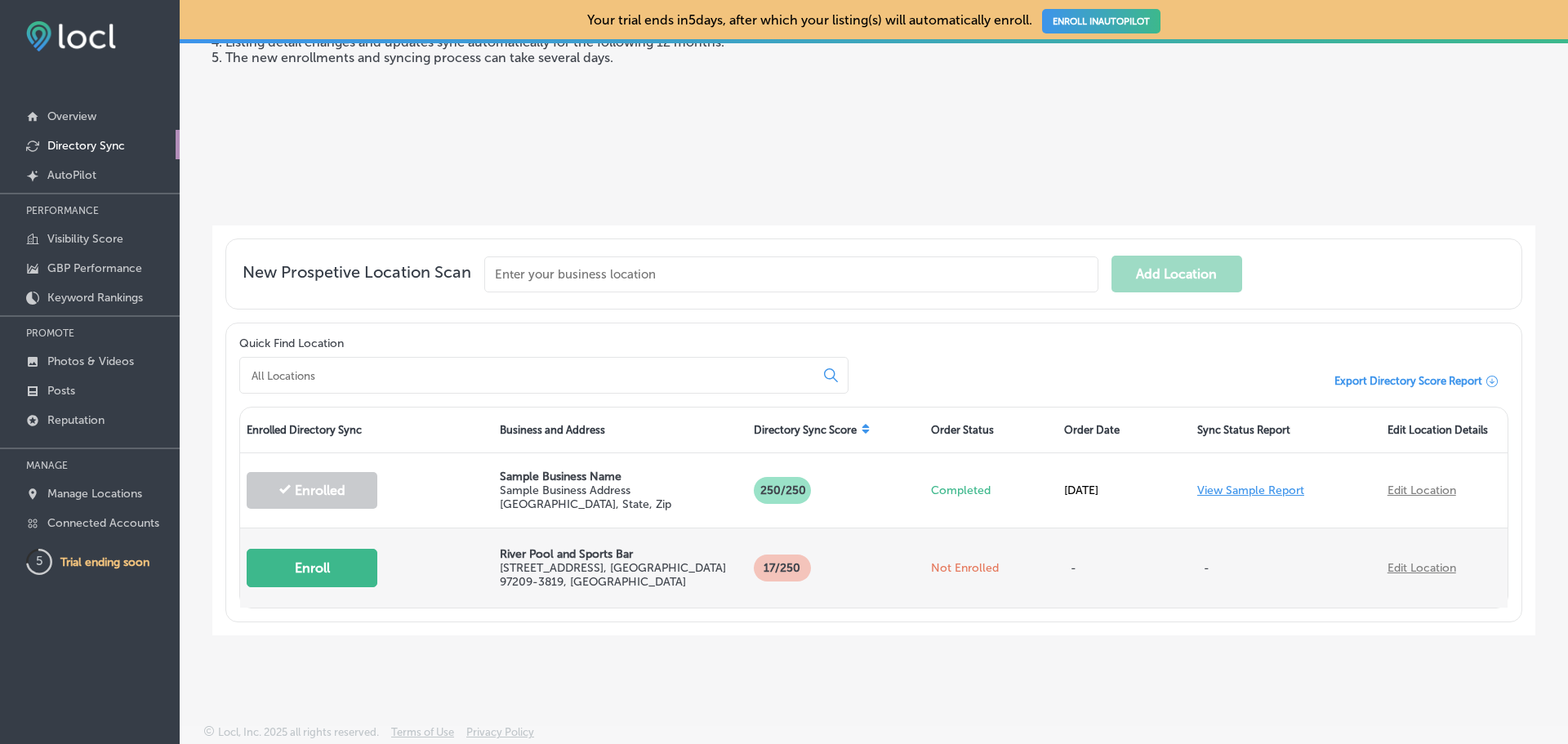
click at [312, 568] on button "Enroll" at bounding box center [311, 568] width 130 height 39
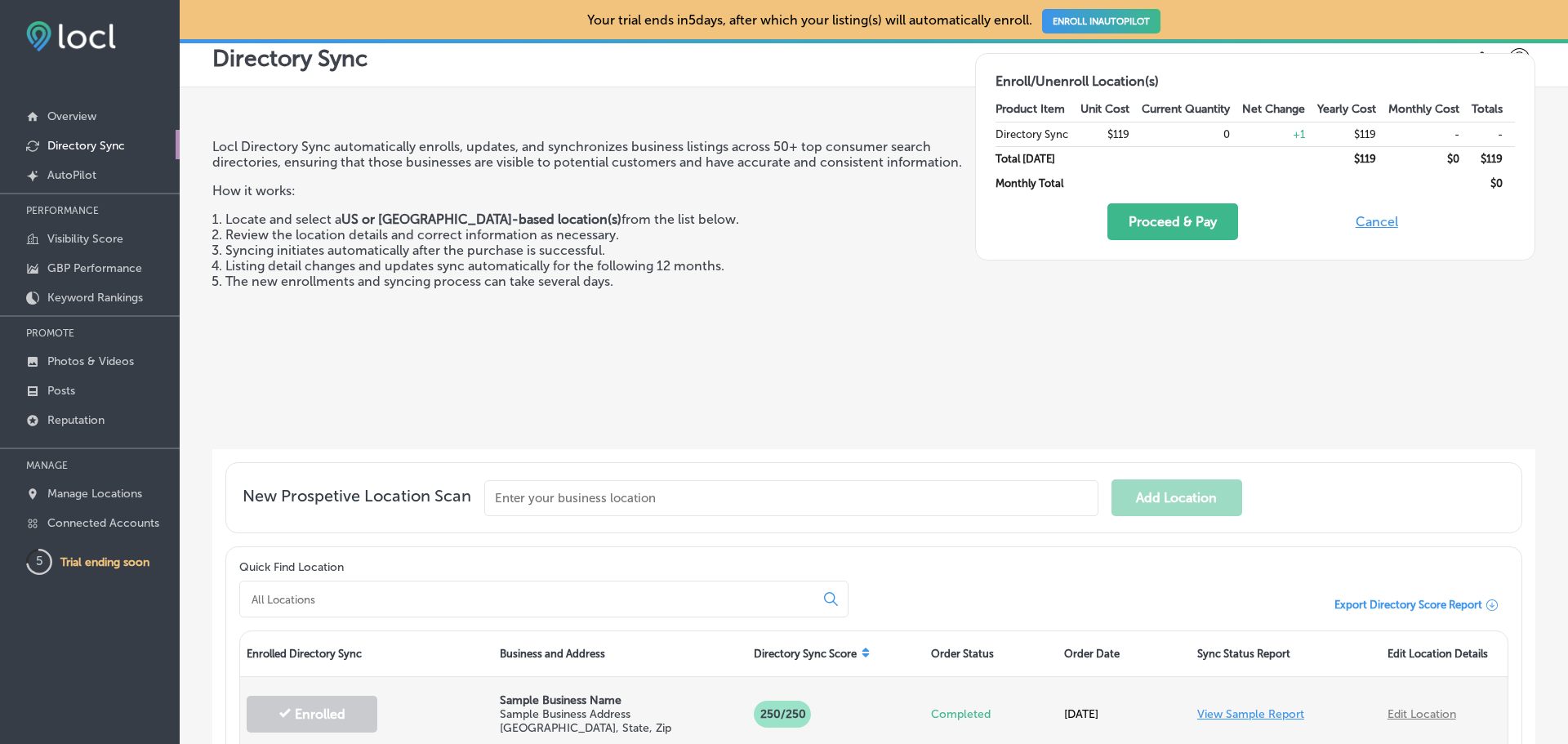
scroll to position [0, 0]
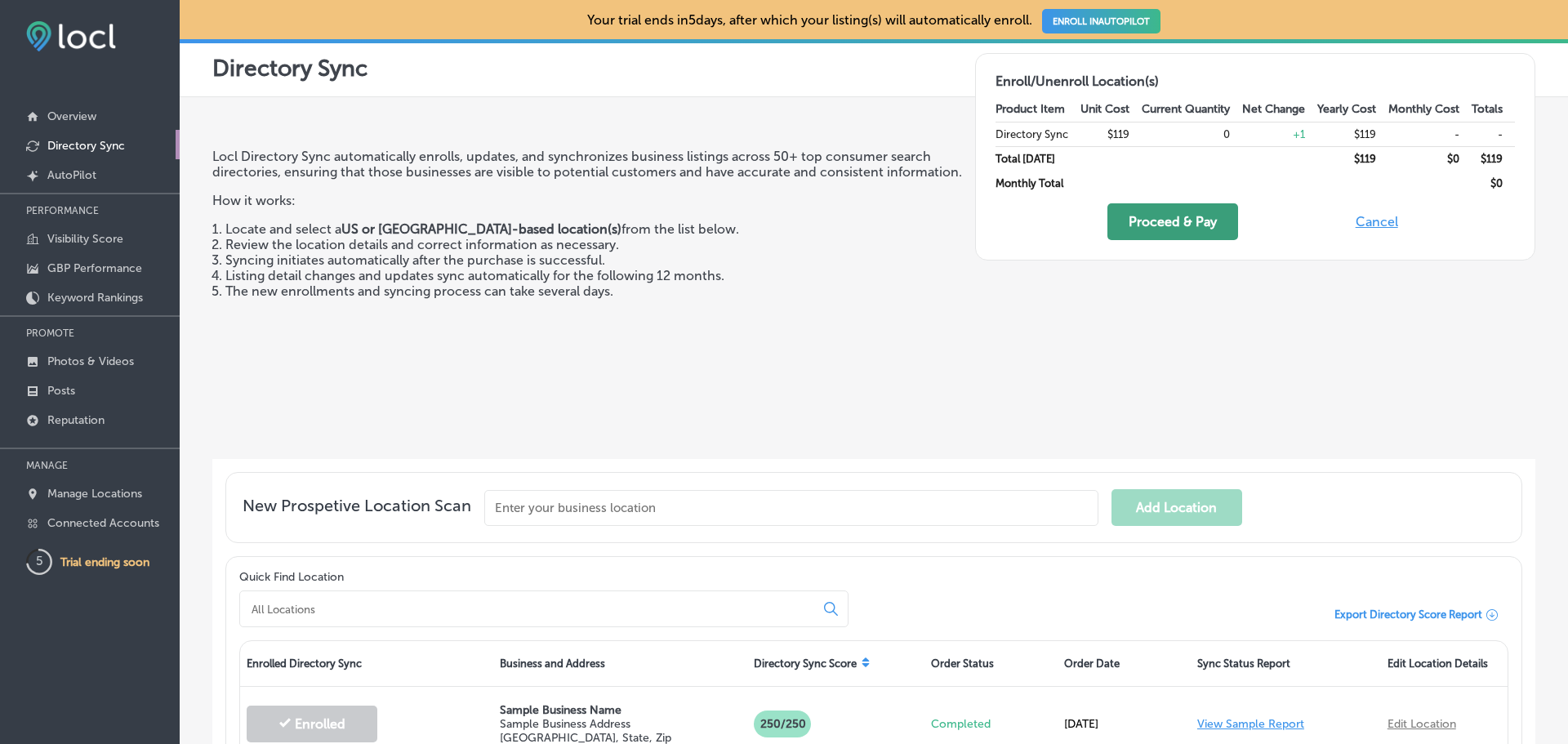
click at [1180, 222] on button "Proceed & Pay" at bounding box center [1172, 221] width 130 height 37
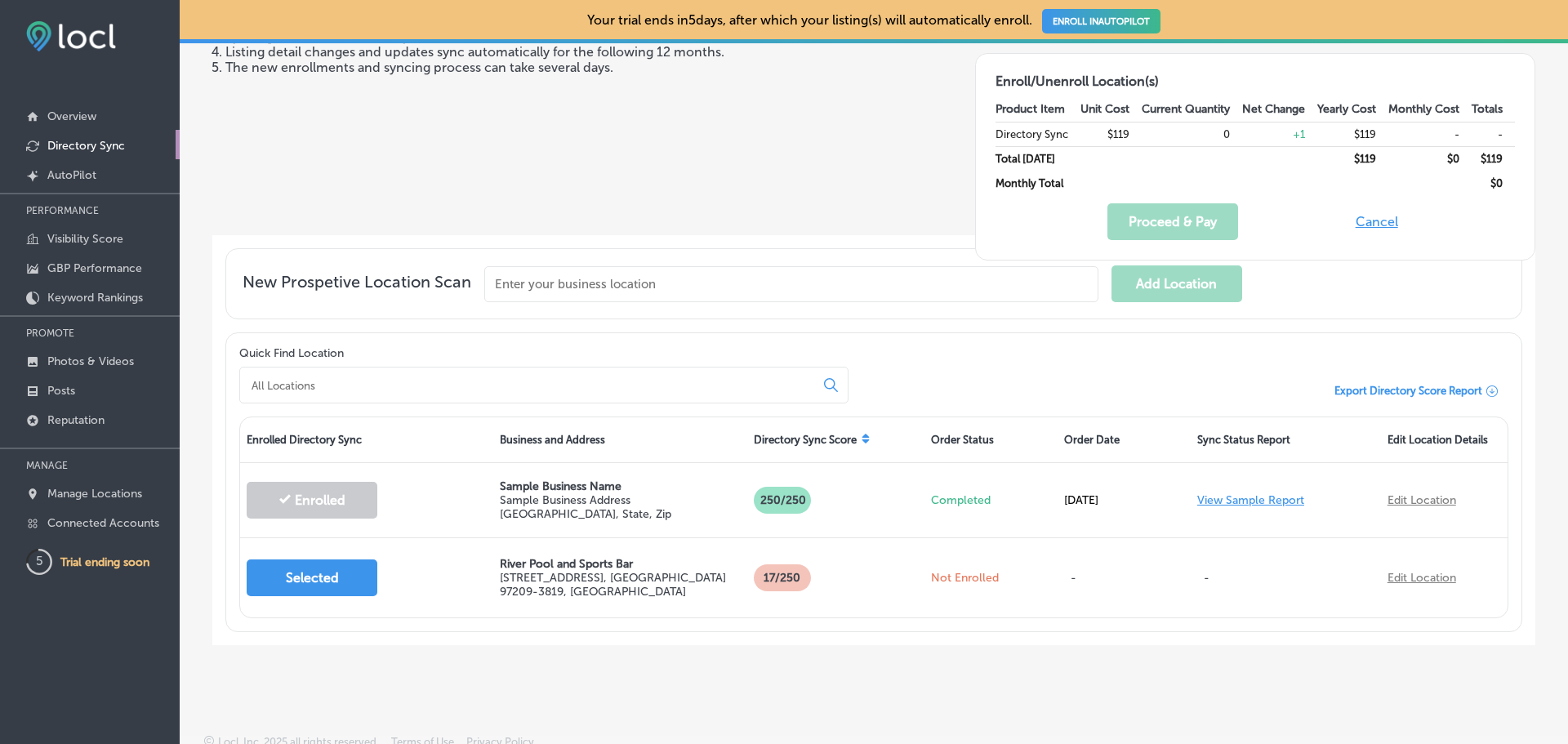
scroll to position [234, 0]
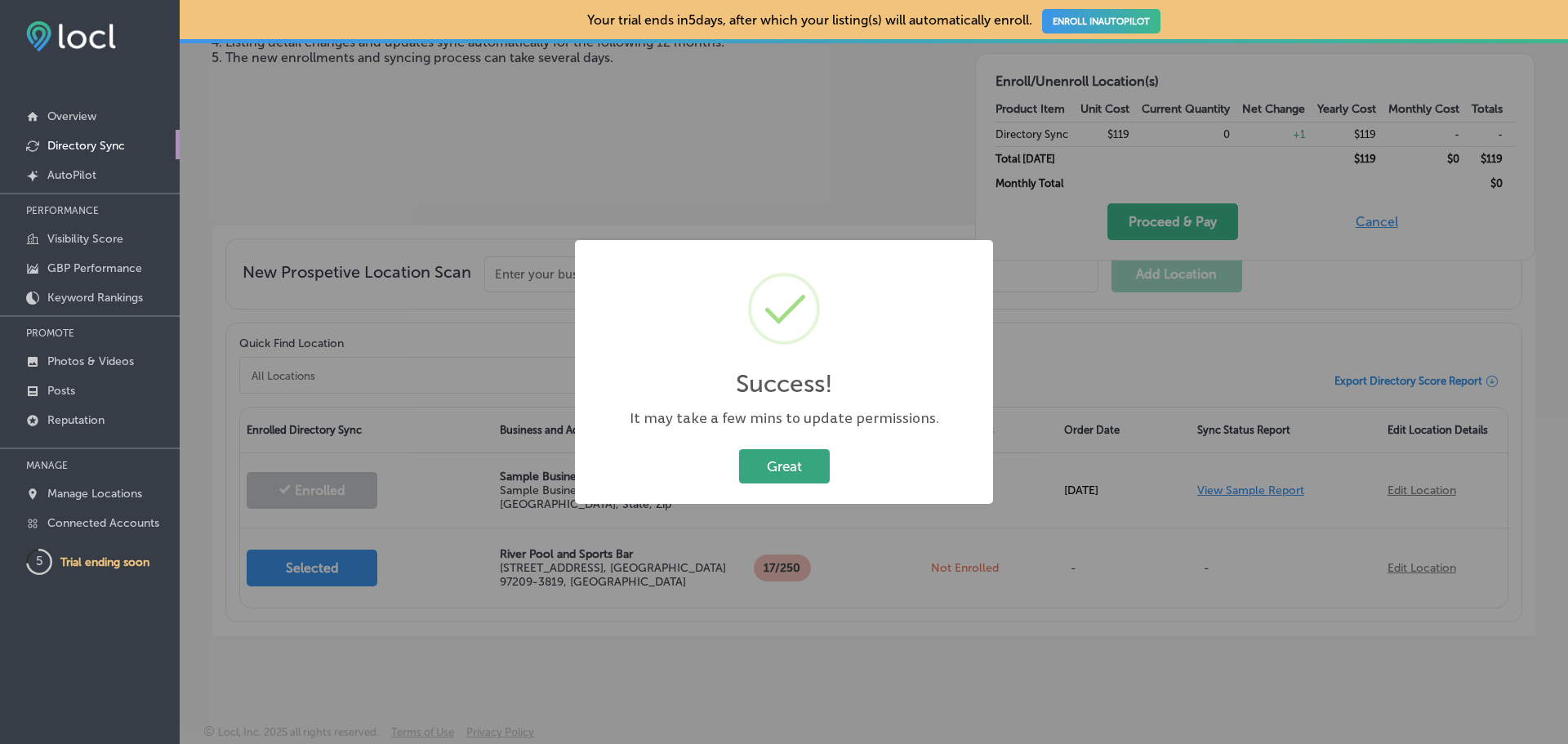
click at [790, 471] on button "Great" at bounding box center [784, 466] width 91 height 33
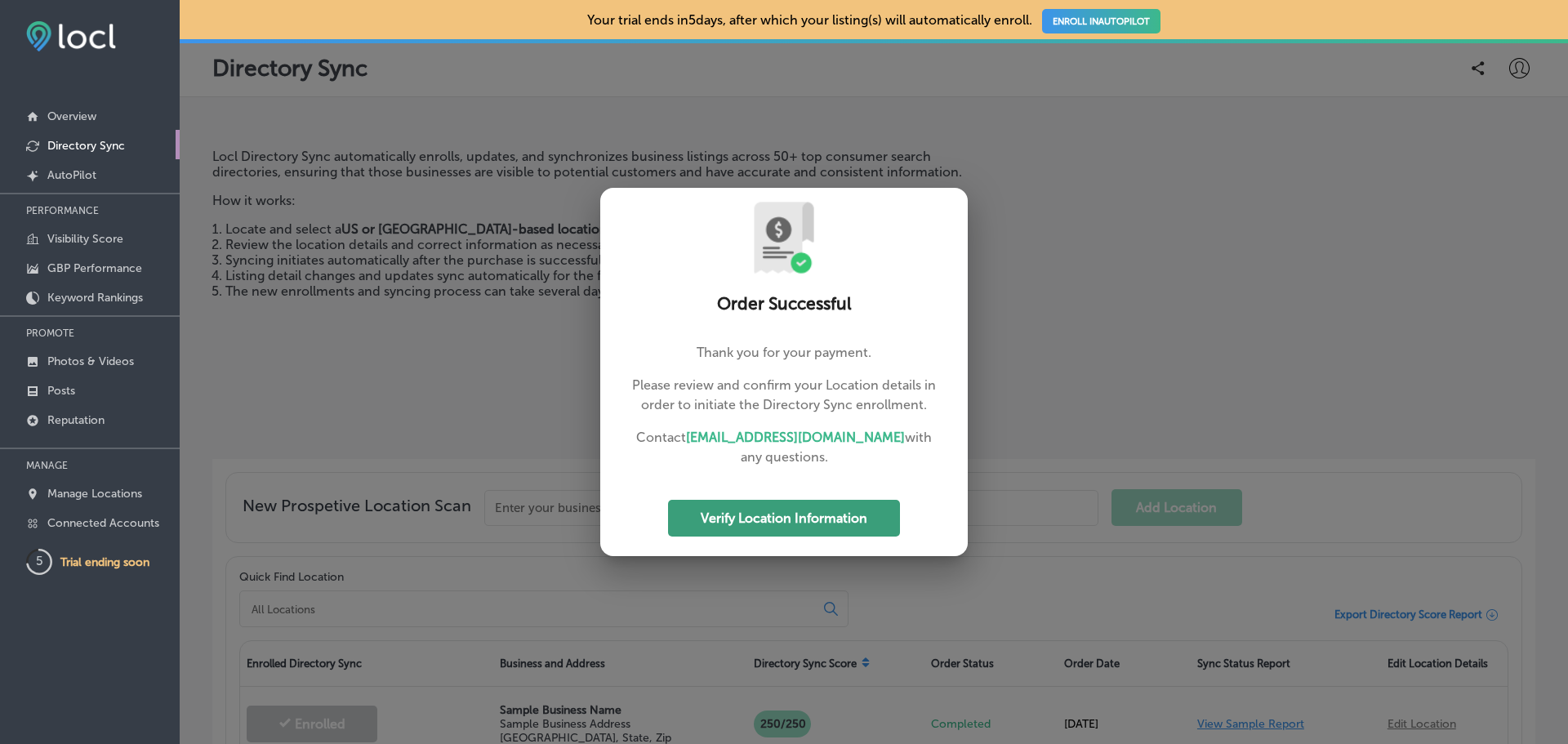
click at [776, 518] on button "Verify Location Information" at bounding box center [784, 518] width 232 height 37
select select "US"
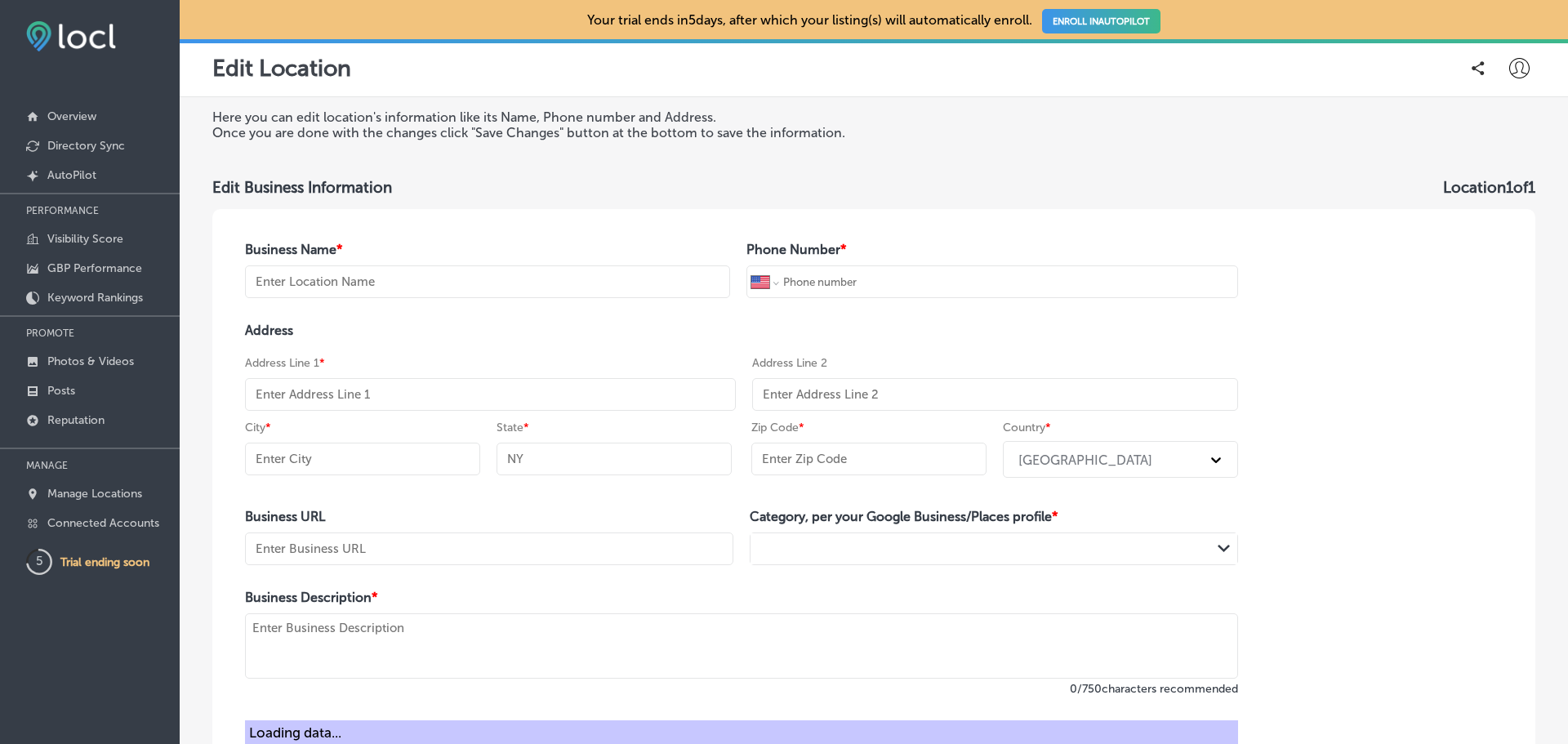
type input "River Pool and Sports Bar"
type input "[PHONE_NUMBER]"
type input "[STREET_ADDRESS]"
type input "[GEOGRAPHIC_DATA]"
type input "OR"
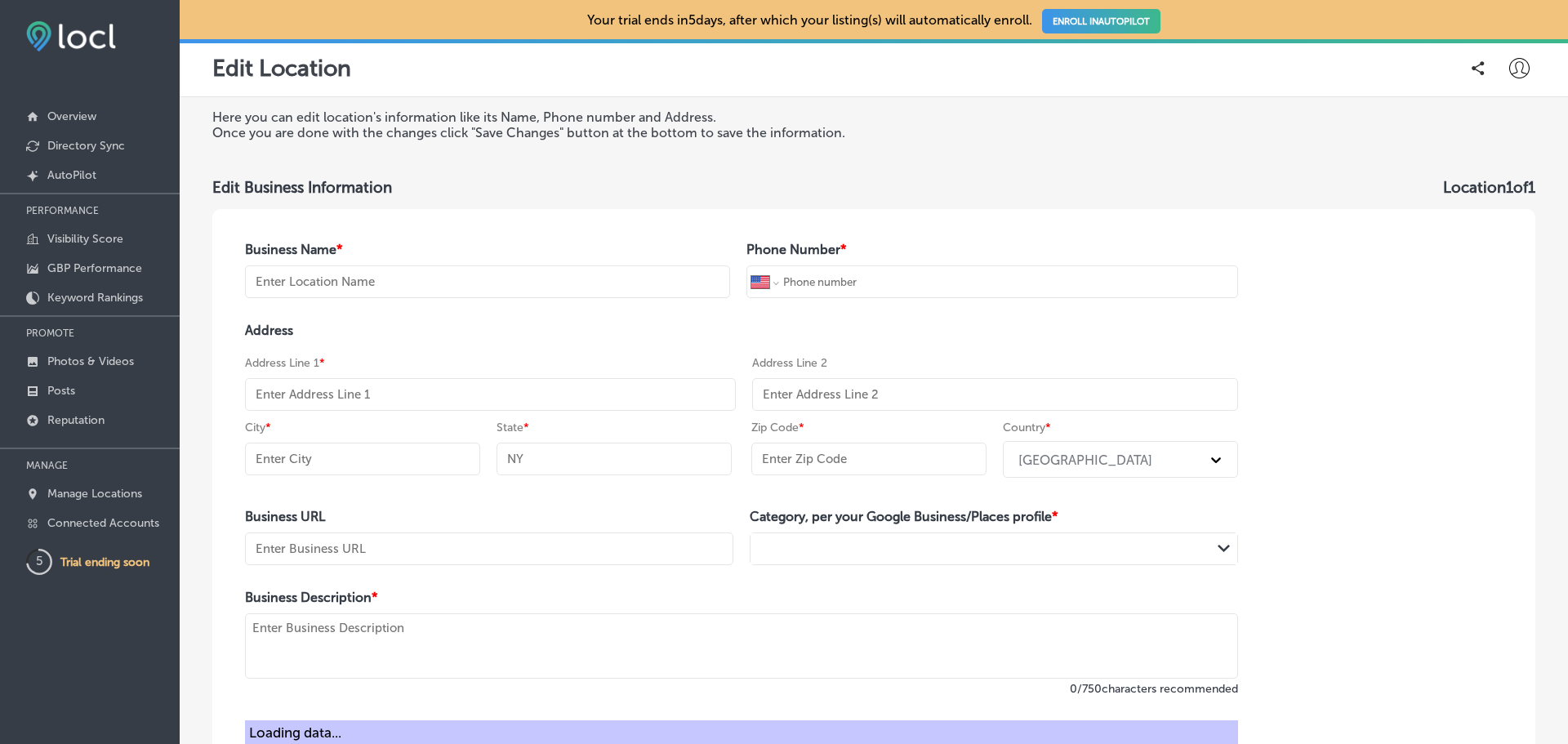
type input "97209-3819"
type input "[URL][DOMAIN_NAME]"
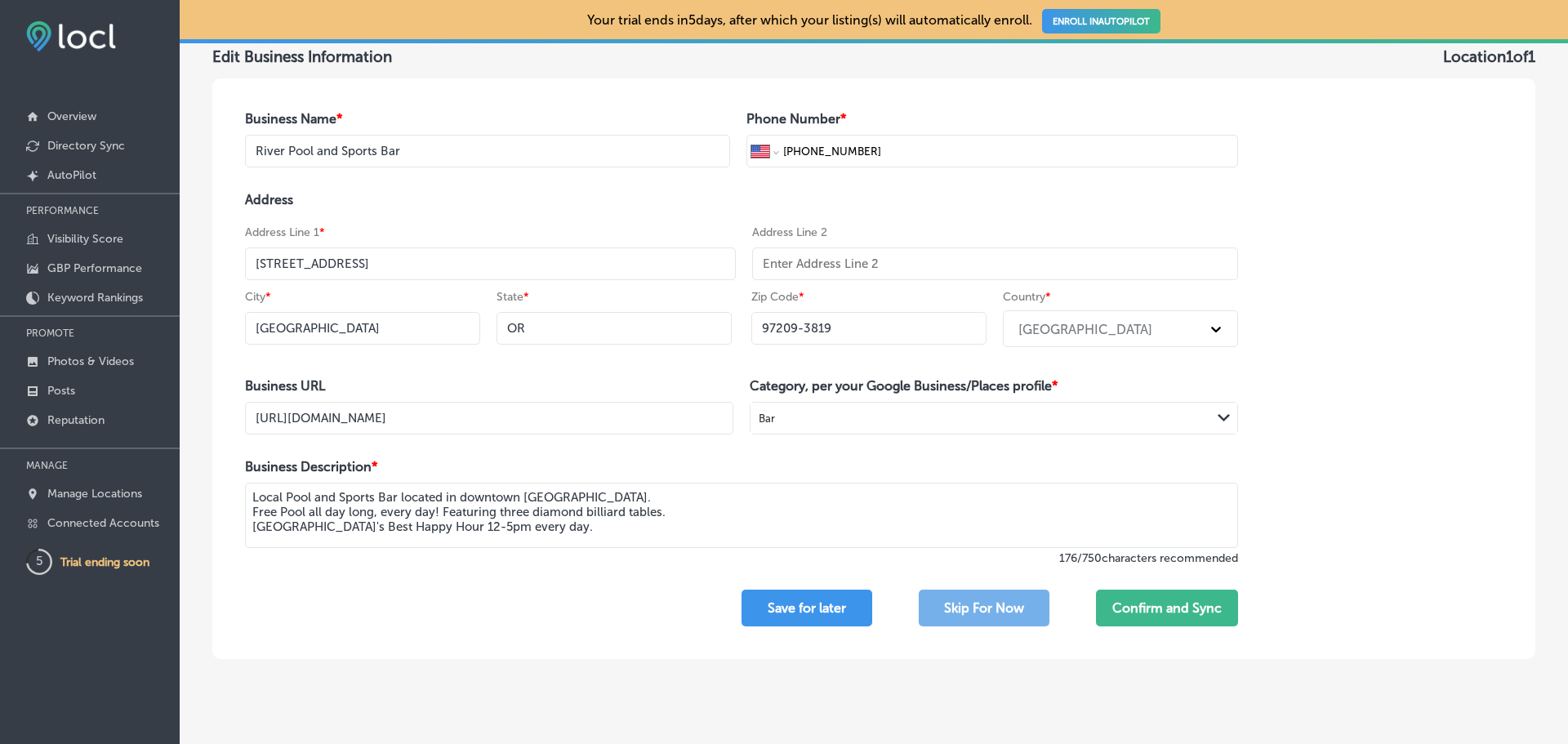
scroll to position [157, 0]
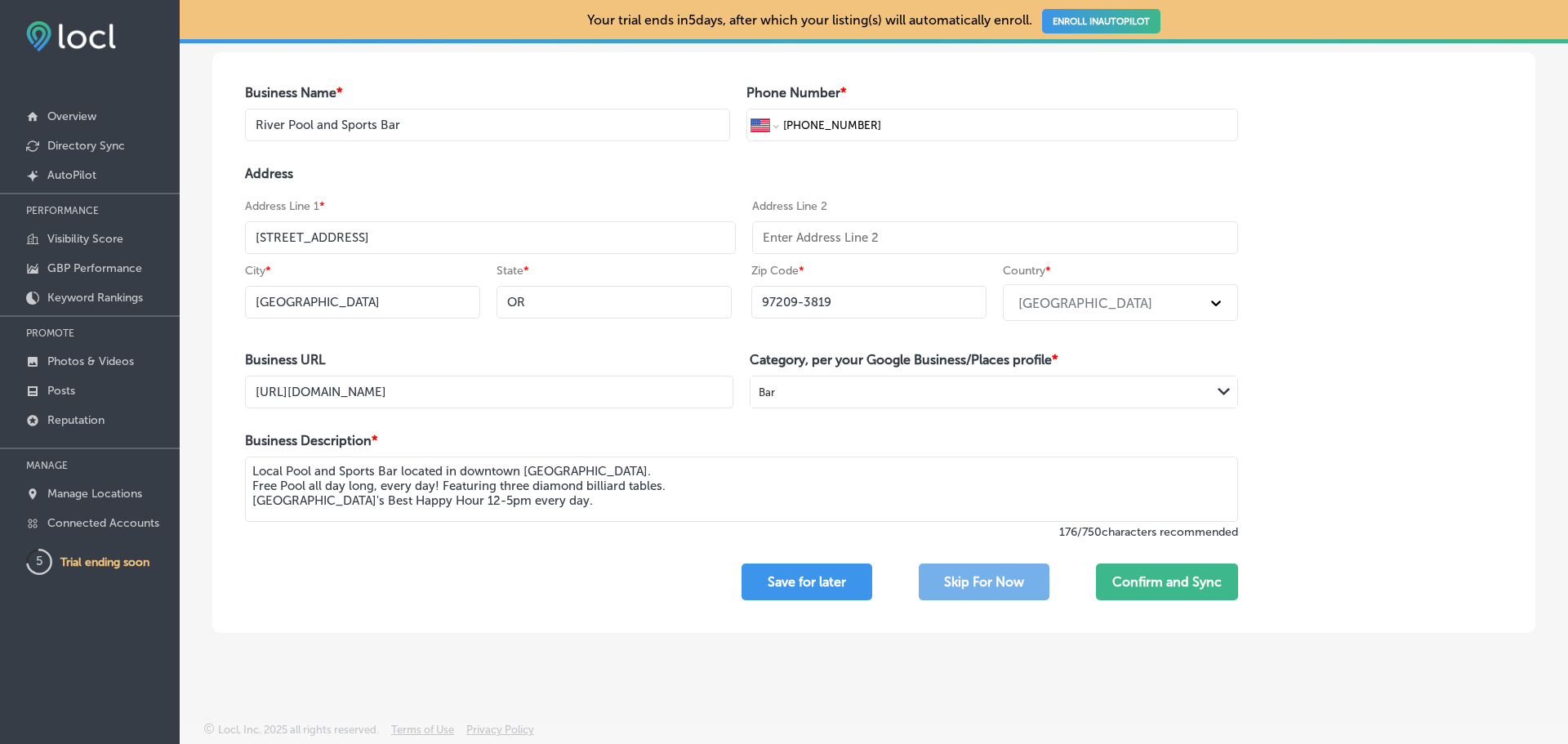
click at [769, 510] on textarea "Local Pool and Sports Bar located in downtown [GEOGRAPHIC_DATA]. Free Pool all …" at bounding box center [741, 489] width 993 height 66
click at [557, 506] on textarea "Local Pool and Sports Bar located in downtown [GEOGRAPHIC_DATA]. Free Pool all …" at bounding box center [741, 489] width 993 height 66
drag, startPoint x: 548, startPoint y: 506, endPoint x: 197, endPoint y: 426, distance: 360.0
click at [197, 426] on div "Here you can edit location's information like its Name, Phone number and Addres…" at bounding box center [874, 293] width 1388 height 705
paste textarea "River Pool and Sports Bar delivers a vibrant, social atmosphere where friends g…"
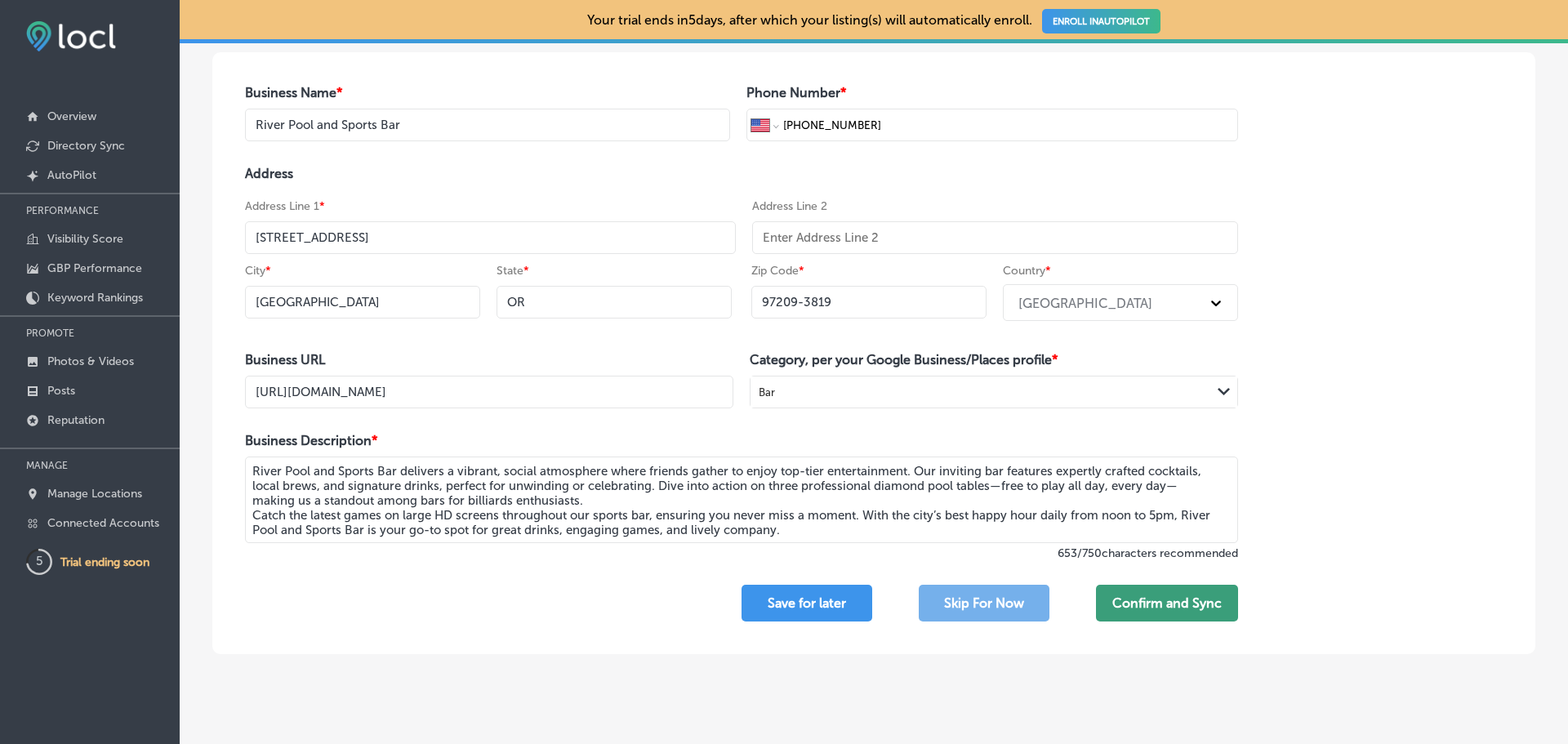
type textarea "River Pool and Sports Bar delivers a vibrant, social atmosphere where friends g…"
click at [1144, 605] on button "Confirm and Sync" at bounding box center [1167, 603] width 142 height 37
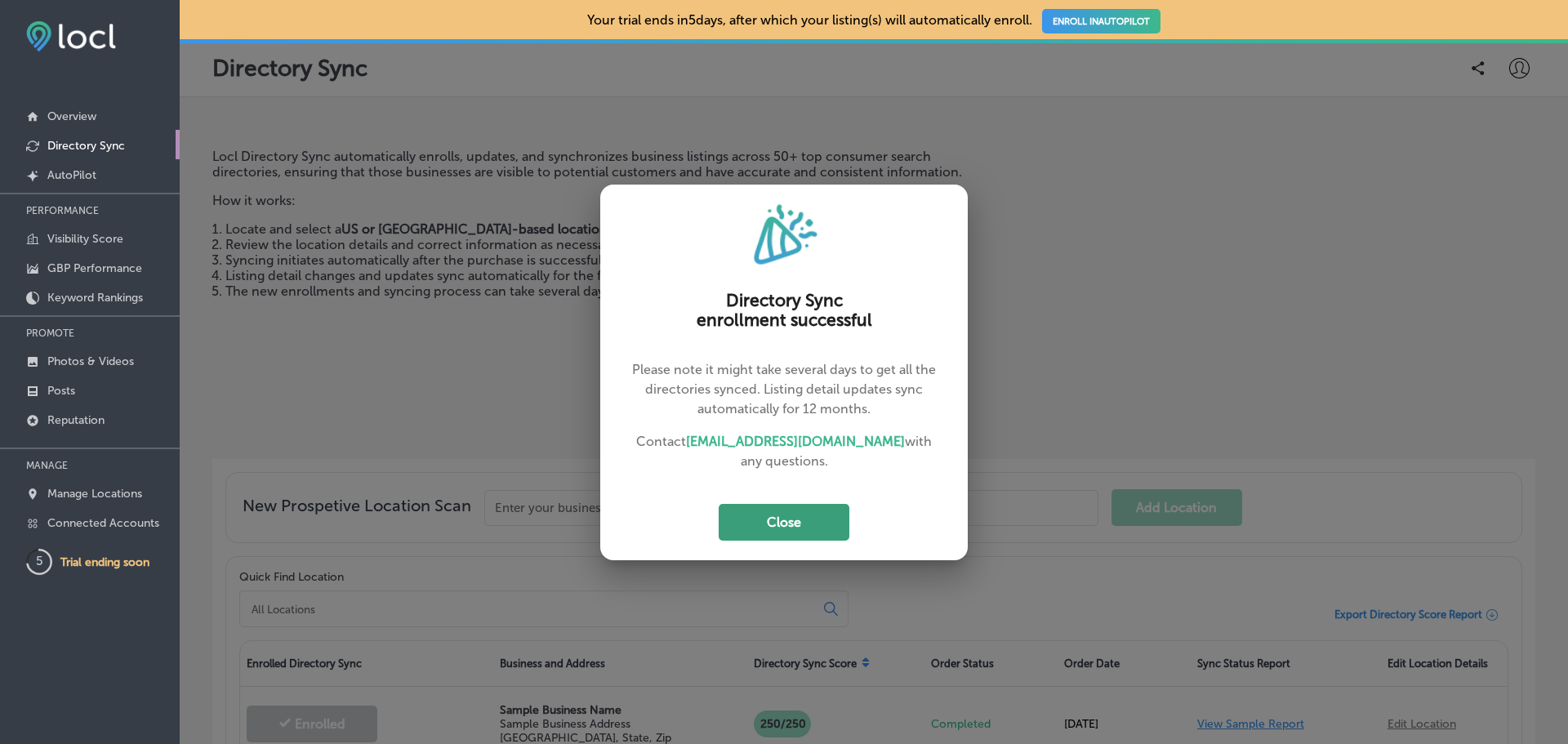
click at [809, 522] on button "Close" at bounding box center [783, 522] width 130 height 37
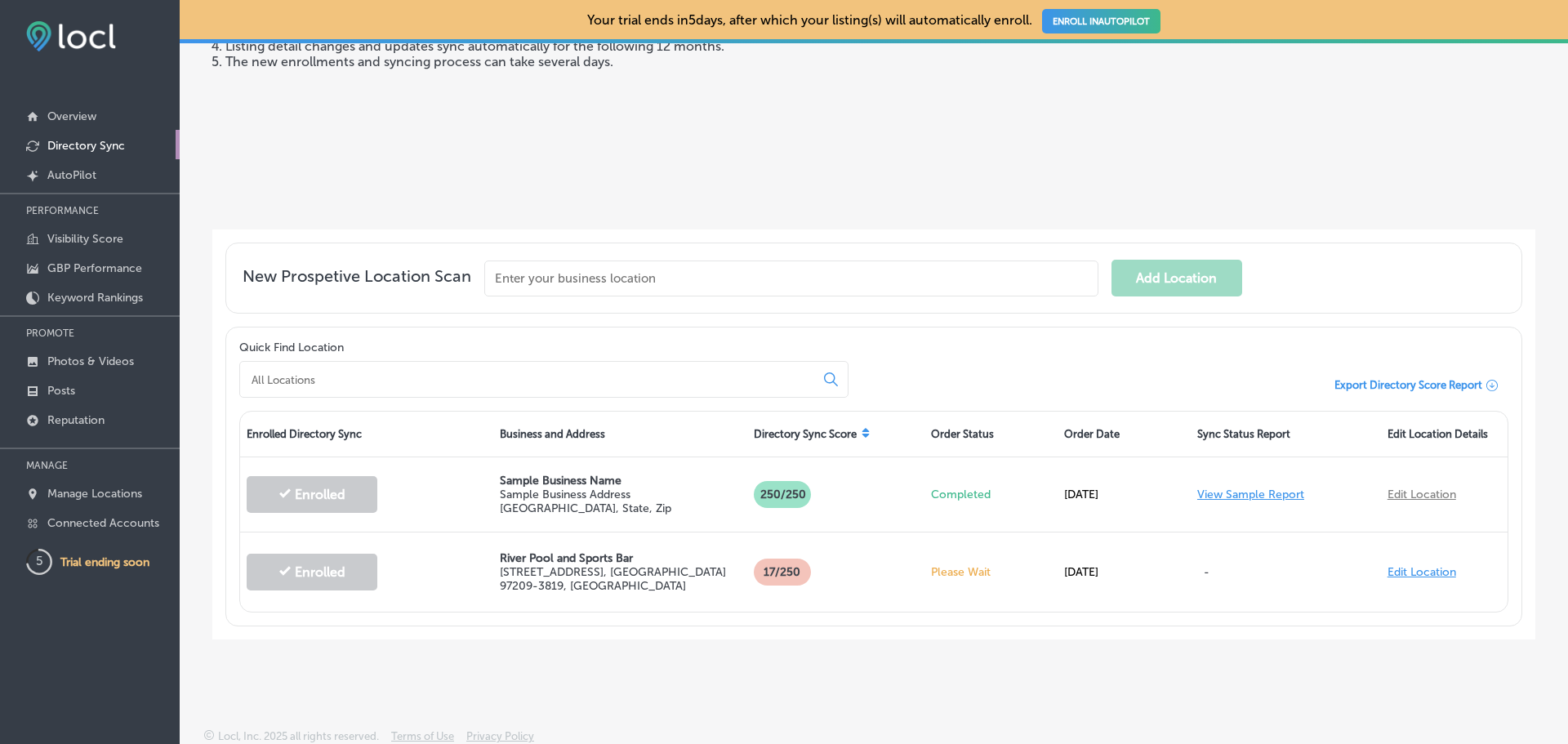
scroll to position [234, 0]
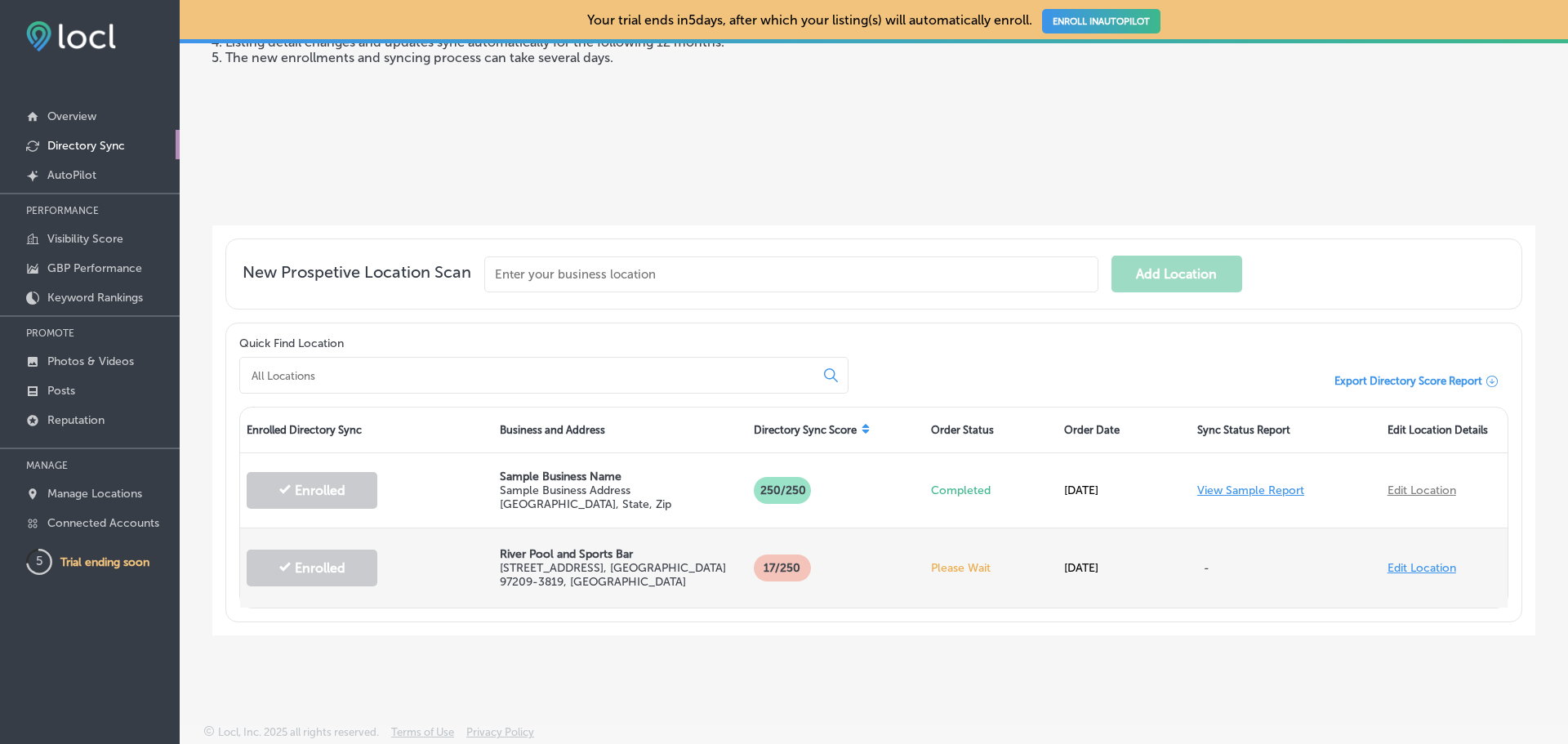
click at [1418, 563] on link "Edit Location" at bounding box center [1421, 568] width 68 height 13
select select "US"
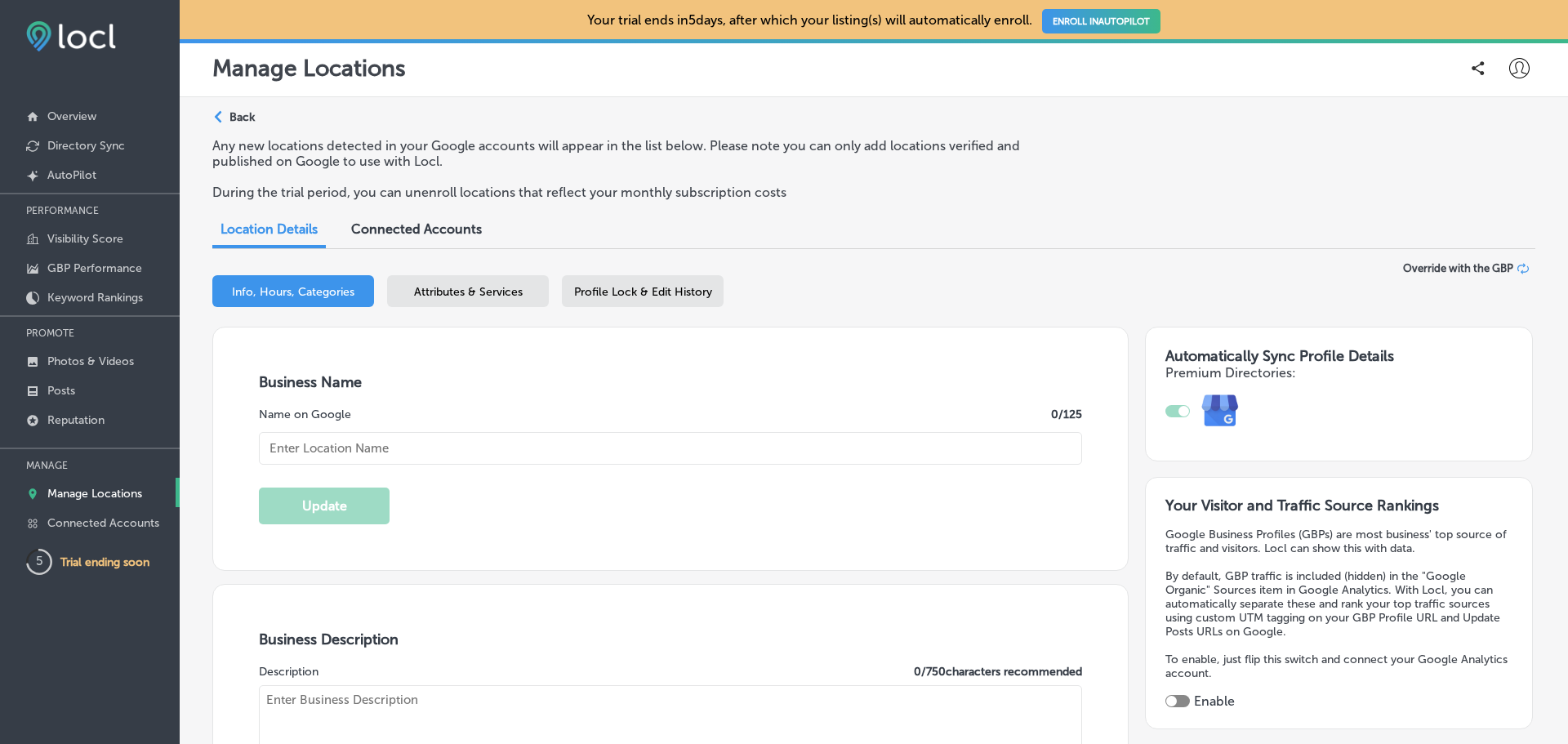
checkbox input "true"
type input "30"
type input "[STREET_ADDRESS]"
type input "[GEOGRAPHIC_DATA]"
type input "97209-3819"
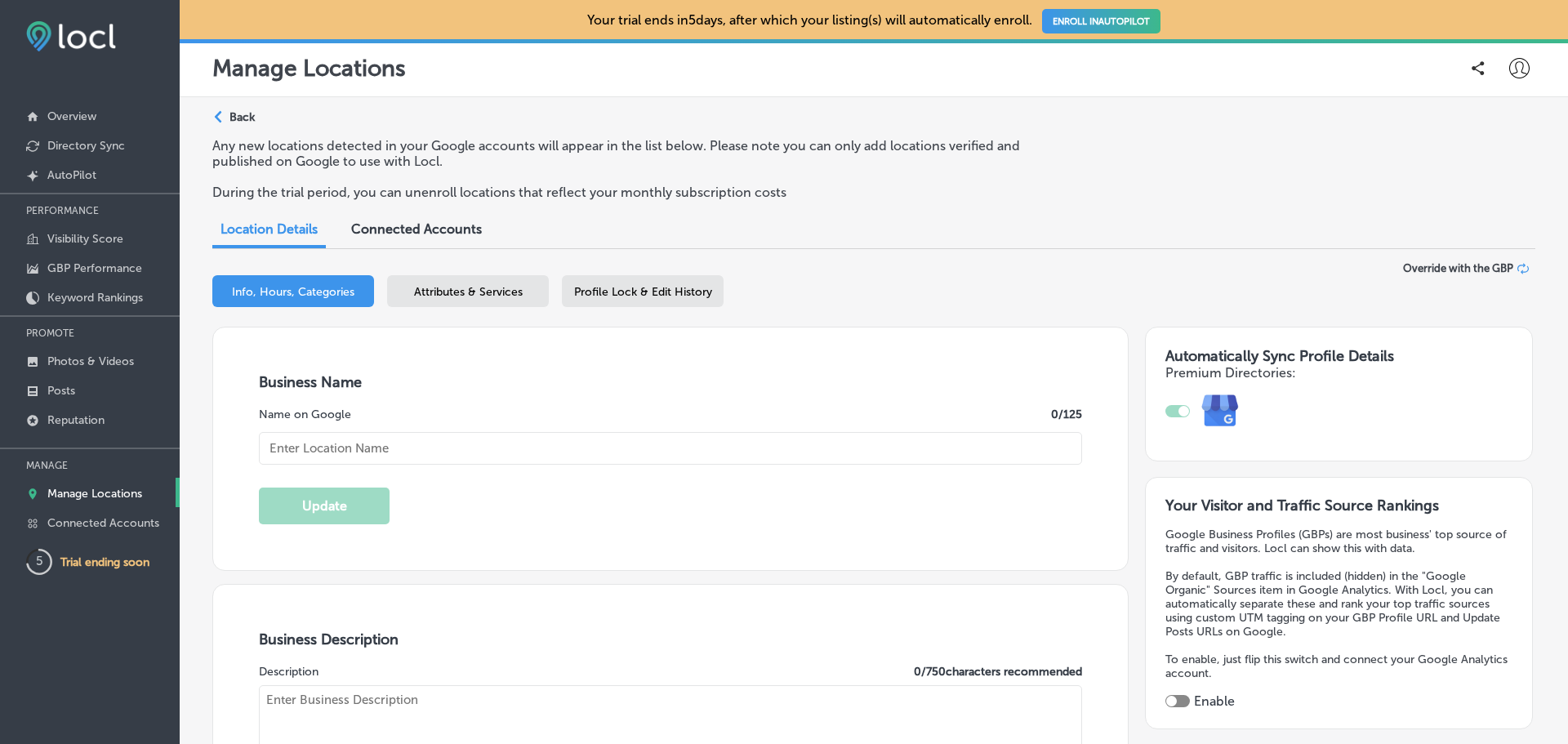
type input "US"
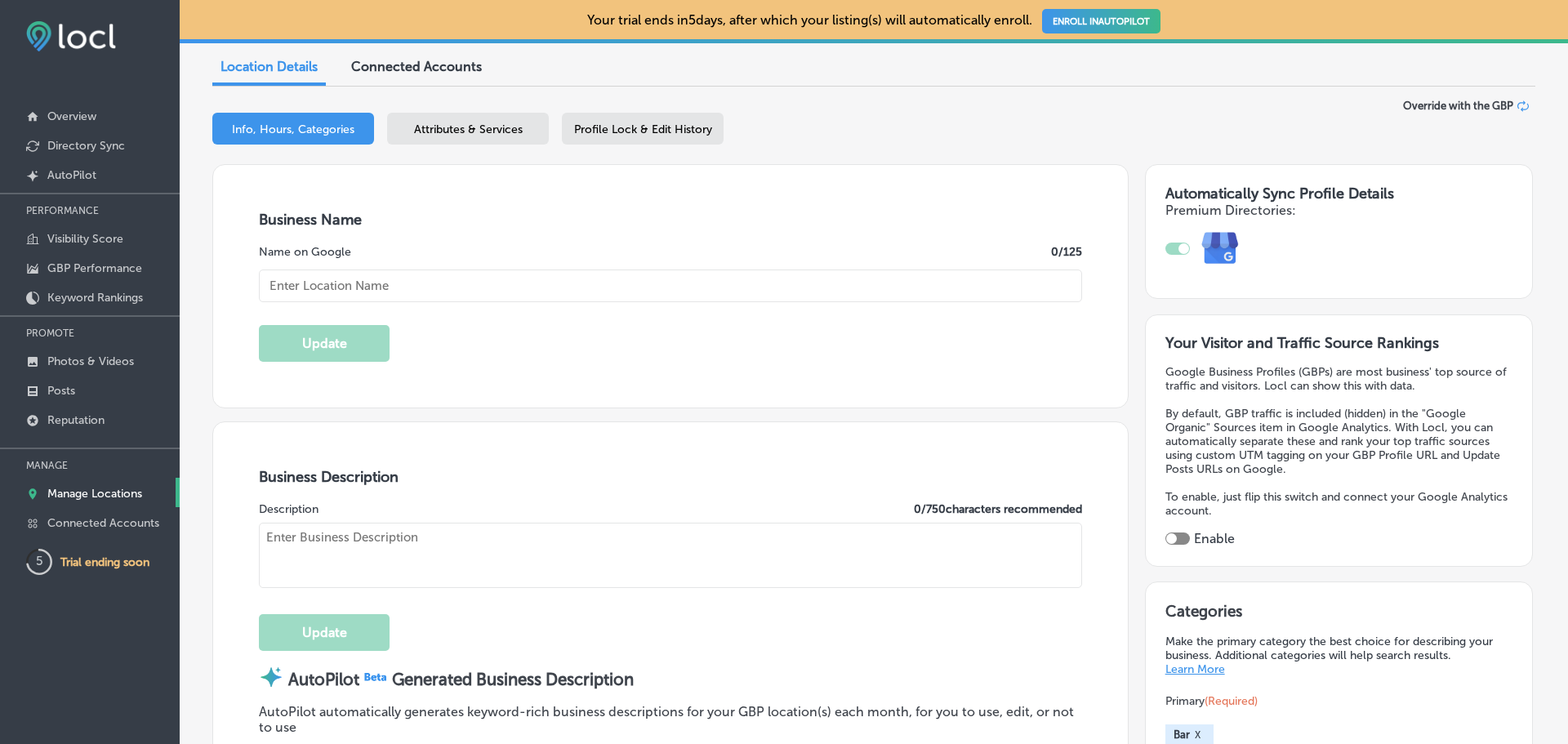
type textarea "River Pool and Sports Bar delivers a vibrant, social atmosphere where friends g…"
type input "[URL][DOMAIN_NAME]"
type textarea "River Pool and Sports Bar delivers a vibrant, social atmosphere where friends g…"
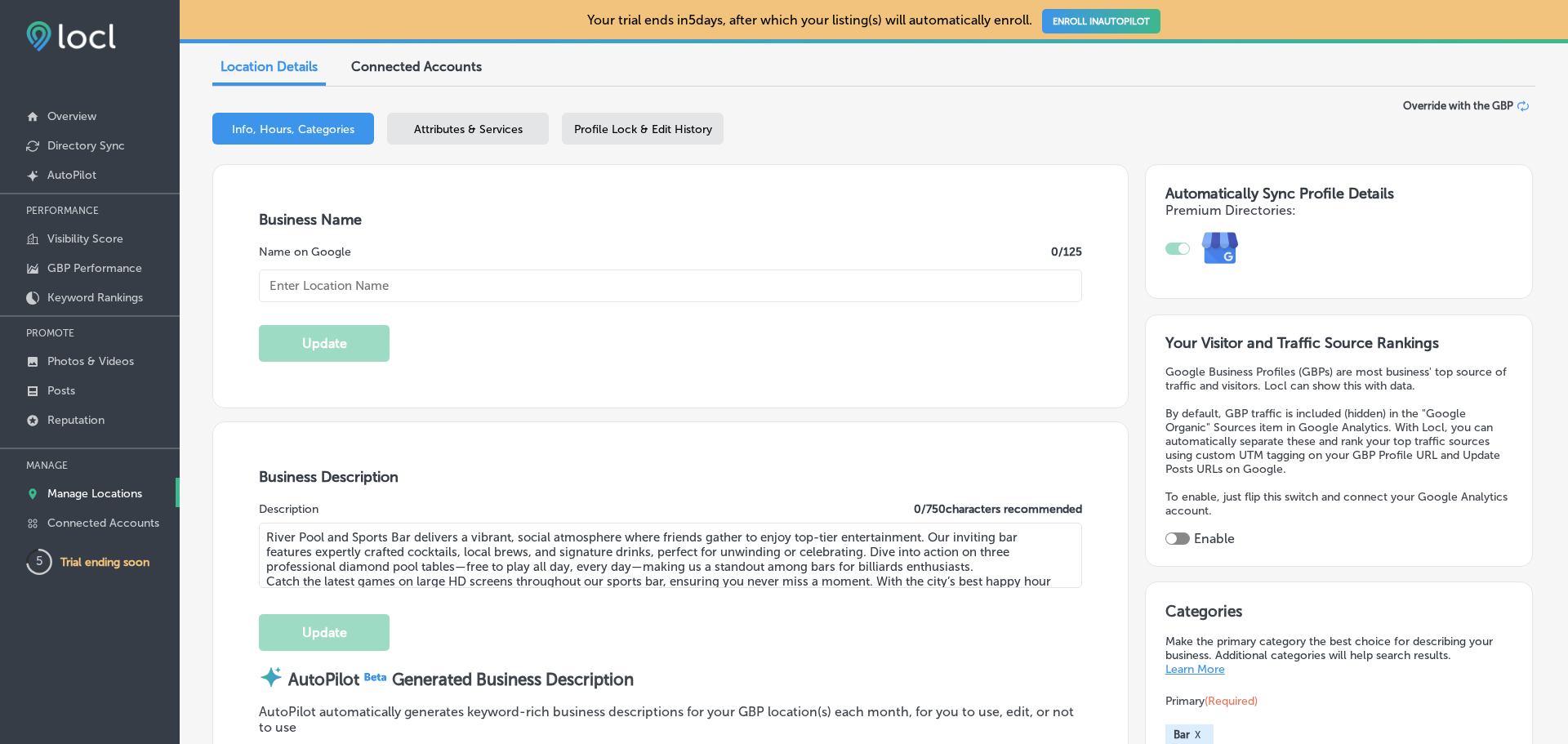
type input "[PHONE_NUMBER]"
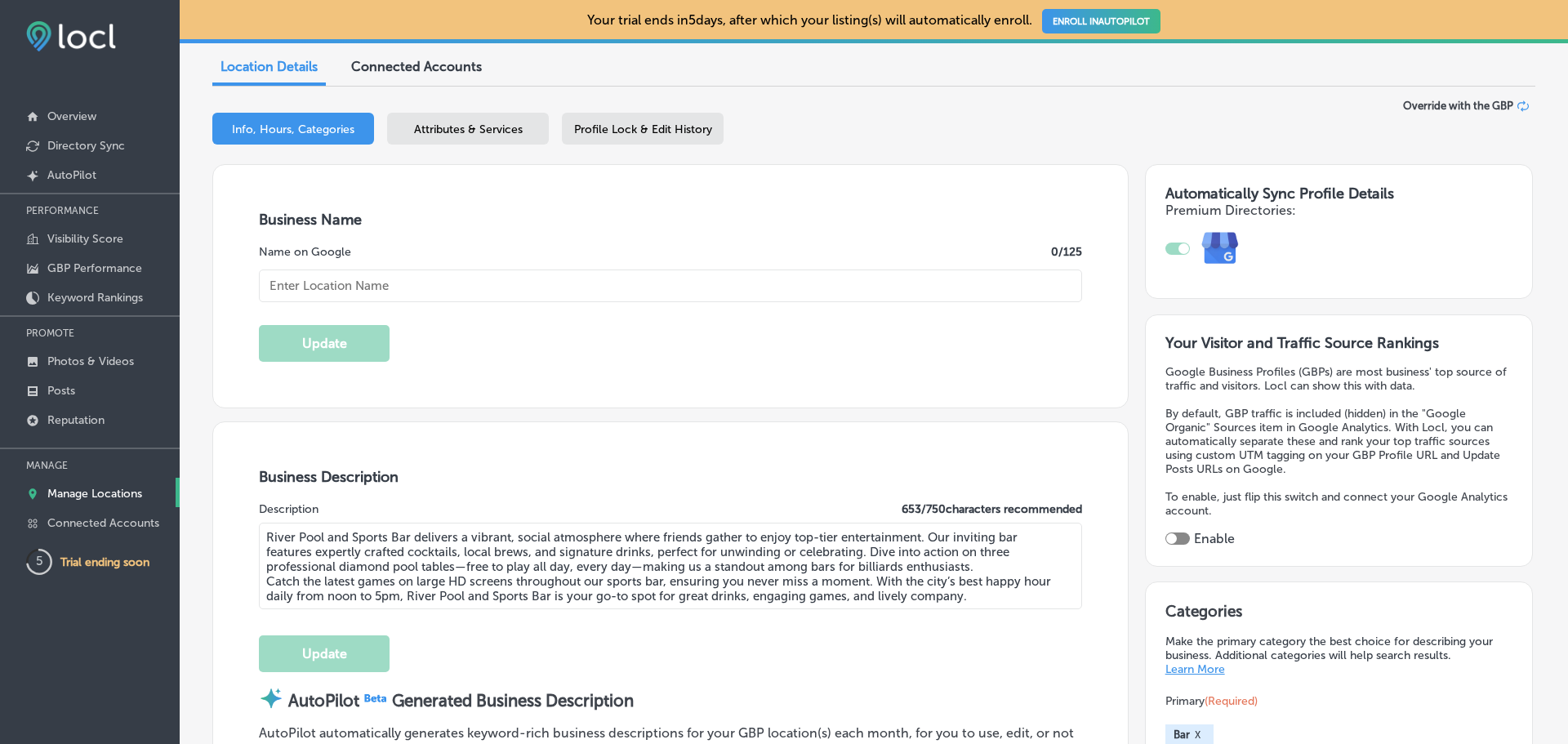
type input "River Pool and Sports Bar"
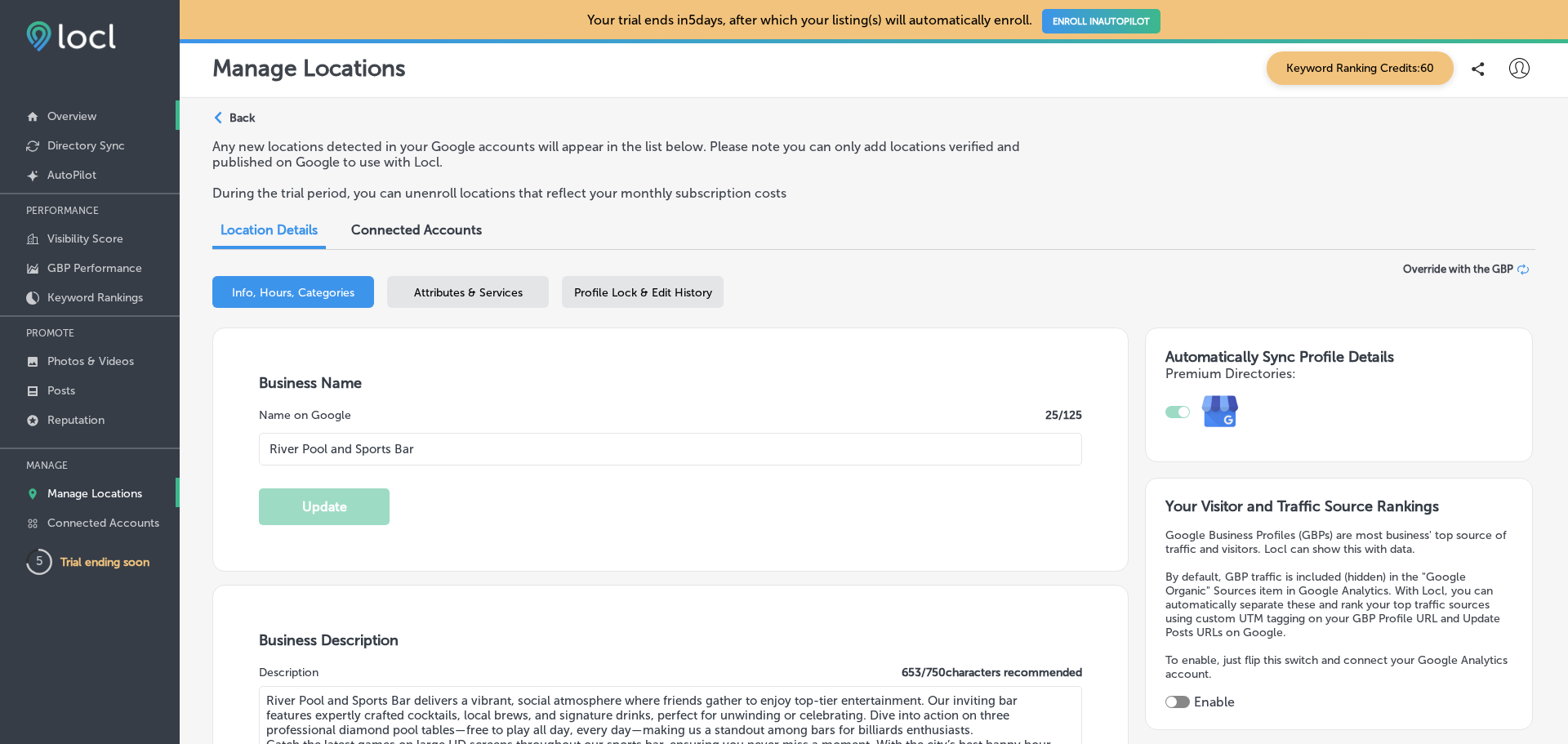
click at [67, 102] on link "Overview" at bounding box center [90, 115] width 180 height 30
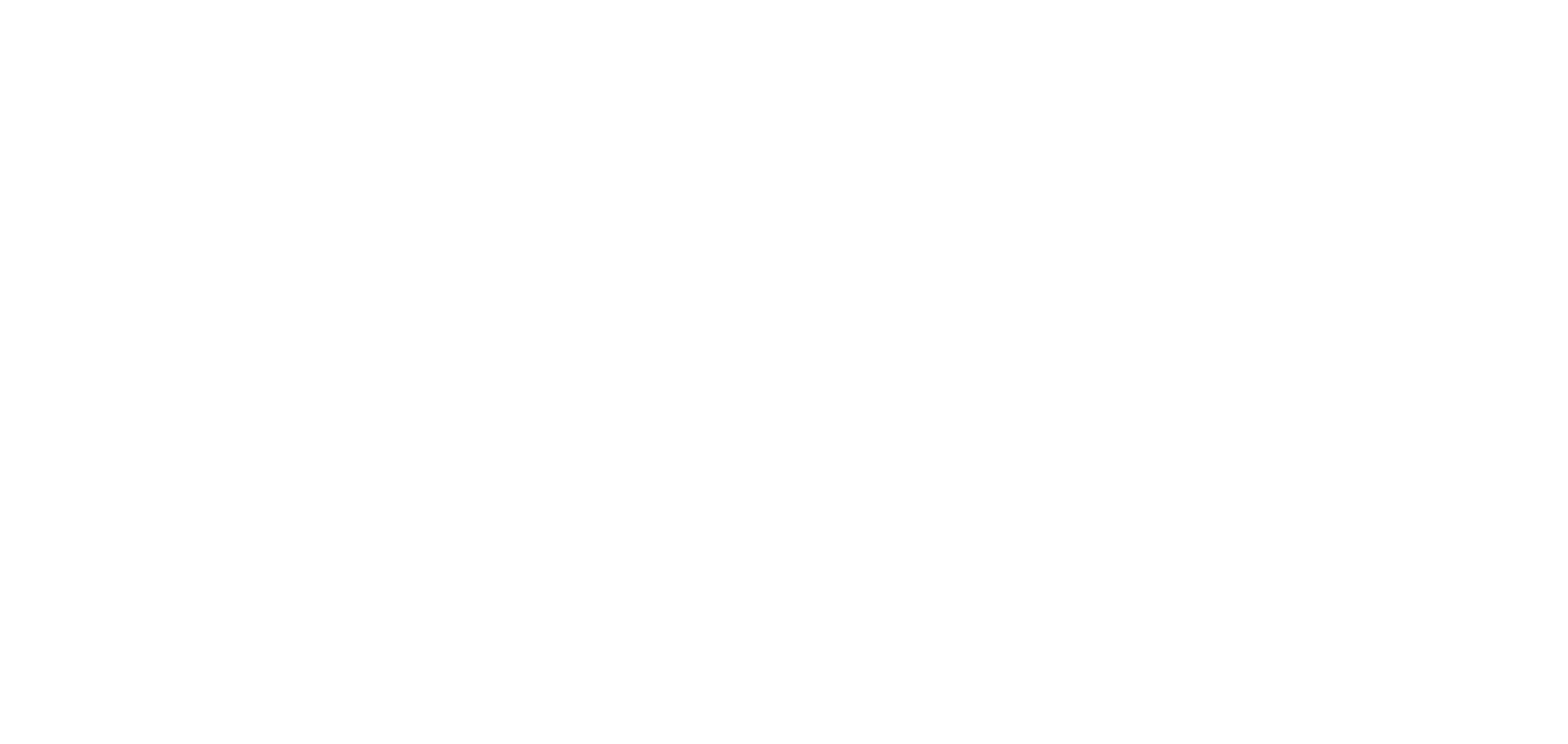
select select "US"
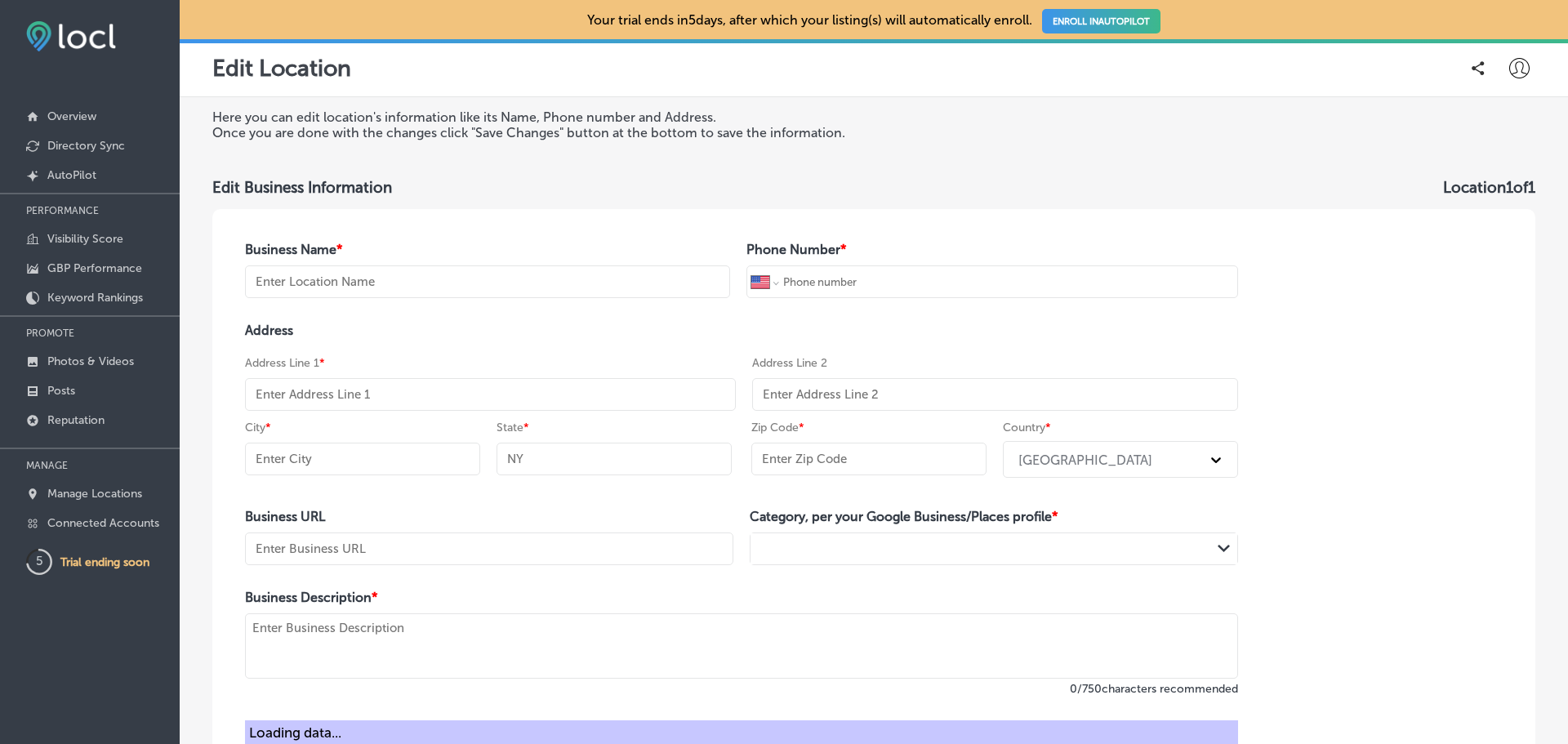
type input "River Pool and Sports Bar"
type input "[PHONE_NUMBER]"
type input "[STREET_ADDRESS]"
type input "[GEOGRAPHIC_DATA]"
type input "OR"
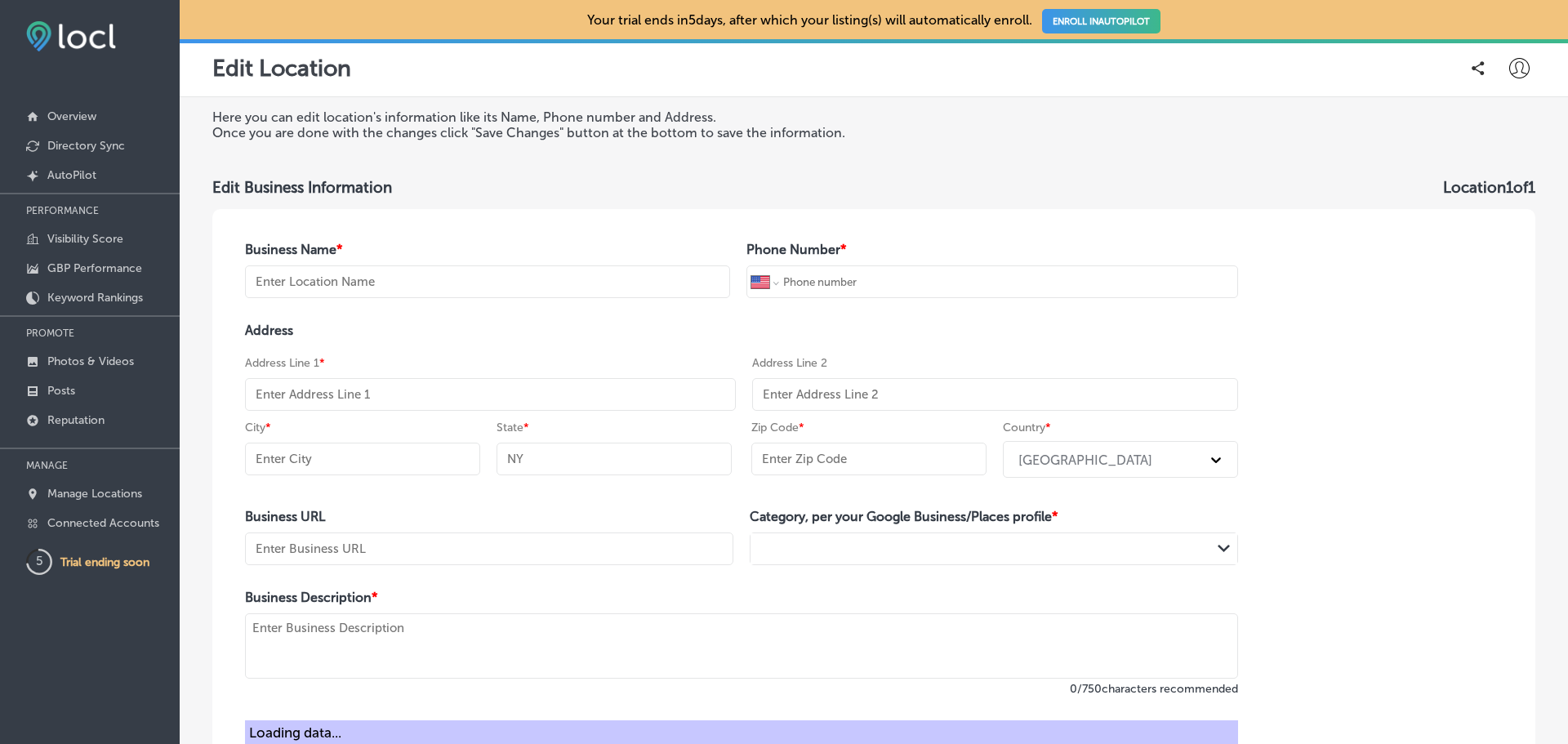
type input "97209-3819"
type input "http://riverportland.com/"
type textarea "Local Pool and Sports Bar located in downtown Portland. Free Pool all day long,…"
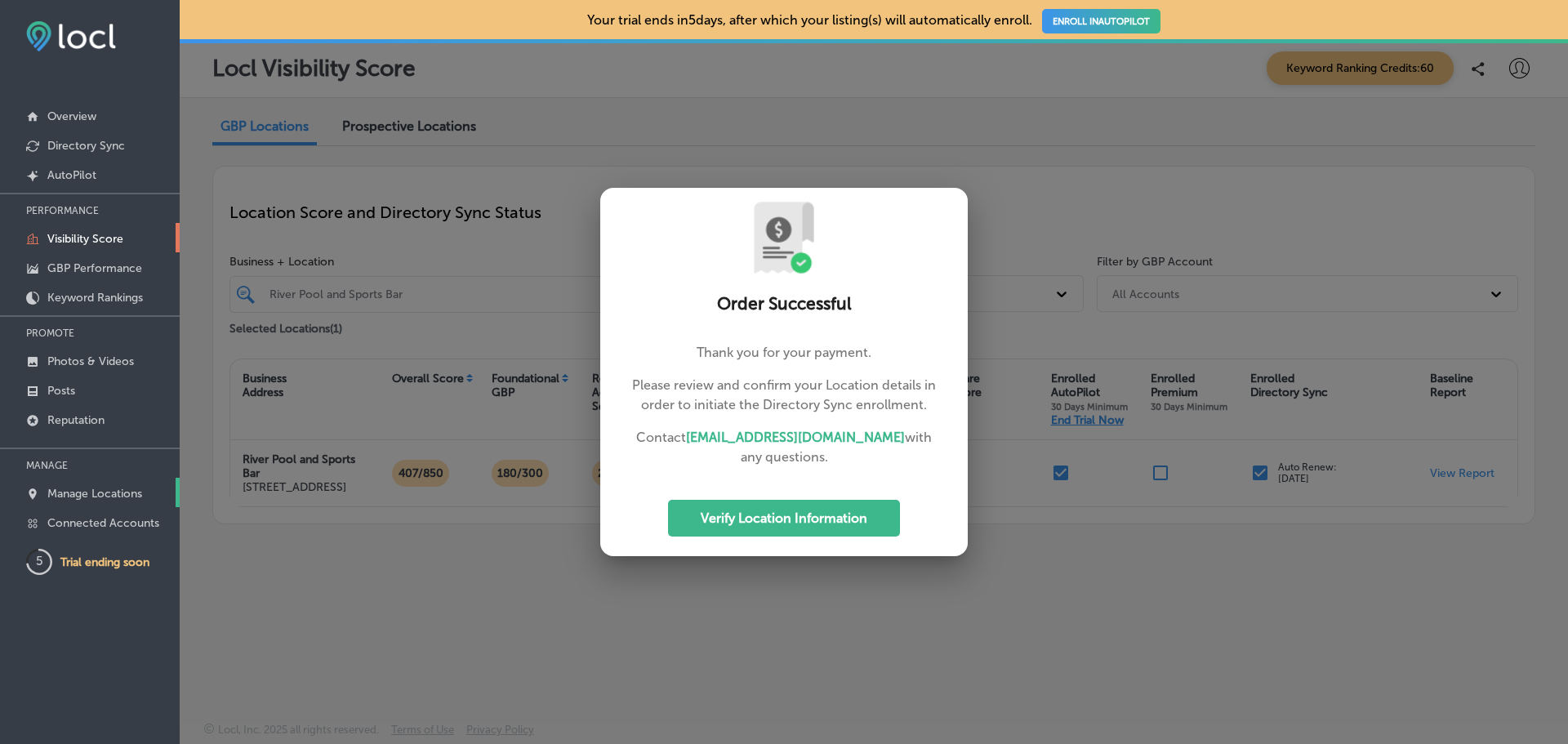
click at [88, 492] on p "Manage Locations" at bounding box center [94, 493] width 94 height 13
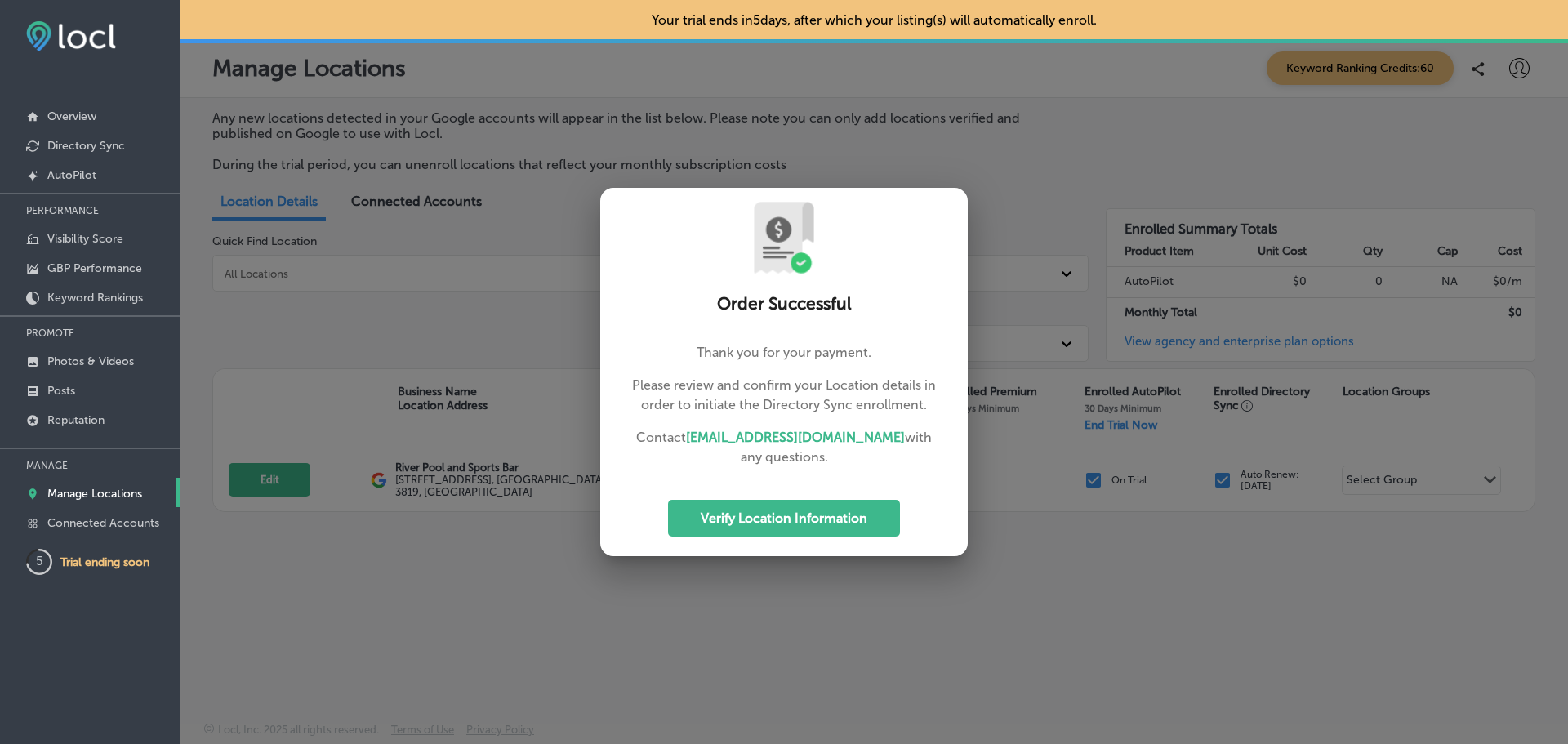
click at [370, 597] on div at bounding box center [784, 372] width 1568 height 744
click at [95, 483] on link "Manage Locations" at bounding box center [90, 492] width 180 height 30
click at [735, 524] on button "Verify Location Information" at bounding box center [784, 518] width 232 height 37
select select "US"
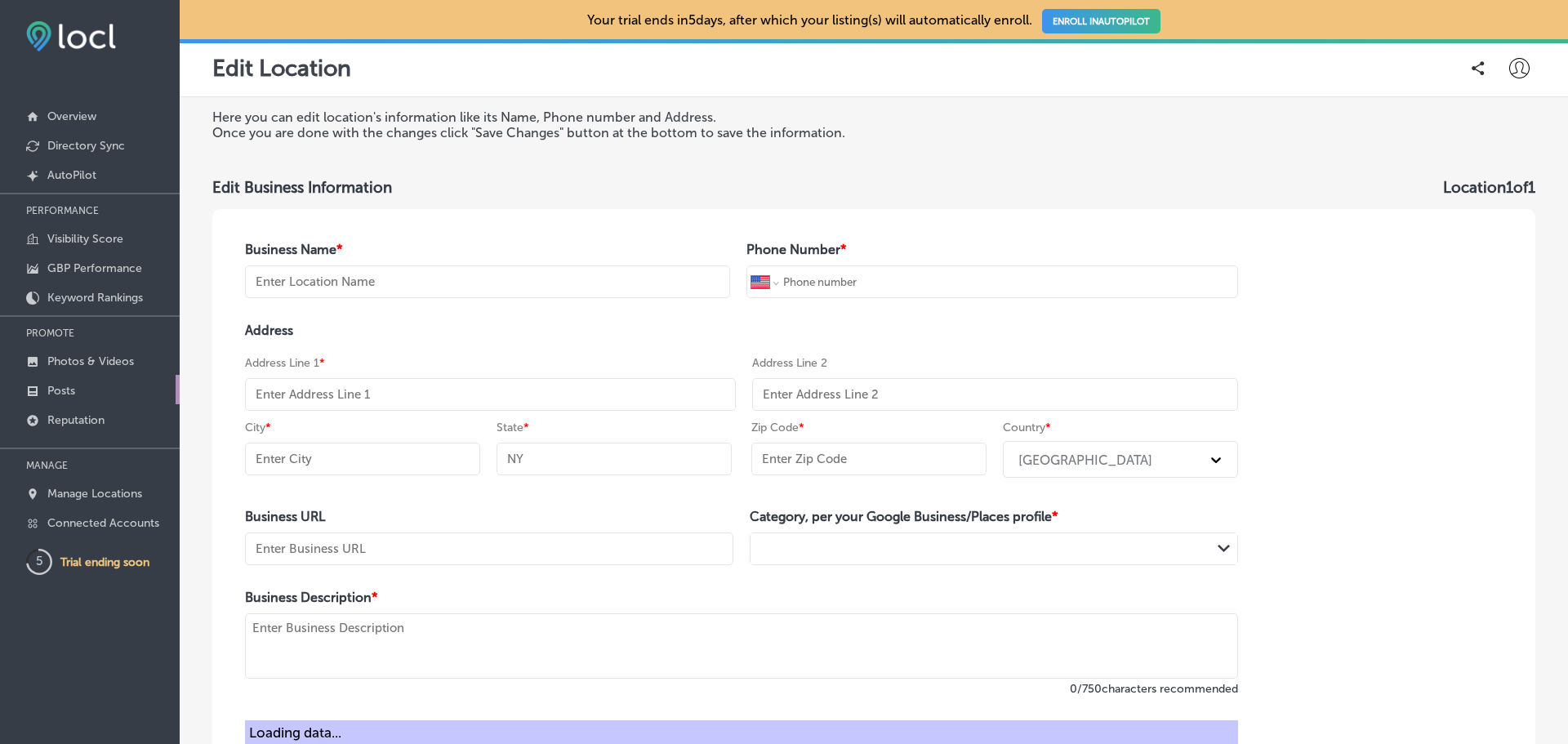
type input "River Pool and Sports Bar"
type input "[PHONE_NUMBER]"
type input "[STREET_ADDRESS]"
type input "[GEOGRAPHIC_DATA]"
type input "OR"
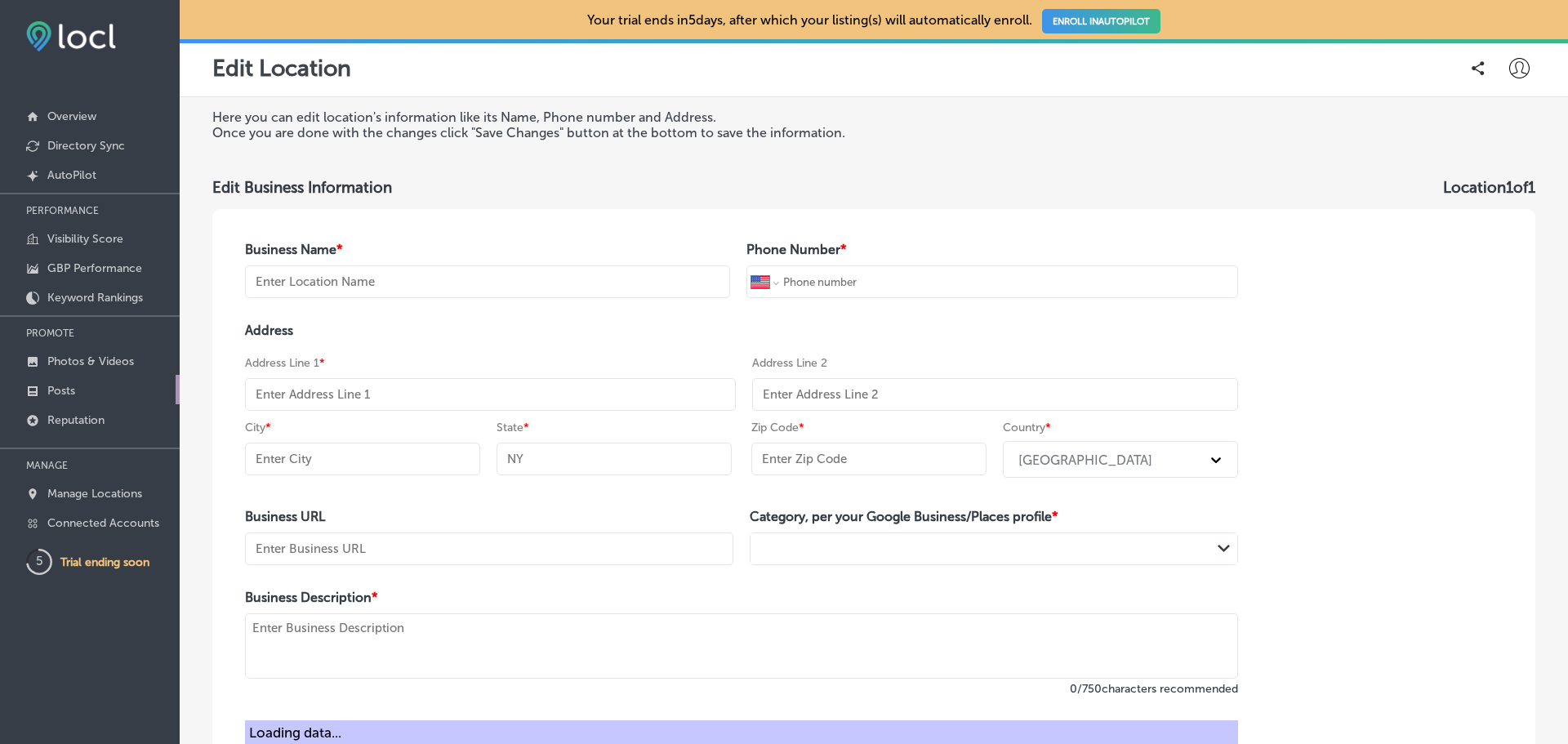
type input "97209-3819"
type input "[URL][DOMAIN_NAME]"
type textarea "Local Pool and Sports Bar located in downtown [GEOGRAPHIC_DATA]. Free Pool all …"
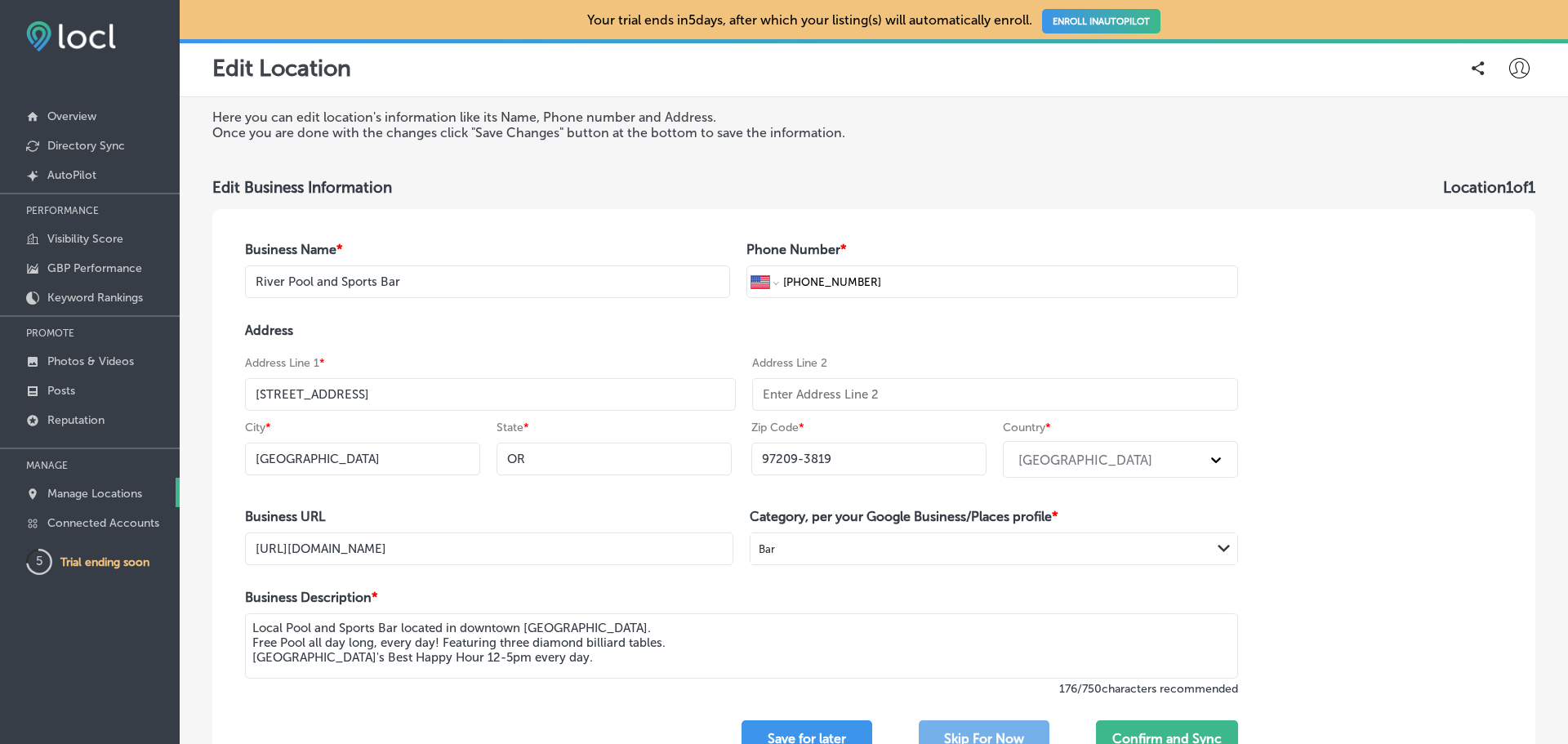
click at [93, 495] on p "Manage Locations" at bounding box center [94, 493] width 94 height 13
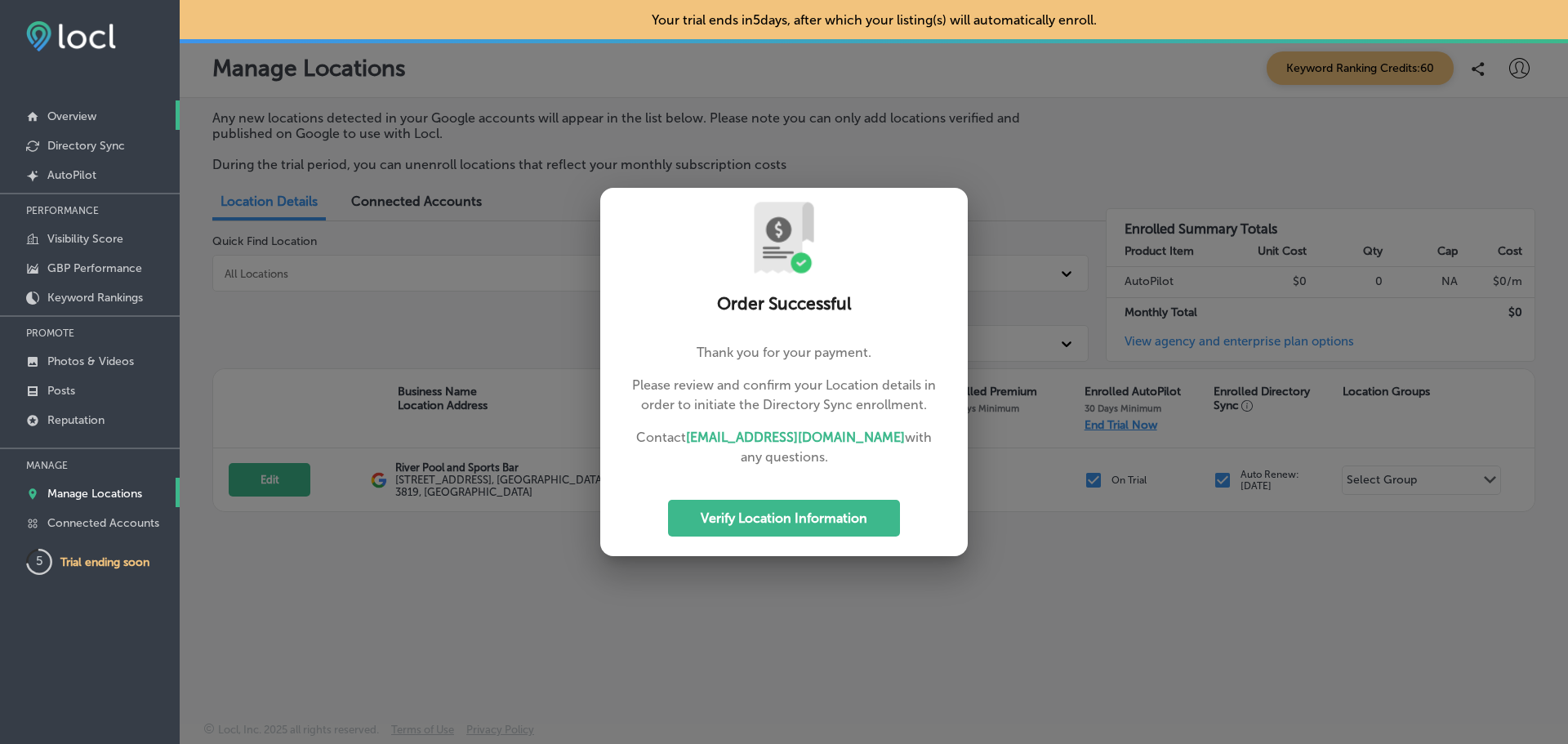
click at [76, 118] on p "Overview" at bounding box center [72, 116] width 49 height 13
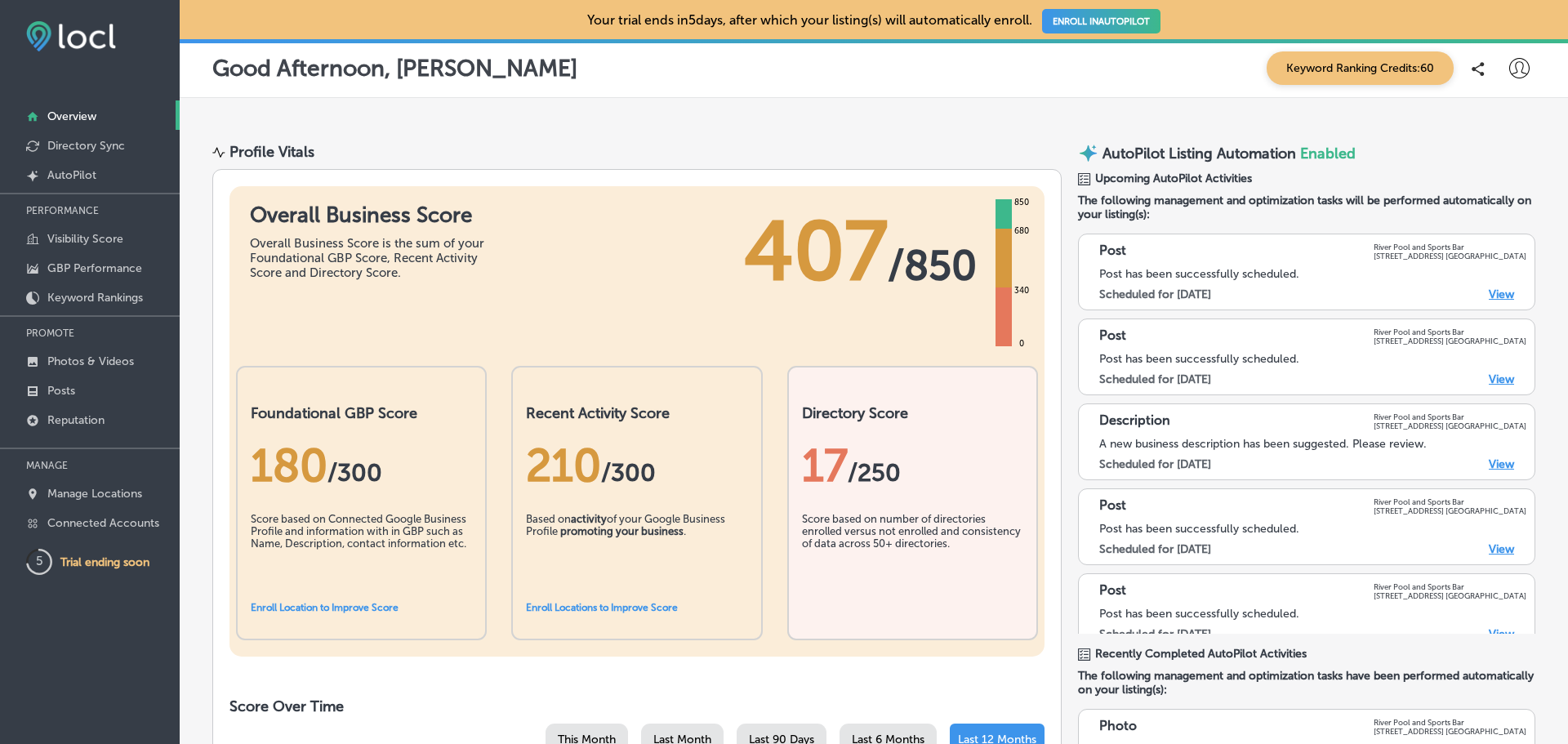
click at [1489, 468] on link "View" at bounding box center [1501, 464] width 25 height 13
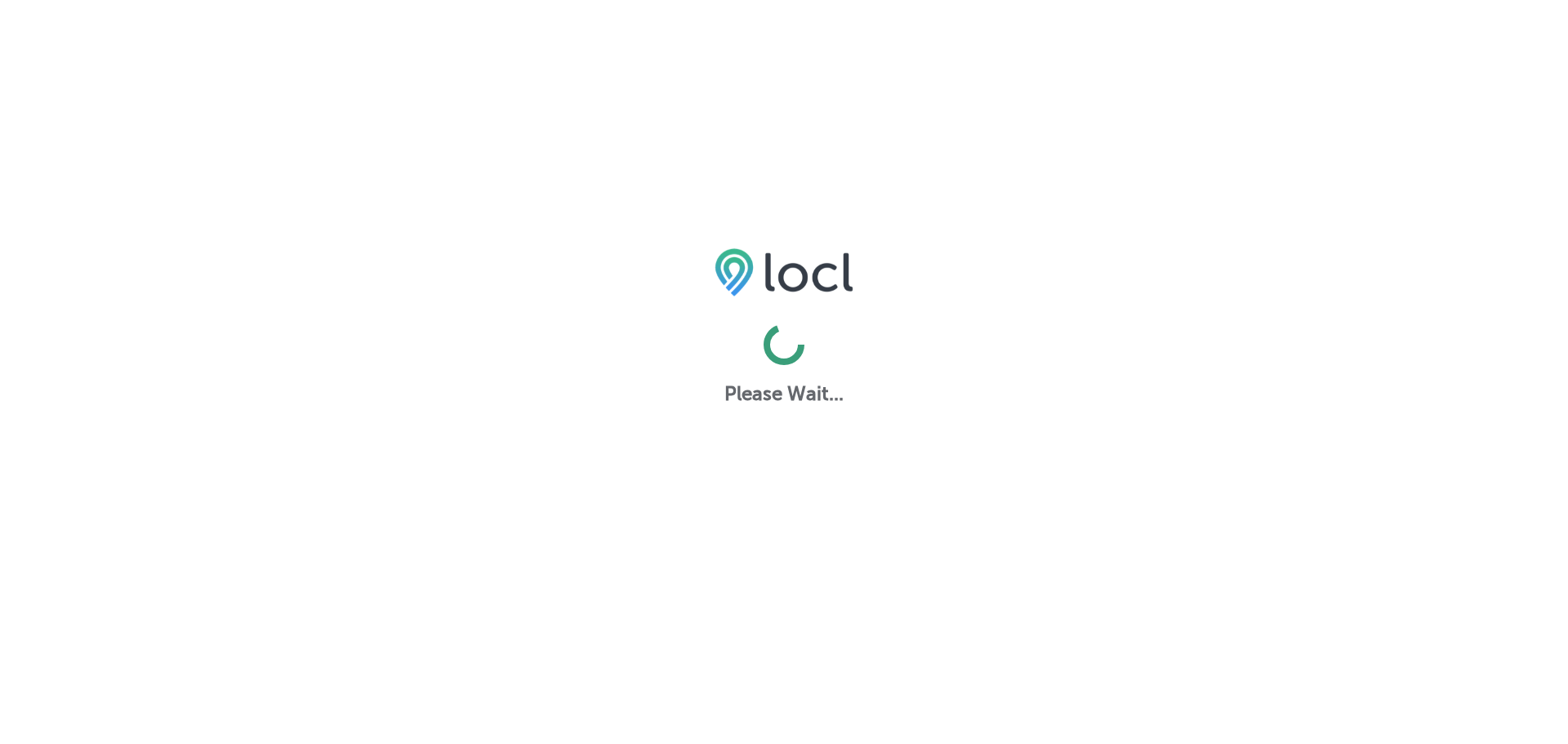
select select "US"
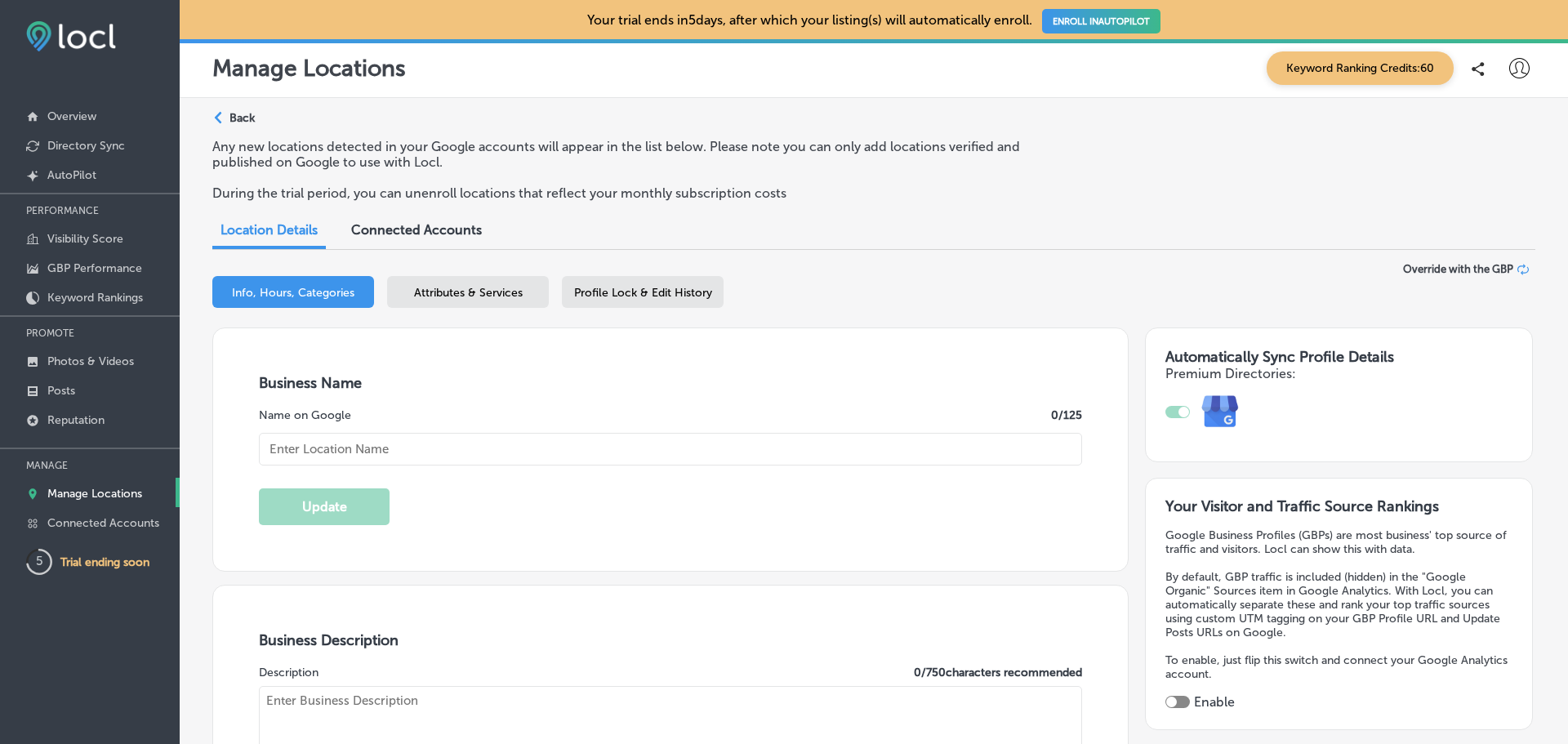
type input "River Pool and Sports Bar"
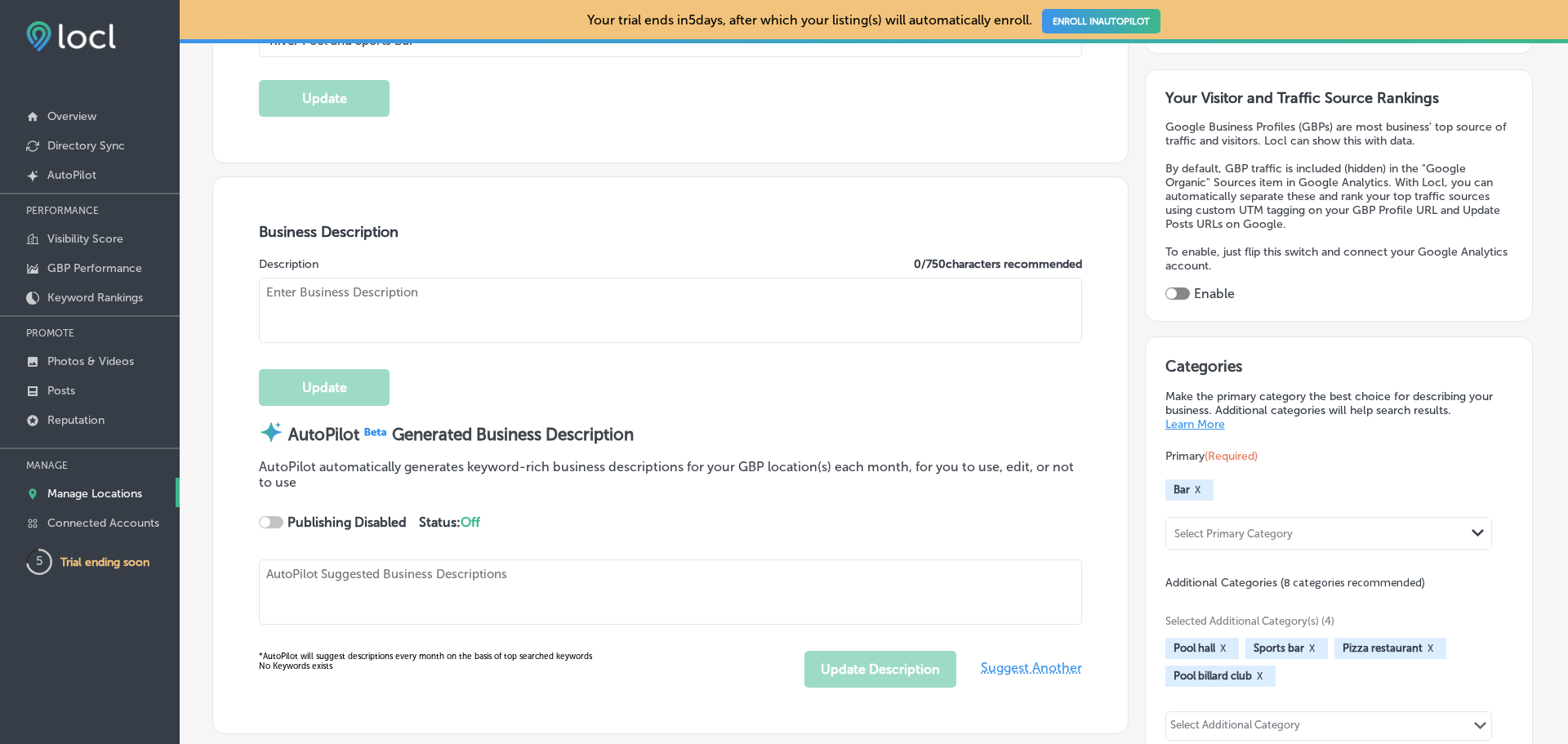
type textarea "River Pool and Sports Bar delivers a vibrant, social atmosphere where friends g…"
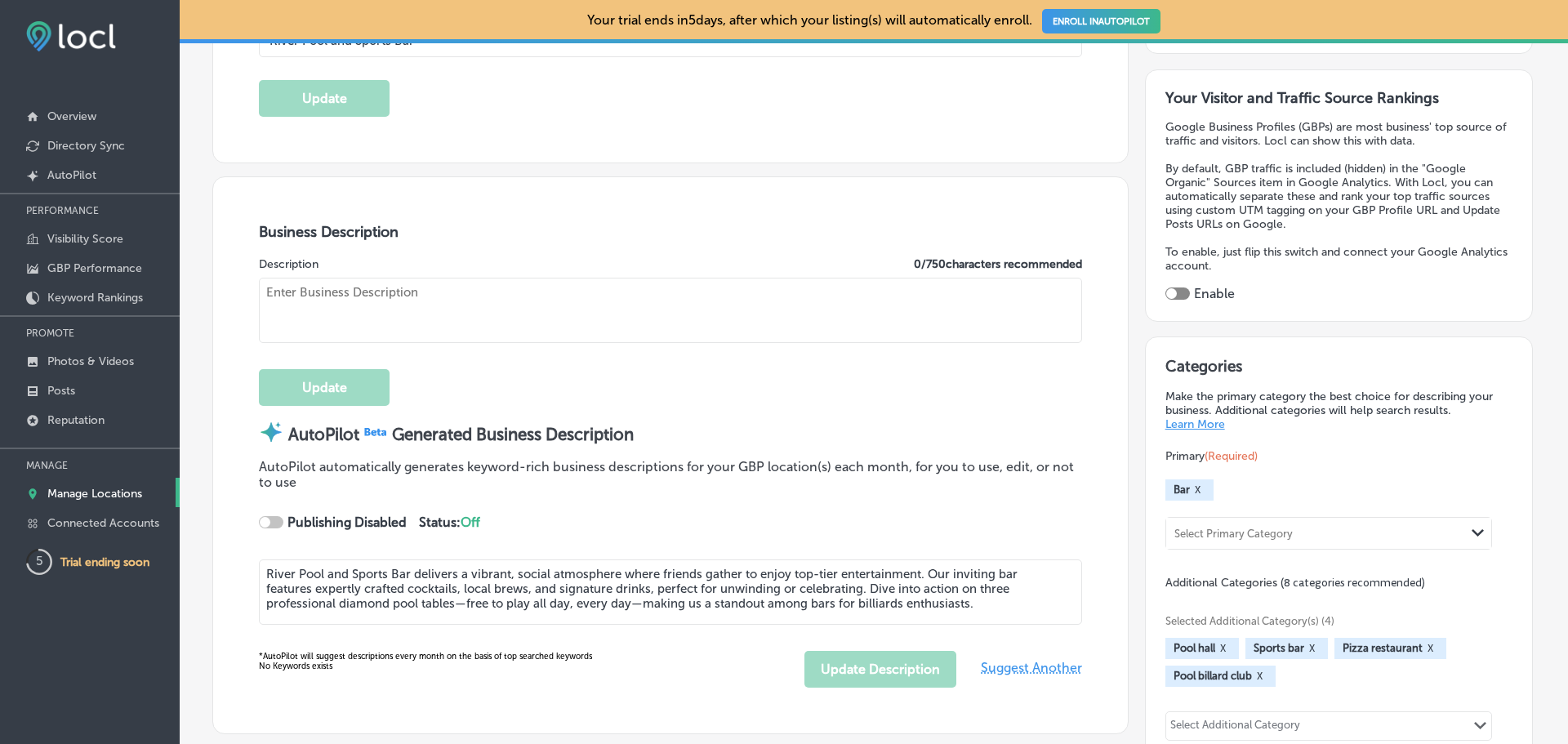
type input "[STREET_ADDRESS]"
type input "[GEOGRAPHIC_DATA]"
type input "97209-3819"
type input "US"
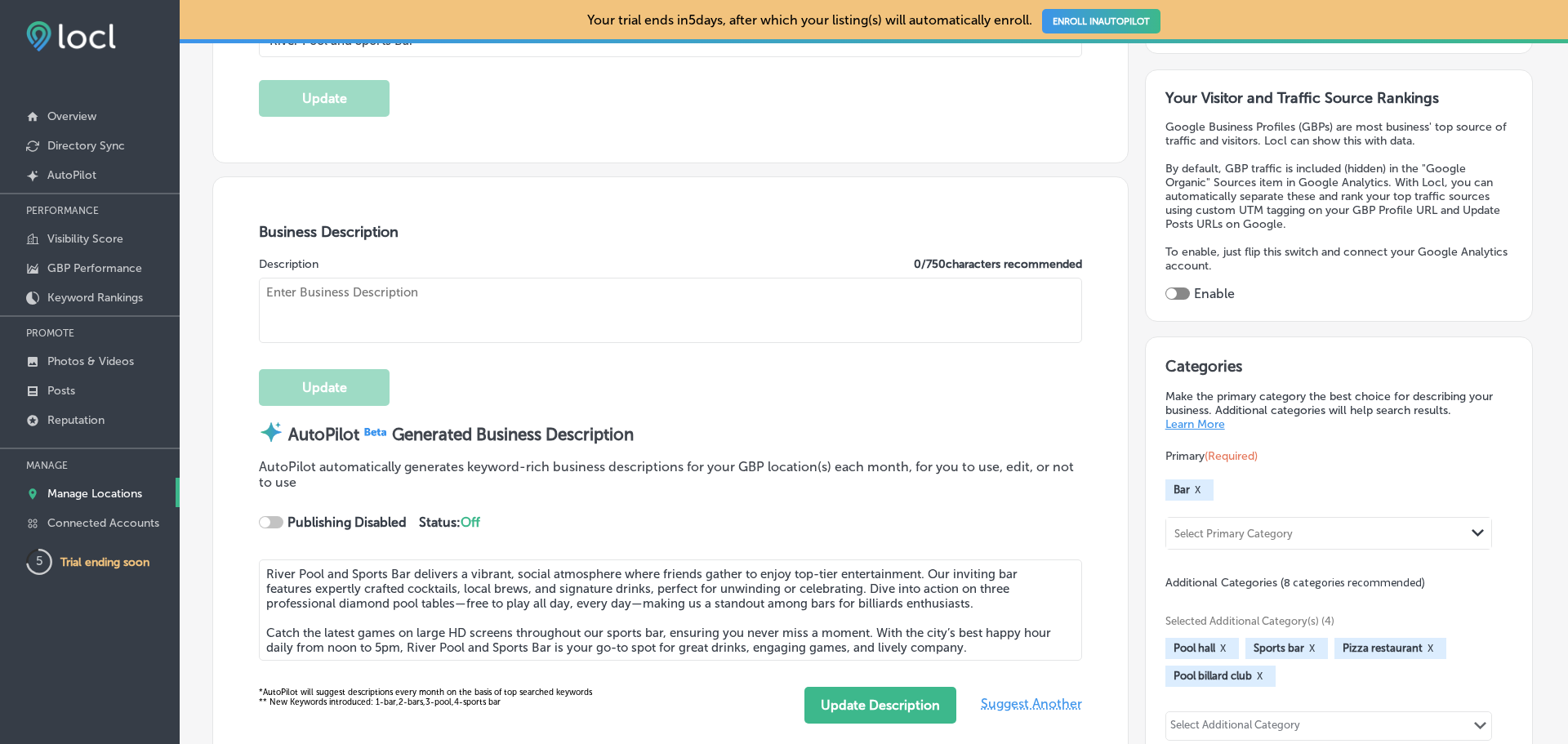
type input "[URL][DOMAIN_NAME]"
checkbox input "true"
type input "30"
type textarea "River Pool and Sports Bar delivers a vibrant, social atmosphere where friends g…"
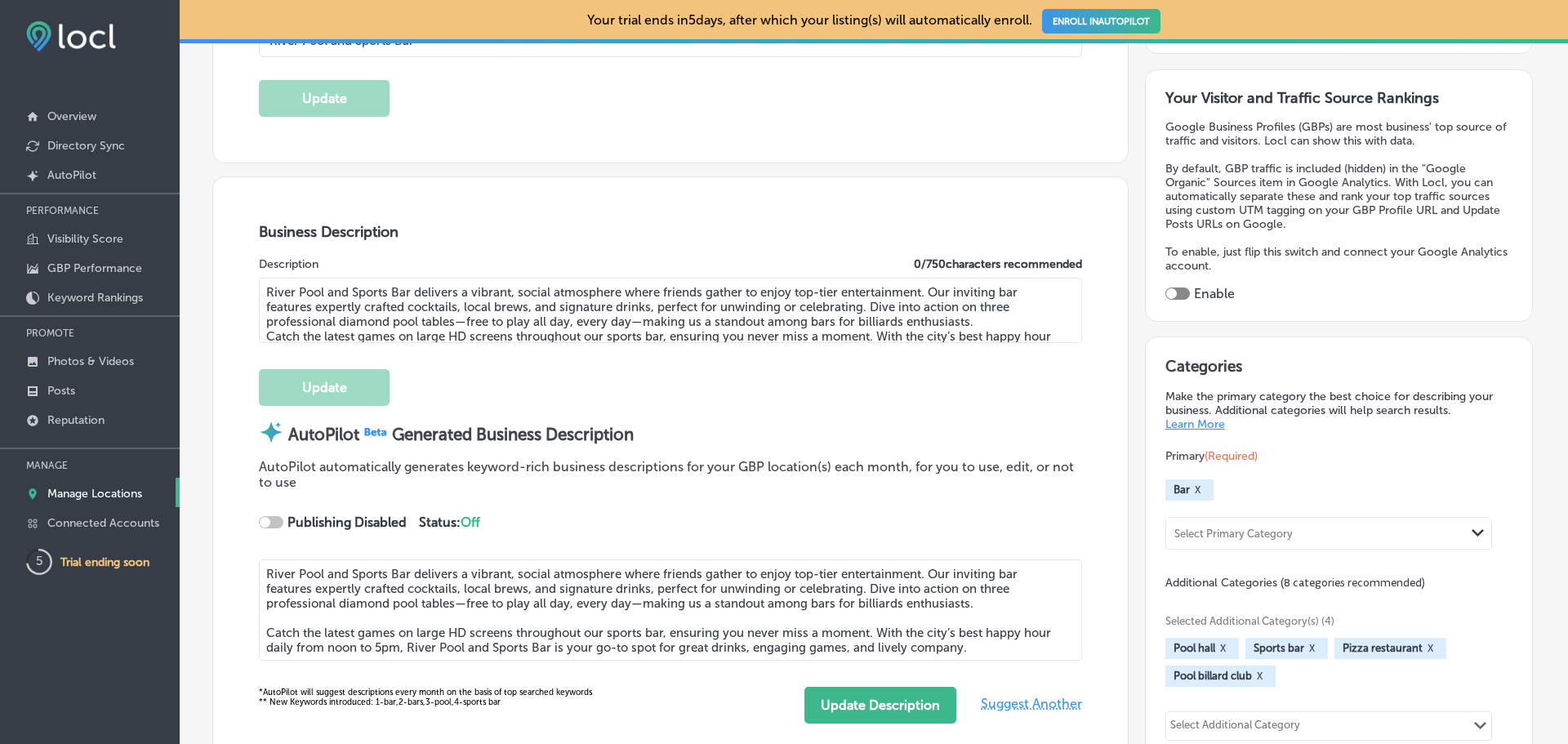
type input "[PHONE_NUMBER]"
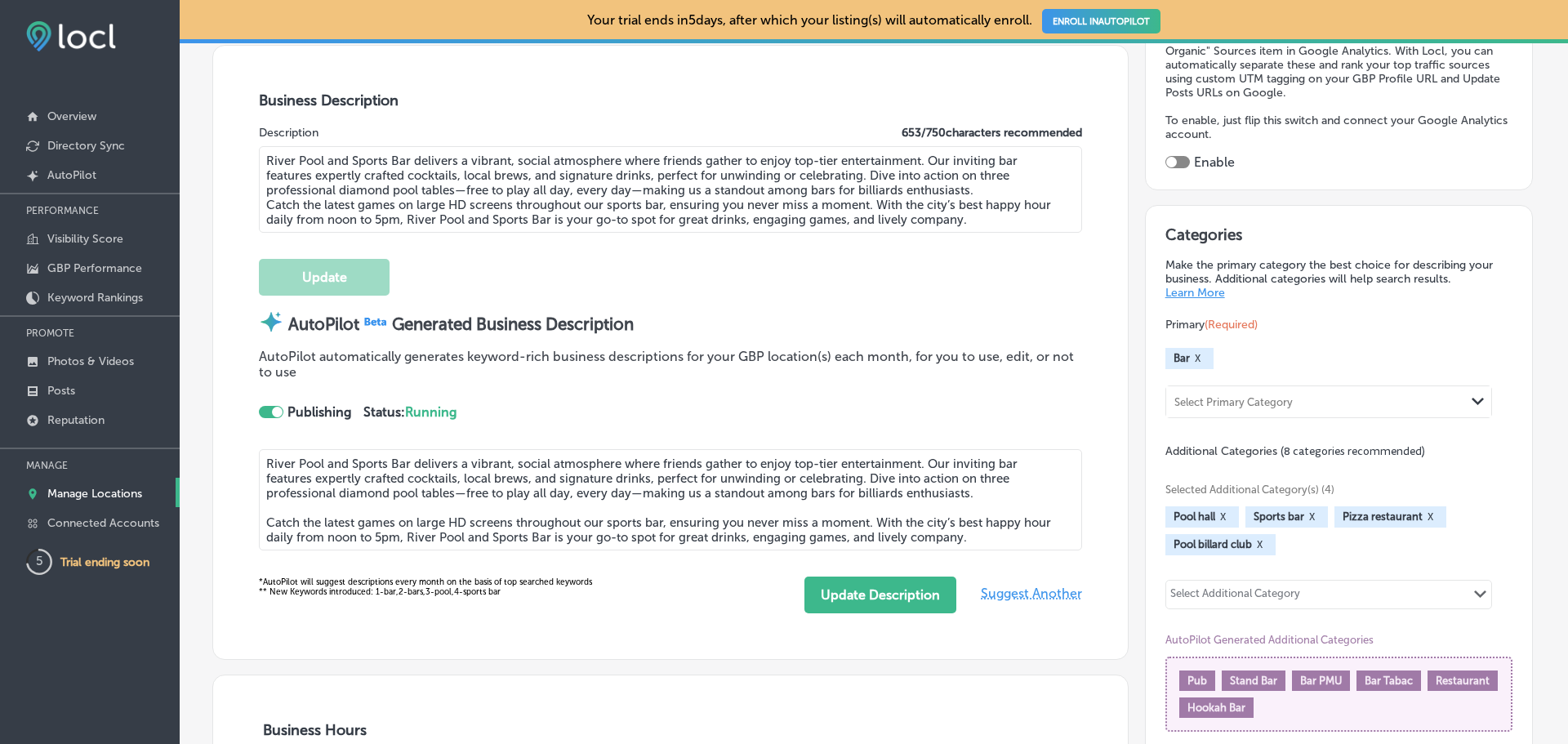
scroll to position [572, 0]
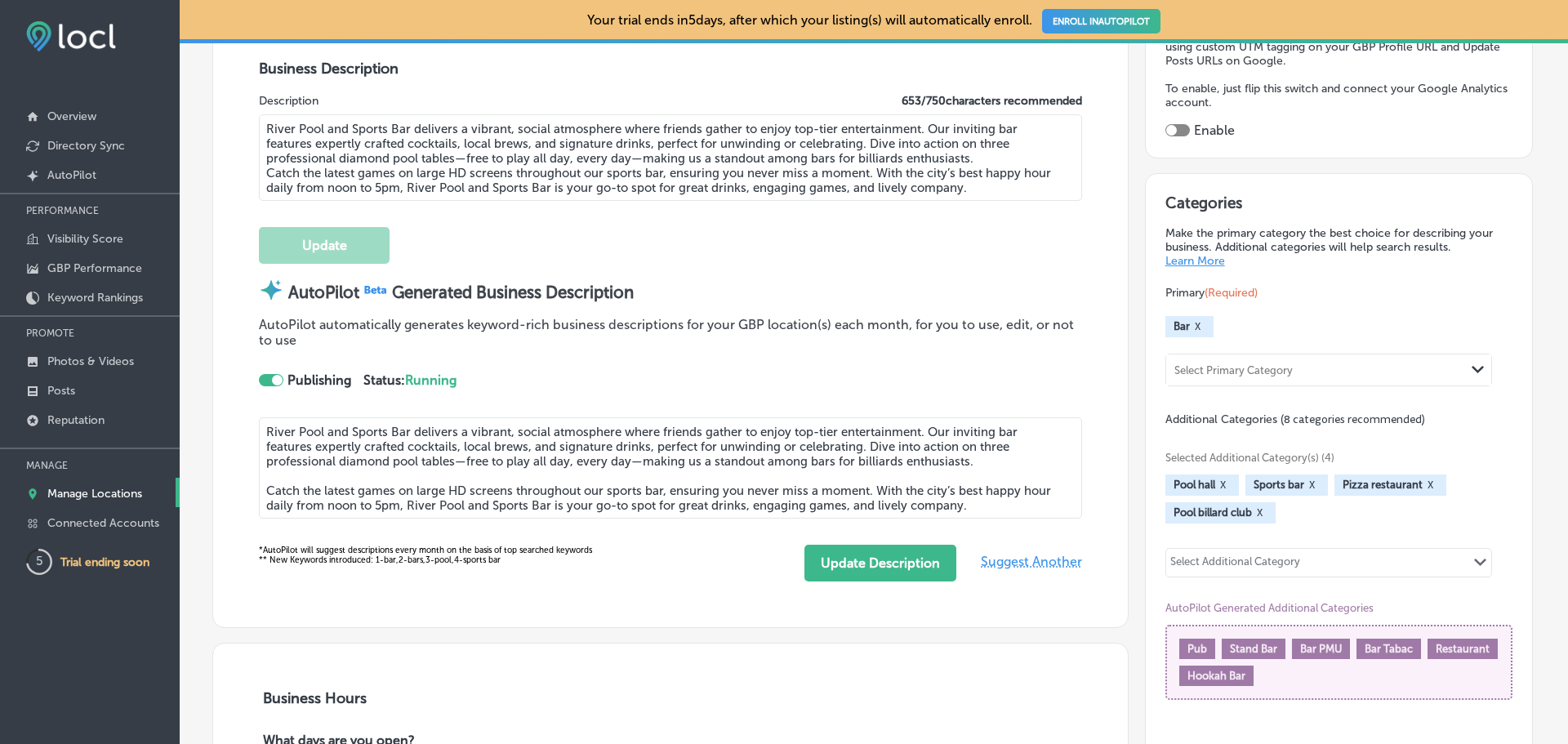
click at [326, 147] on textarea "River Pool and Sports Bar delivers a vibrant, social atmosphere where friends g…" at bounding box center [671, 157] width 824 height 86
click at [976, 188] on textarea "River Pool and Sports Bar delivers a vibrant, social atmosphere where friends g…" at bounding box center [671, 157] width 824 height 86
drag, startPoint x: 1002, startPoint y: 191, endPoint x: 239, endPoint y: 122, distance: 766.1
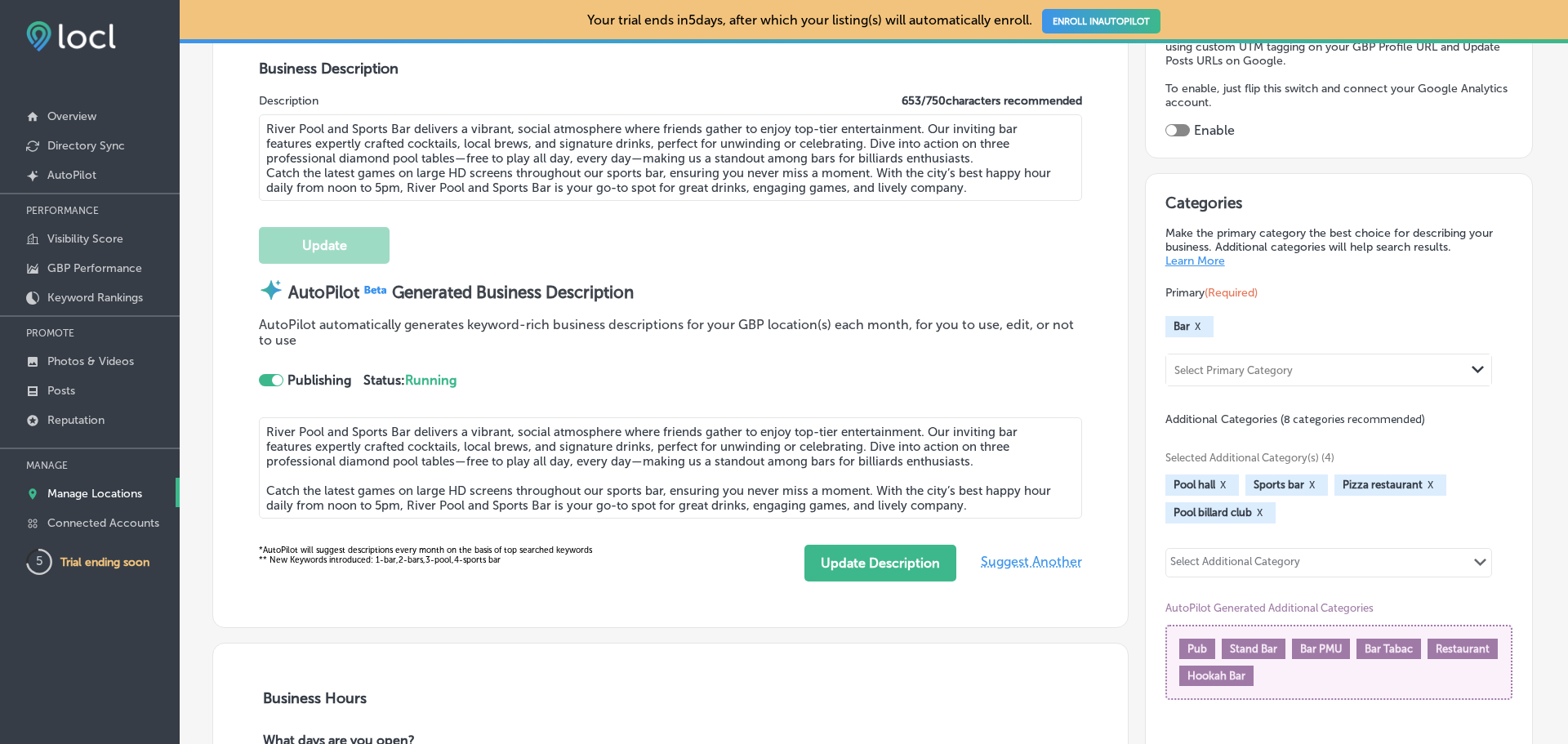
click at [239, 122] on div "Business Description Description 653 / 750 characters recommended River Pool an…" at bounding box center [670, 320] width 914 height 614
